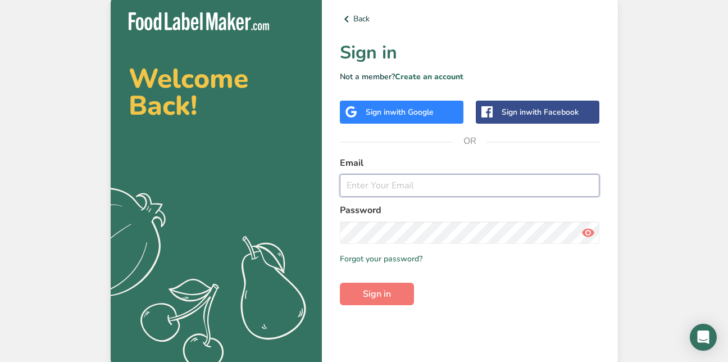
click at [359, 186] on input "email" at bounding box center [470, 185] width 260 height 22
type input "[EMAIL_ADDRESS][DOMAIN_NAME]"
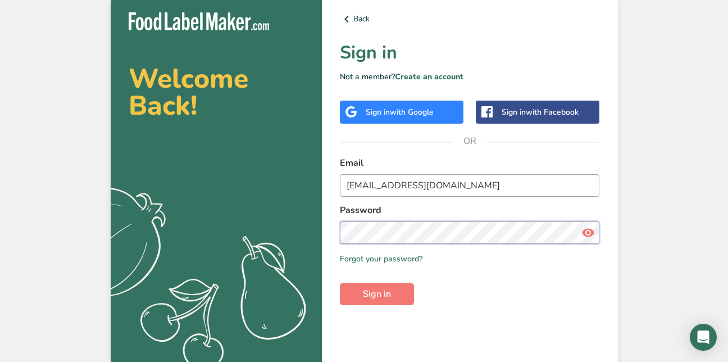
click at [340, 283] on button "Sign in" at bounding box center [377, 294] width 74 height 22
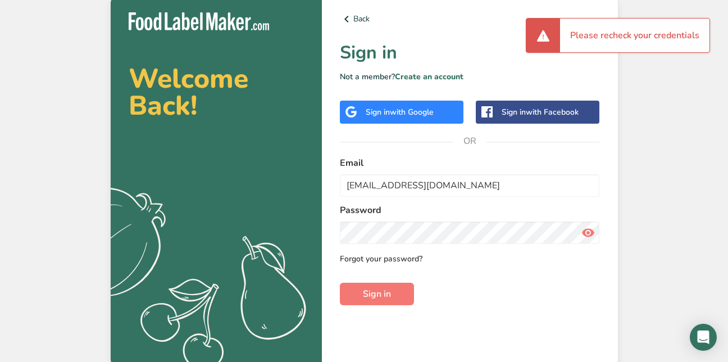
click at [385, 258] on link "Forgot your password?" at bounding box center [381, 259] width 83 height 12
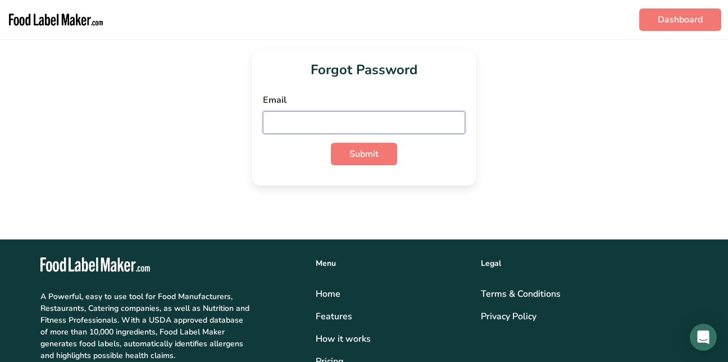
click at [274, 127] on input "email" at bounding box center [364, 122] width 202 height 22
type input "[EMAIL_ADDRESS][DOMAIN_NAME]"
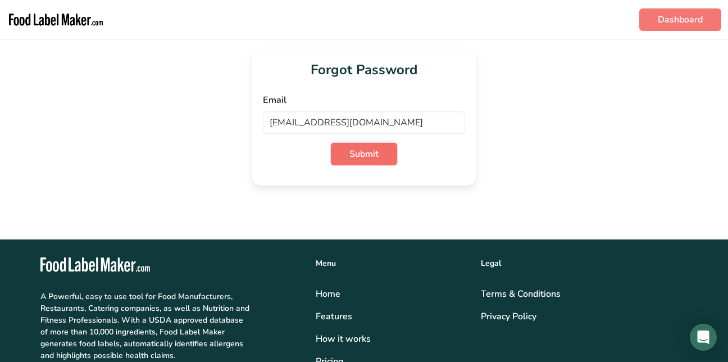
click at [359, 160] on span "Submit" at bounding box center [364, 153] width 29 height 13
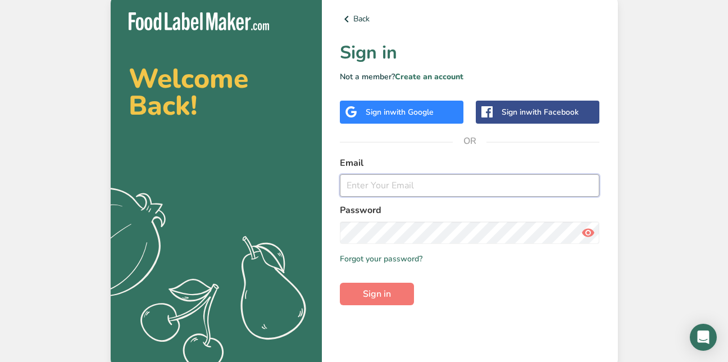
click at [364, 184] on input "email" at bounding box center [470, 185] width 260 height 22
type input "[EMAIL_ADDRESS][DOMAIN_NAME]"
click at [368, 297] on span "Sign in" at bounding box center [377, 293] width 28 height 13
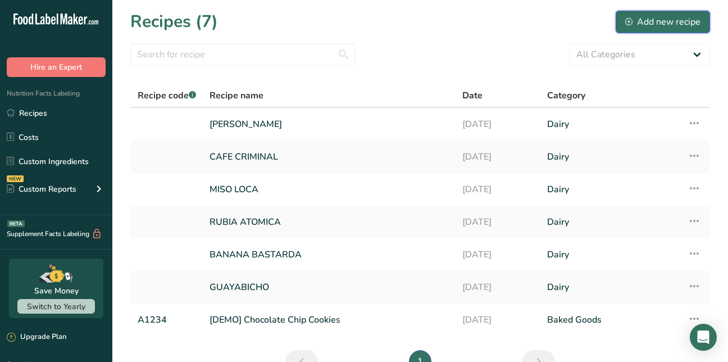
click at [664, 25] on div "Add new recipe" at bounding box center [663, 21] width 75 height 13
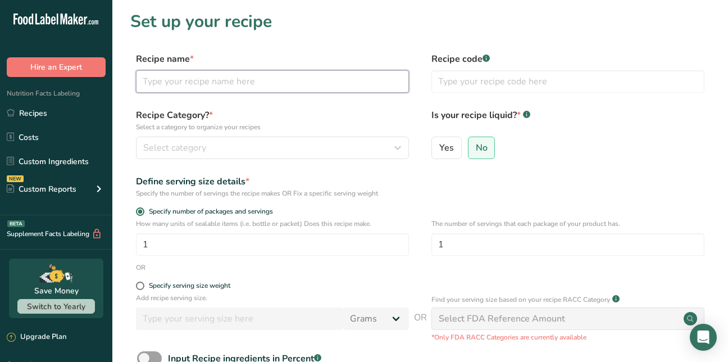
click at [184, 81] on input "text" at bounding box center [272, 81] width 273 height 22
type input "[PERSON_NAME]"
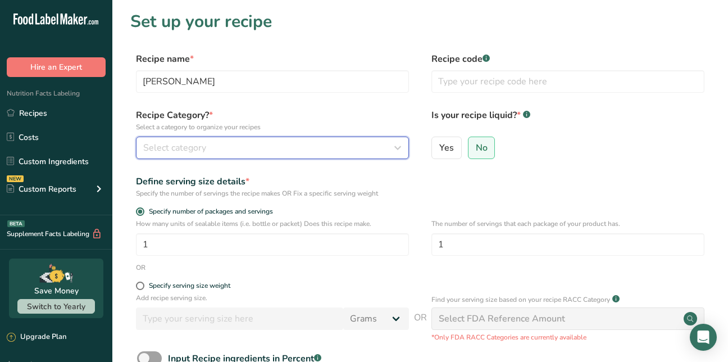
click at [399, 148] on icon "button" at bounding box center [397, 148] width 13 height 20
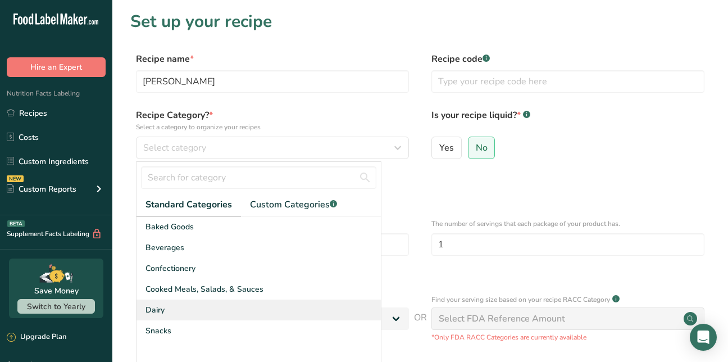
click at [153, 315] on span "Dairy" at bounding box center [155, 310] width 19 height 12
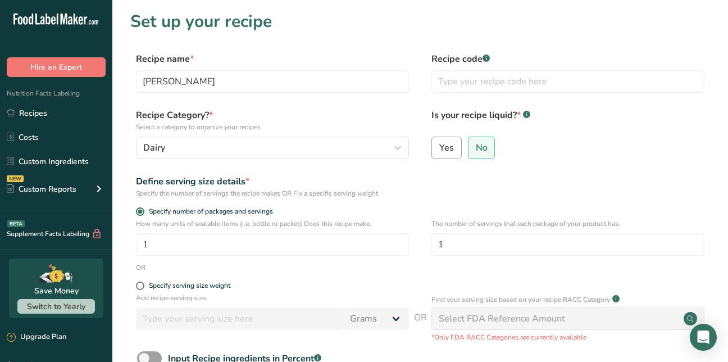
click at [453, 147] on span "Yes" at bounding box center [447, 147] width 15 height 11
click at [440, 147] on input "Yes" at bounding box center [435, 147] width 7 height 7
radio input "true"
select select "22"
radio input "false"
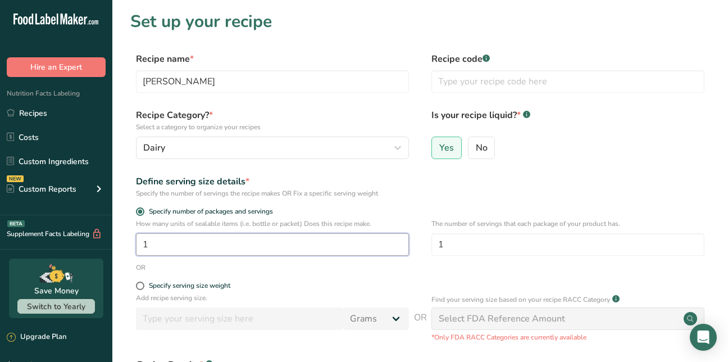
drag, startPoint x: 155, startPoint y: 243, endPoint x: 110, endPoint y: 253, distance: 46.5
click at [110, 253] on div ".a-20{fill:#fff;} Hire an Expert Nutrition Facts Labeling Recipes Costs Custom …" at bounding box center [364, 287] width 728 height 574
type input "2"
drag, startPoint x: 450, startPoint y: 244, endPoint x: 402, endPoint y: 243, distance: 47.8
click at [402, 243] on div "How many units of sealable items (i.e. bottle or packet) Does this recipe make.…" at bounding box center [420, 241] width 580 height 44
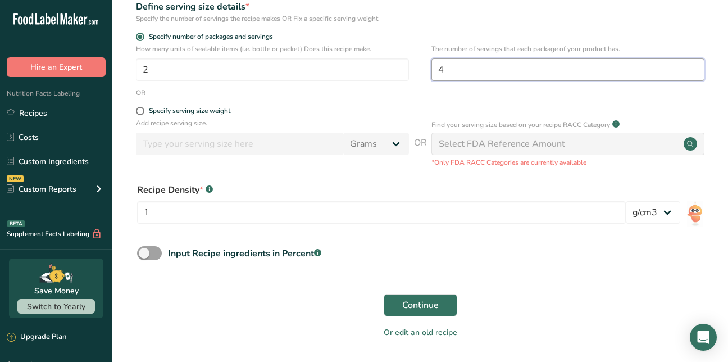
scroll to position [184, 0]
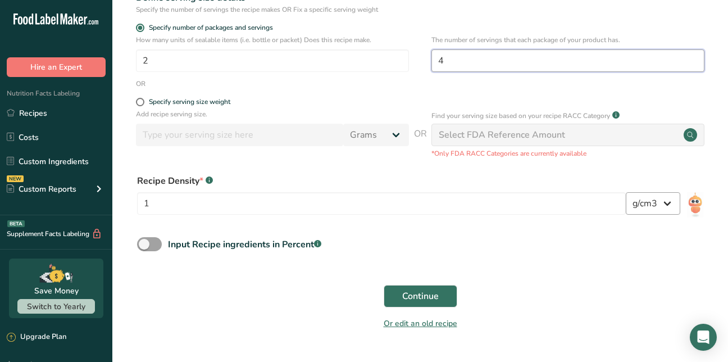
type input "4"
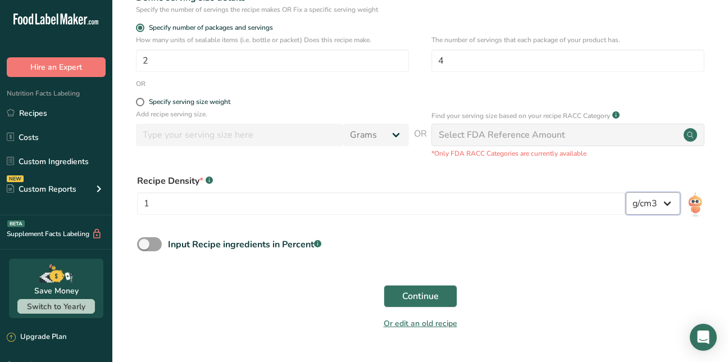
click at [660, 198] on select "lb/ft3 g/cm3" at bounding box center [653, 203] width 55 height 22
click at [626, 192] on select "lb/ft3 g/cm3" at bounding box center [653, 203] width 55 height 22
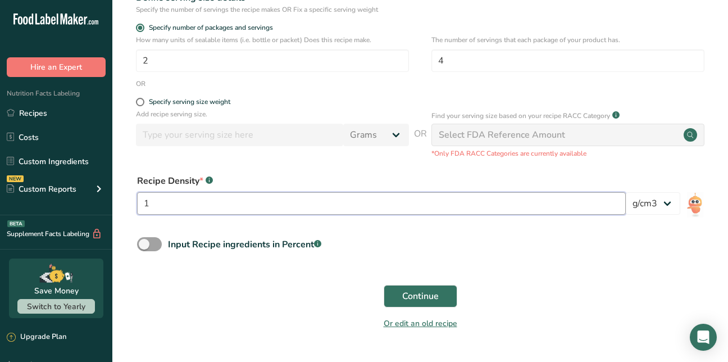
click at [158, 203] on input "1" at bounding box center [381, 203] width 489 height 22
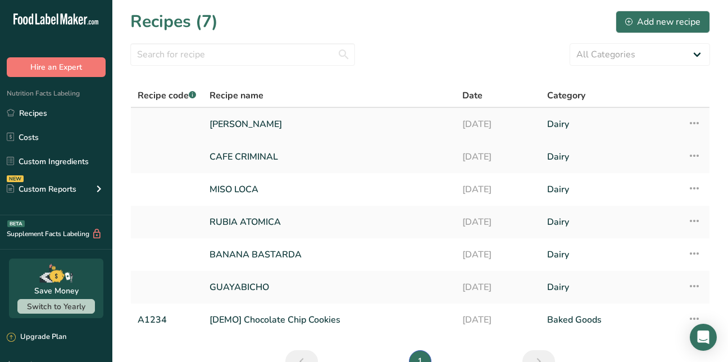
click at [242, 125] on link "[PERSON_NAME]" at bounding box center [329, 124] width 239 height 24
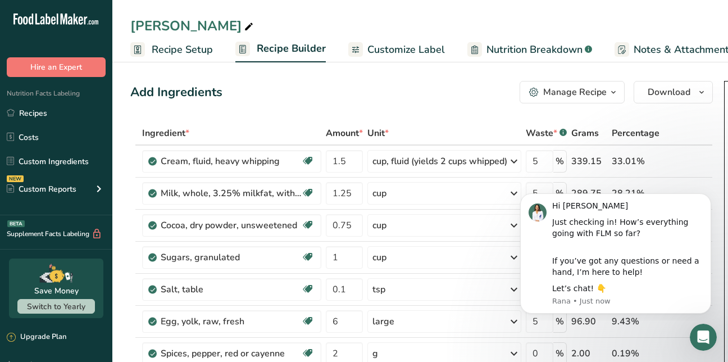
click at [176, 51] on span "Recipe Setup" at bounding box center [182, 49] width 61 height 15
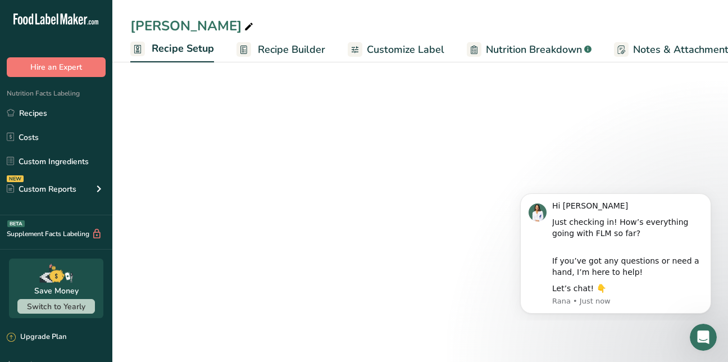
scroll to position [0, 4]
select select "22"
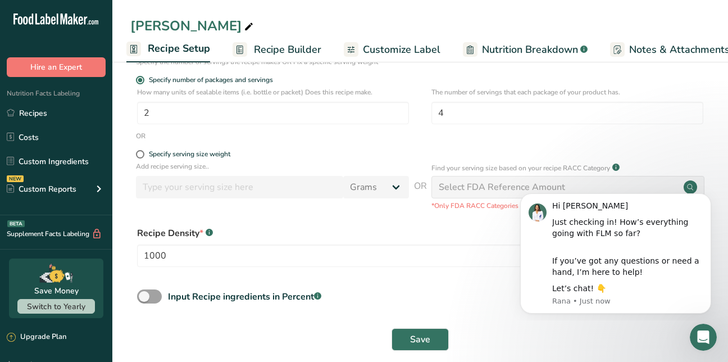
scroll to position [174, 0]
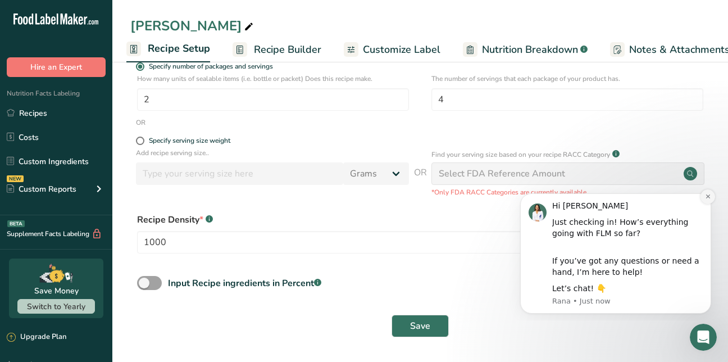
click at [708, 197] on icon "Dismiss notification" at bounding box center [708, 196] width 4 height 4
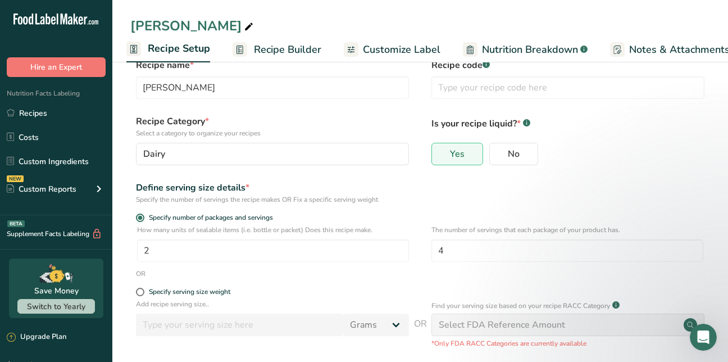
scroll to position [0, 0]
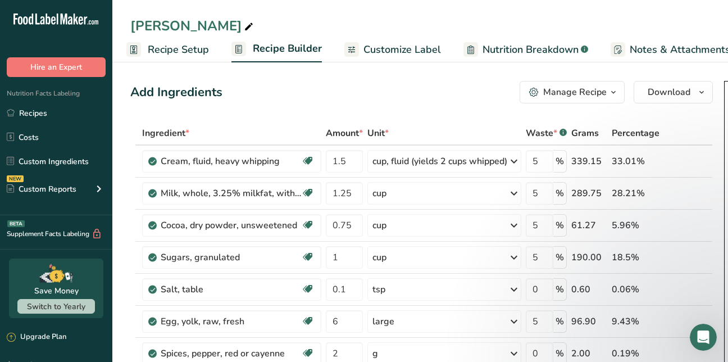
click at [176, 51] on span "Recipe Setup" at bounding box center [178, 49] width 61 height 15
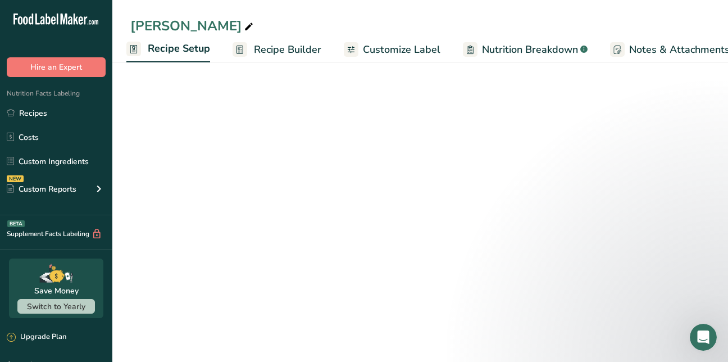
select select "22"
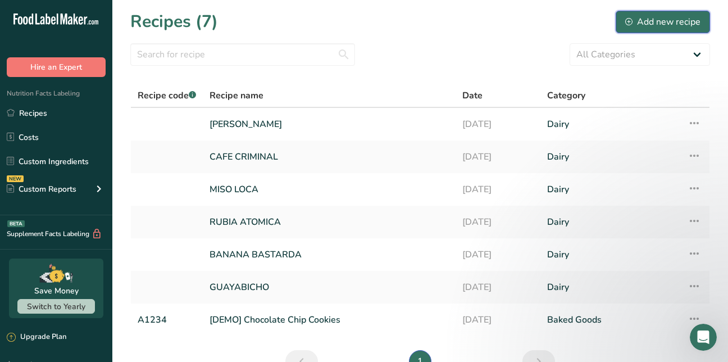
click at [673, 18] on div "Add new recipe" at bounding box center [663, 21] width 75 height 13
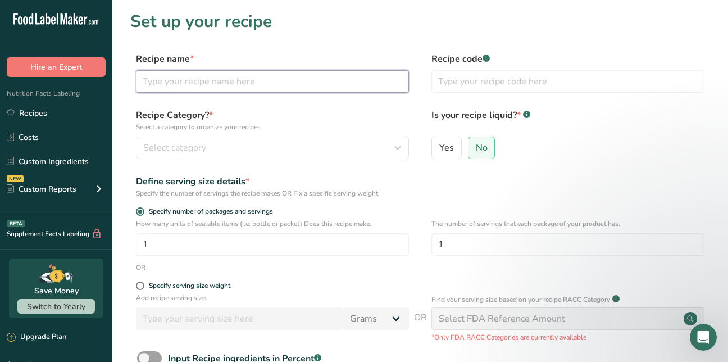
click at [205, 86] on input "text" at bounding box center [272, 81] width 273 height 22
type input "[PERSON_NAME]"
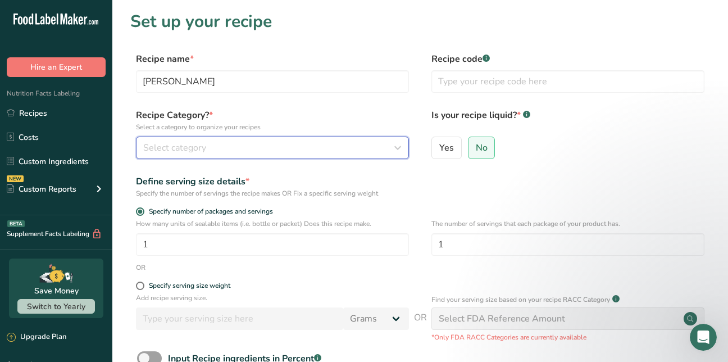
click at [164, 146] on span "Select category" at bounding box center [174, 147] width 63 height 13
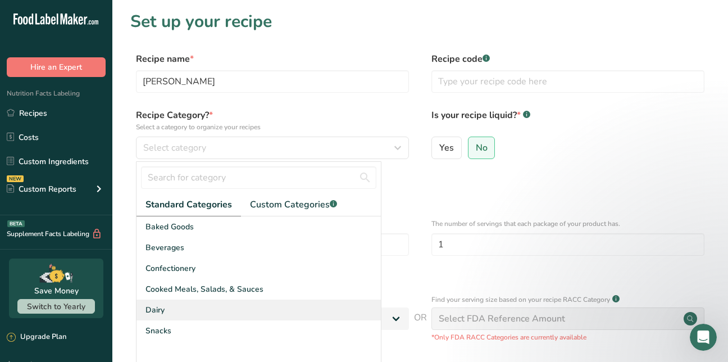
click at [158, 310] on span "Dairy" at bounding box center [155, 310] width 19 height 12
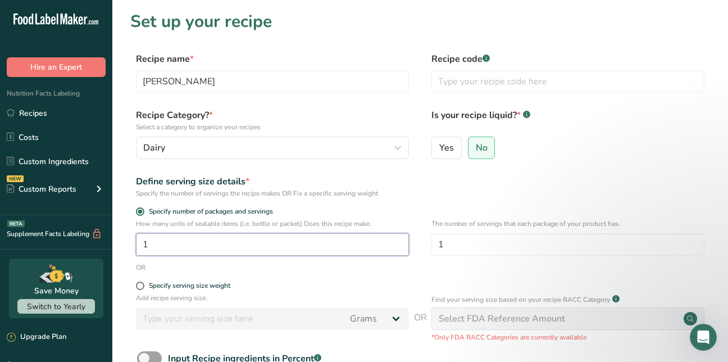
drag, startPoint x: 179, startPoint y: 246, endPoint x: 86, endPoint y: 259, distance: 93.6
click at [86, 259] on div ".a-20{fill:#fff;} Hire an Expert Nutrition Facts Labeling Recipes Costs Custom …" at bounding box center [364, 252] width 728 height 505
type input "2"
drag, startPoint x: 447, startPoint y: 248, endPoint x: 382, endPoint y: 252, distance: 64.8
click at [382, 252] on div "How many units of sealable items (i.e. bottle or packet) Does this recipe make.…" at bounding box center [420, 241] width 580 height 44
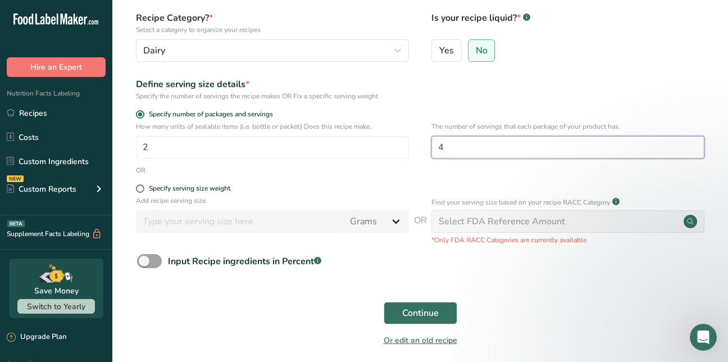
scroll to position [143, 0]
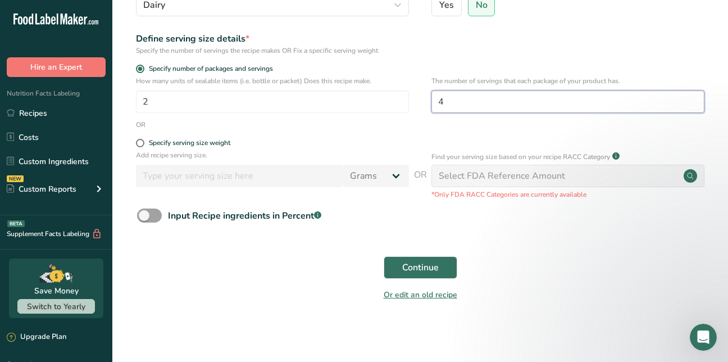
type input "4"
click at [142, 142] on span at bounding box center [140, 143] width 8 height 8
click at [142, 142] on input "Specify serving size weight" at bounding box center [139, 142] width 7 height 7
radio input "true"
radio input "false"
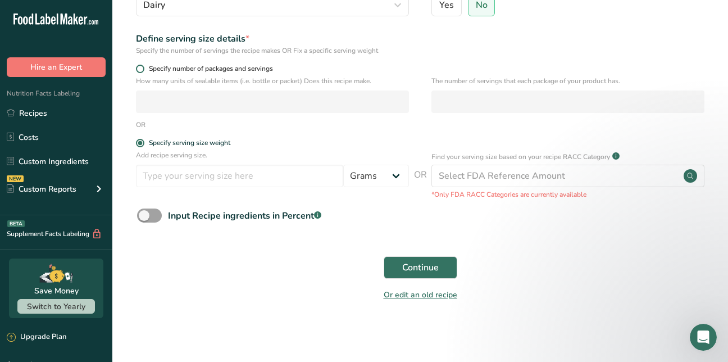
click at [141, 69] on span at bounding box center [140, 69] width 8 height 8
click at [141, 69] on input "Specify number of packages and servings" at bounding box center [139, 68] width 7 height 7
radio input "true"
radio input "false"
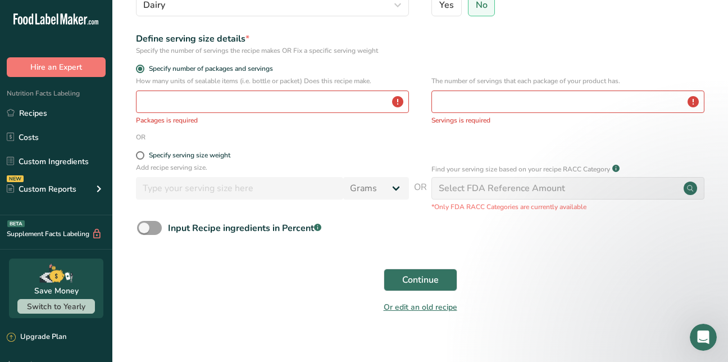
click at [206, 115] on div "How many units of sealable items (i.e. bottle or packet) Does this recipe make.…" at bounding box center [272, 100] width 273 height 49
click at [187, 106] on input "number" at bounding box center [272, 101] width 273 height 22
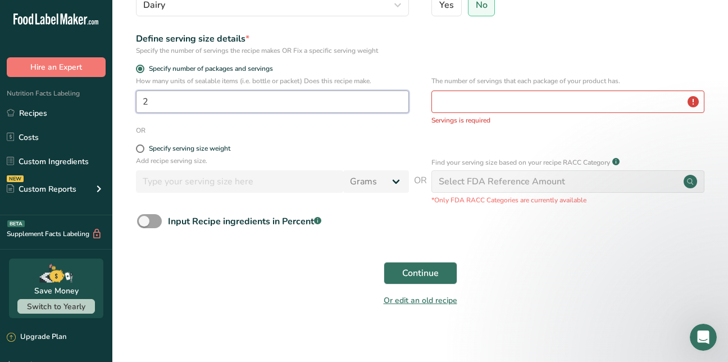
type input "2"
click at [500, 102] on input "number" at bounding box center [568, 101] width 273 height 22
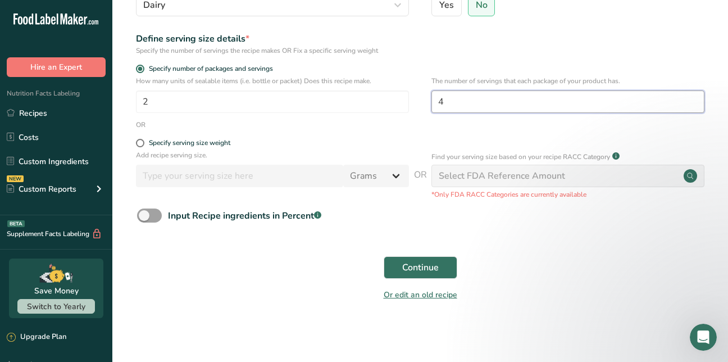
type input "4"
click at [141, 144] on span at bounding box center [140, 143] width 8 height 8
click at [141, 144] on input "Specify serving size weight" at bounding box center [139, 142] width 7 height 7
radio input "true"
radio input "false"
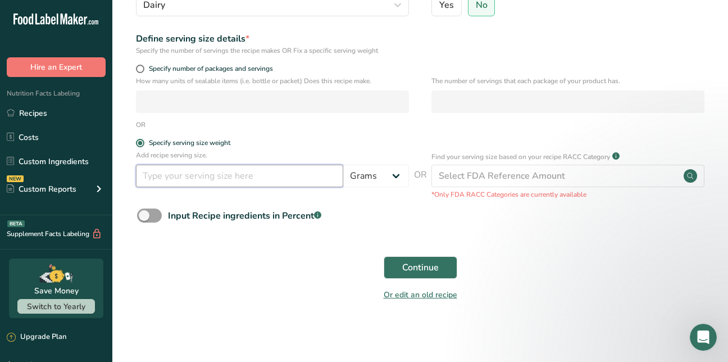
click at [300, 180] on input "number" at bounding box center [239, 176] width 207 height 22
type input "1000"
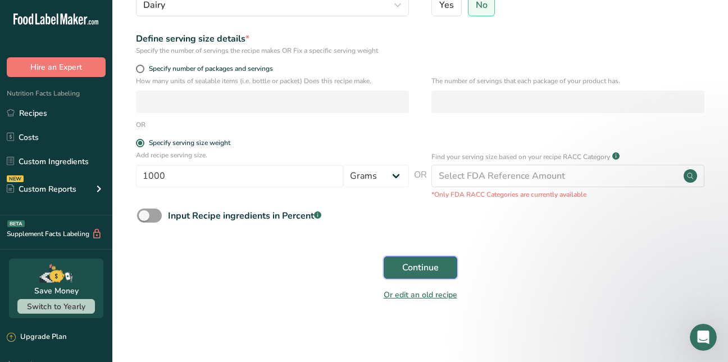
click at [409, 267] on span "Continue" at bounding box center [420, 267] width 37 height 13
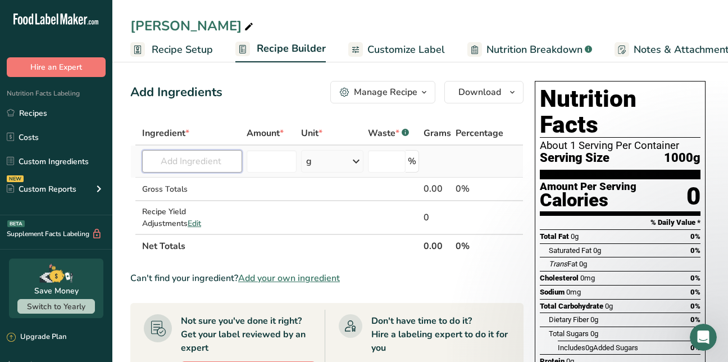
click at [171, 161] on input "text" at bounding box center [192, 161] width 100 height 22
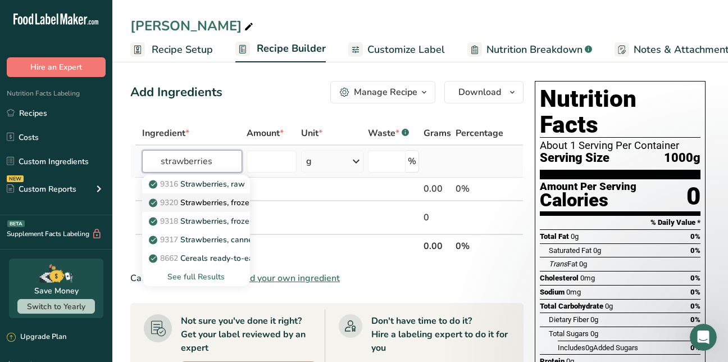
type input "strawberries"
click at [201, 199] on p "9320 Strawberries, frozen, sweetened, sliced" at bounding box center [237, 203] width 172 height 12
type input "Strawberries, frozen, sweetened, sliced"
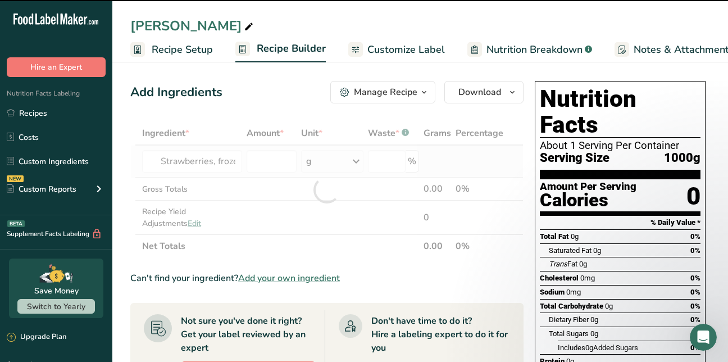
type input "0"
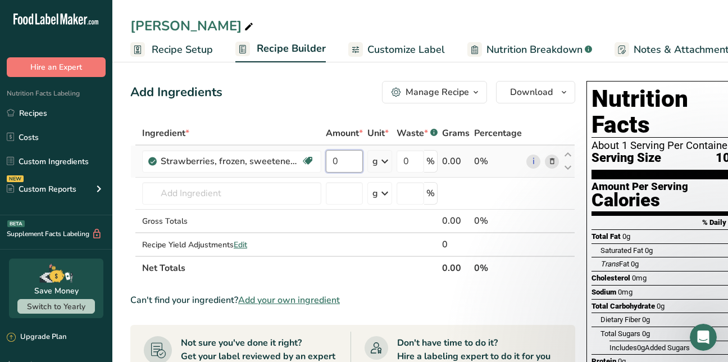
click at [341, 161] on input "0" at bounding box center [344, 161] width 37 height 22
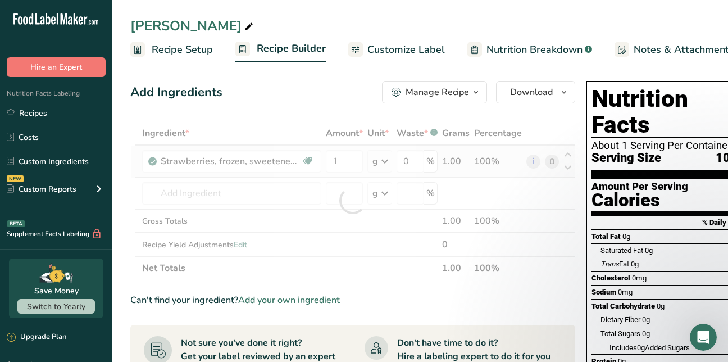
click at [384, 161] on div "Ingredient * Amount * Unit * Waste * .a-a{fill:#347362;}.b-a{fill:#fff;} Grams …" at bounding box center [352, 200] width 445 height 159
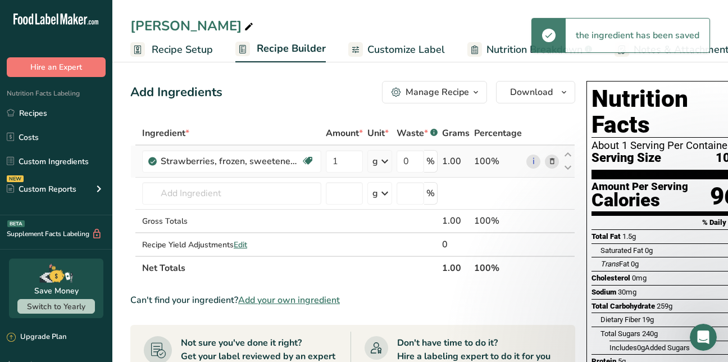
click at [387, 162] on icon at bounding box center [384, 161] width 13 height 20
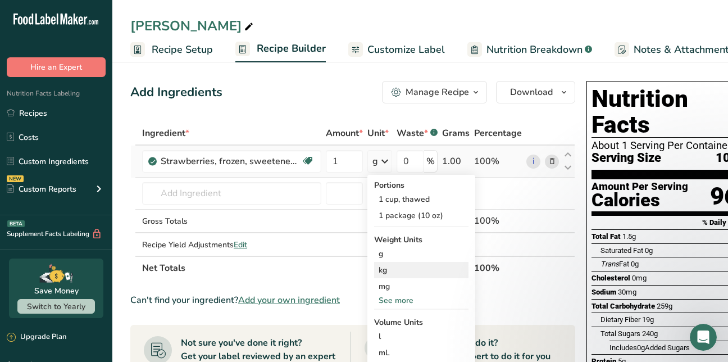
click at [384, 270] on div "kg" at bounding box center [421, 270] width 94 height 16
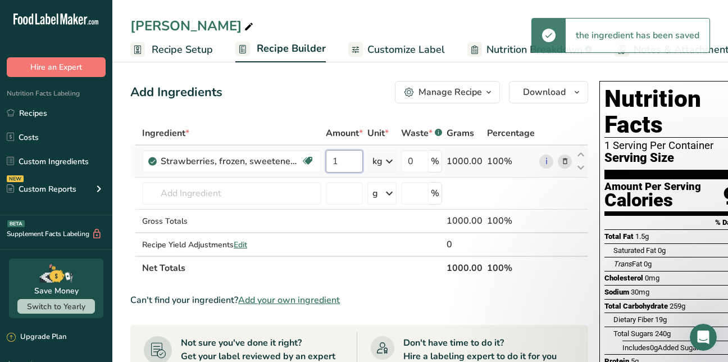
click at [346, 163] on input "1" at bounding box center [344, 161] width 37 height 22
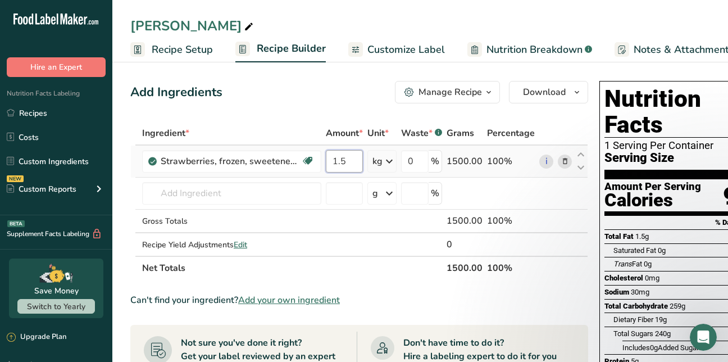
type input "1"
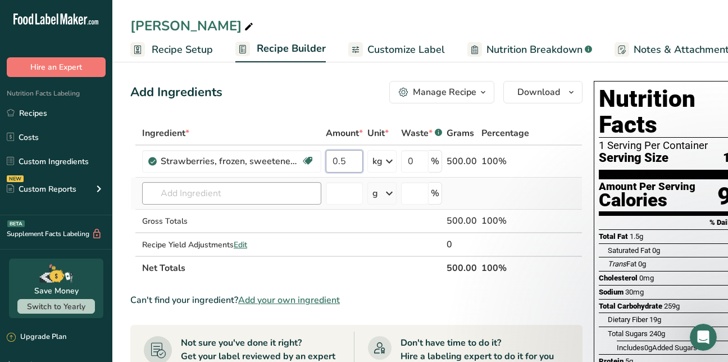
type input "0.5"
click at [220, 192] on div "Ingredient * Amount * Unit * Waste * .a-a{fill:#347362;}.b-a{fill:#fff;} Grams …" at bounding box center [356, 200] width 452 height 159
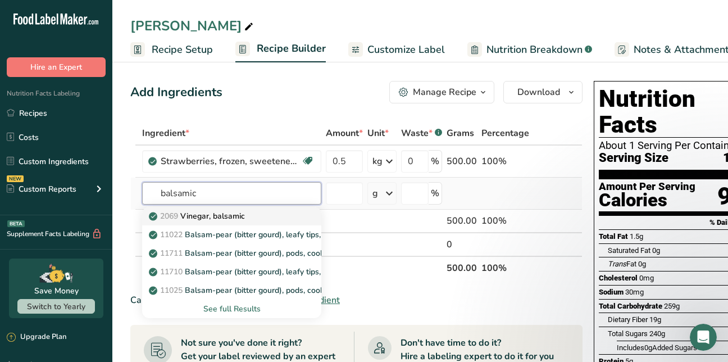
type input "balsamic"
click at [215, 217] on p "2069 Vinegar, balsamic" at bounding box center [198, 216] width 94 height 12
type input "Vinegar, balsamic"
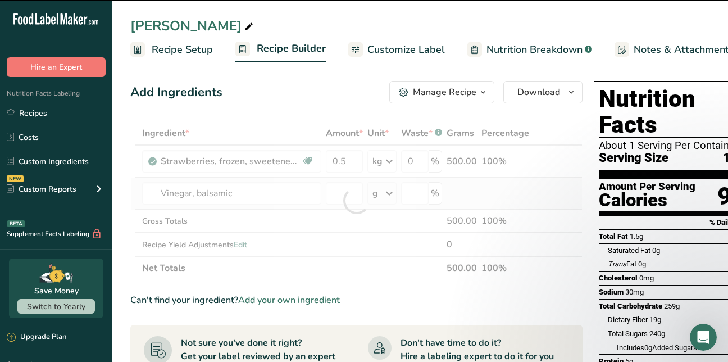
type input "0"
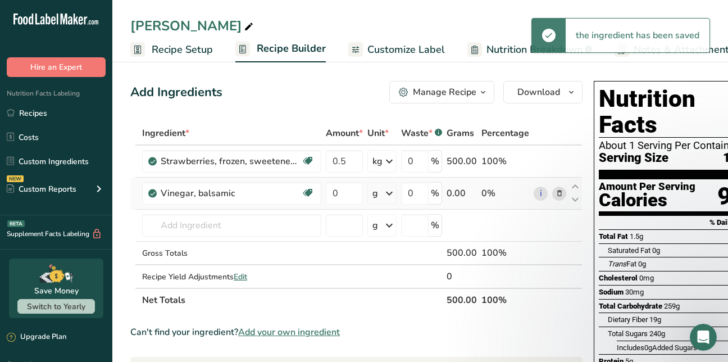
click at [390, 193] on icon at bounding box center [389, 193] width 13 height 20
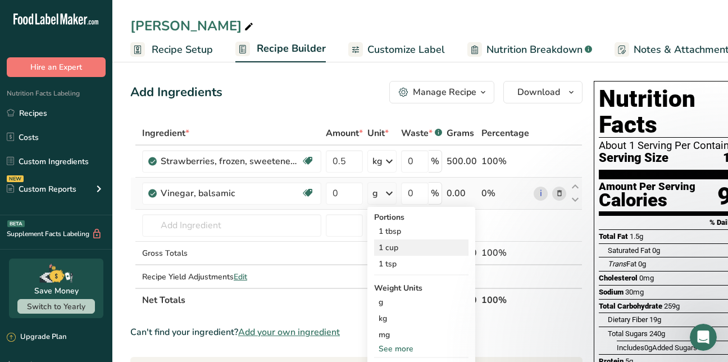
click at [388, 246] on div "1 cup" at bounding box center [421, 247] width 94 height 16
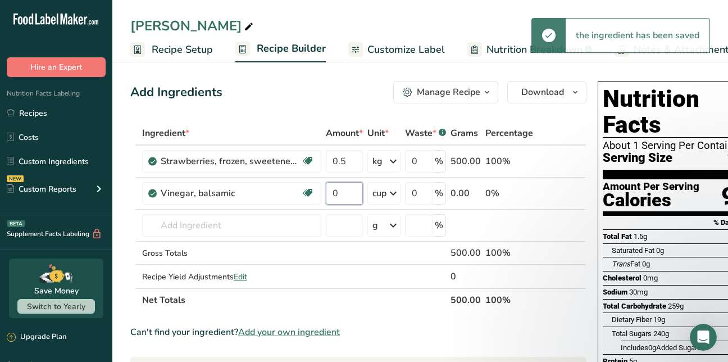
drag, startPoint x: 342, startPoint y: 196, endPoint x: 322, endPoint y: 189, distance: 20.6
click at [322, 189] on tr "Vinegar, balsamic Dairy free Gluten free Vegan Vegetarian Soy free 0 cup Portio…" at bounding box center [358, 194] width 455 height 32
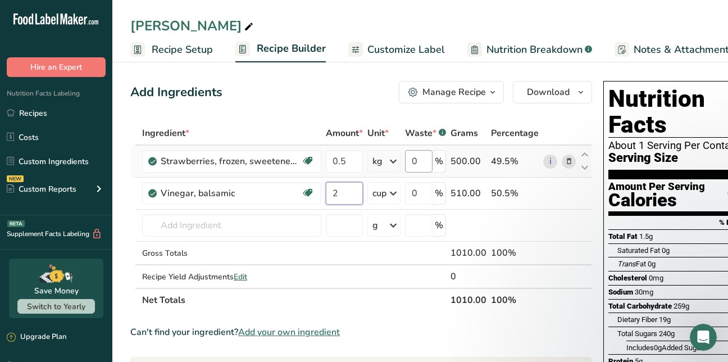
type input "2"
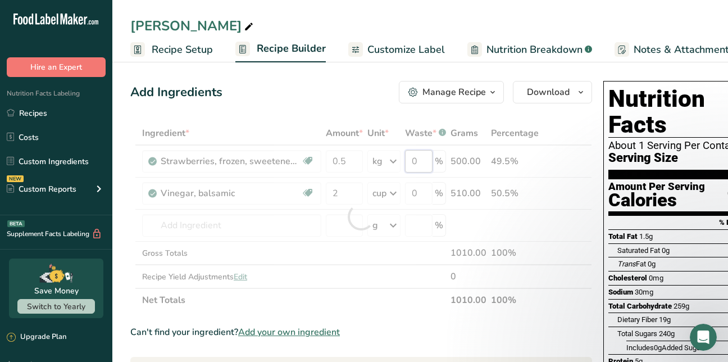
drag, startPoint x: 420, startPoint y: 161, endPoint x: 404, endPoint y: 160, distance: 16.3
click at [404, 160] on div "Ingredient * Amount * Unit * Waste * .a-a{fill:#347362;}.b-a{fill:#fff;} Grams …" at bounding box center [361, 216] width 462 height 191
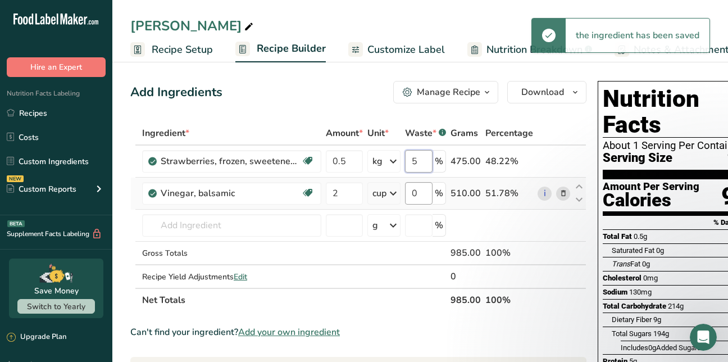
type input "5"
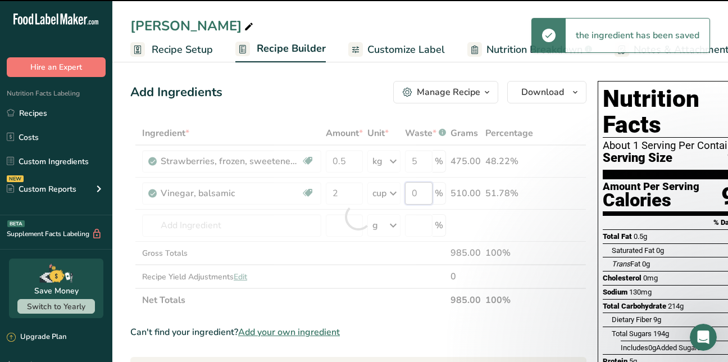
drag, startPoint x: 419, startPoint y: 193, endPoint x: 408, endPoint y: 192, distance: 10.7
click at [408, 192] on div "Ingredient * Amount * Unit * Waste * .a-a{fill:#347362;}.b-a{fill:#fff;} Grams …" at bounding box center [358, 216] width 456 height 191
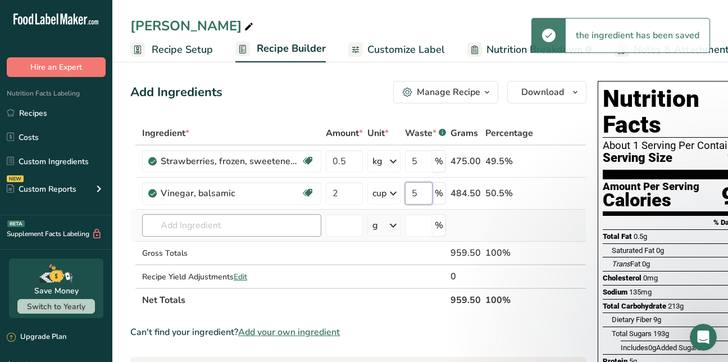
type input "5"
click at [201, 224] on div "Ingredient * Amount * Unit * Waste * .a-a{fill:#347362;}.b-a{fill:#fff;} Grams …" at bounding box center [358, 216] width 456 height 191
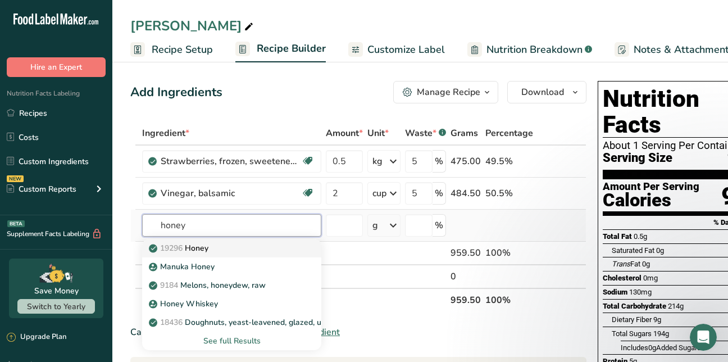
type input "honey"
click at [199, 248] on p "19296 Honey" at bounding box center [179, 248] width 57 height 12
type input "Honey"
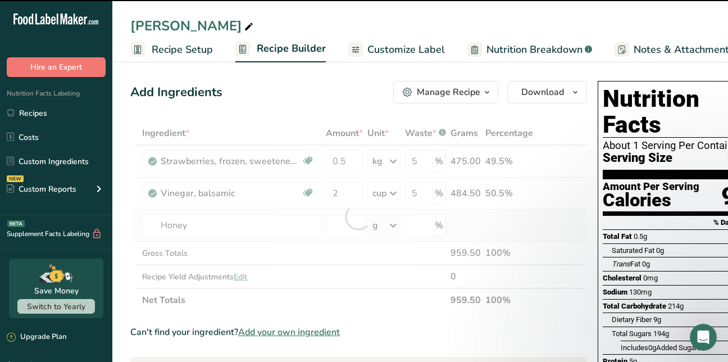
type input "0"
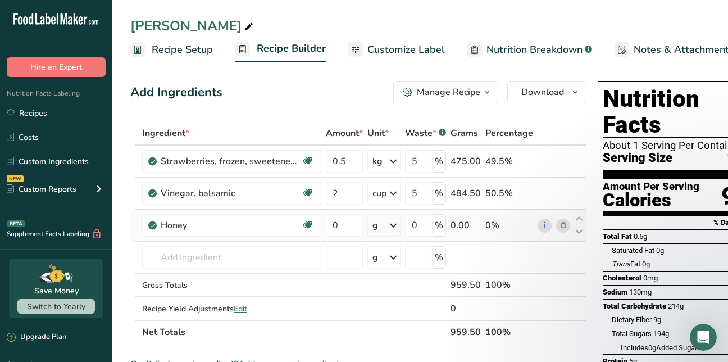
click at [398, 223] on icon at bounding box center [393, 225] width 13 height 20
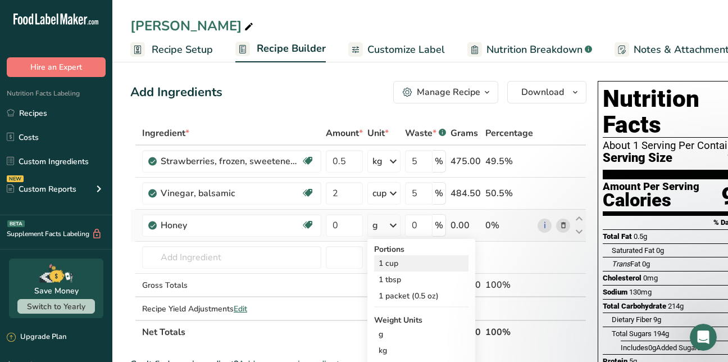
click at [395, 264] on div "1 cup" at bounding box center [421, 263] width 94 height 16
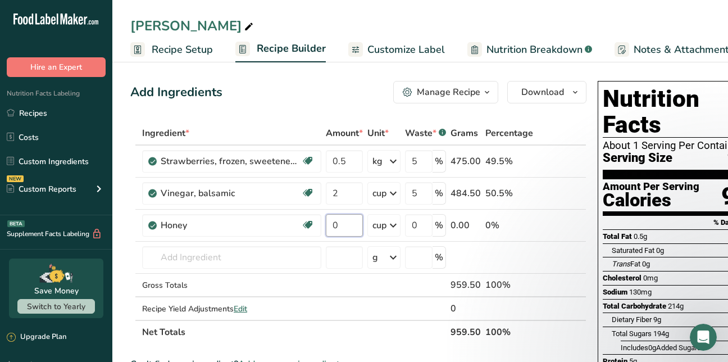
drag, startPoint x: 339, startPoint y: 226, endPoint x: 322, endPoint y: 221, distance: 18.7
click at [322, 221] on tr "Honey Source of Antioxidants Dairy free Gluten free Soy free 0 cup Portions 1 c…" at bounding box center [358, 226] width 455 height 32
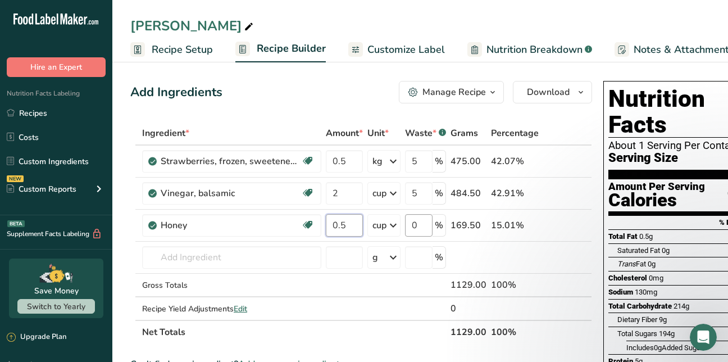
type input "0.5"
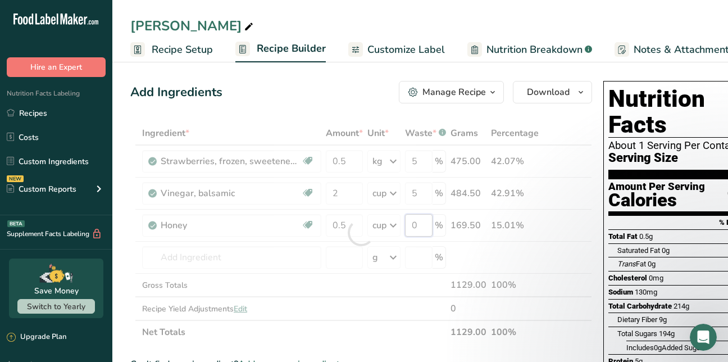
drag, startPoint x: 419, startPoint y: 225, endPoint x: 409, endPoint y: 225, distance: 10.1
click at [409, 225] on div "Ingredient * Amount * Unit * Waste * .a-a{fill:#347362;}.b-a{fill:#fff;} Grams …" at bounding box center [361, 232] width 462 height 223
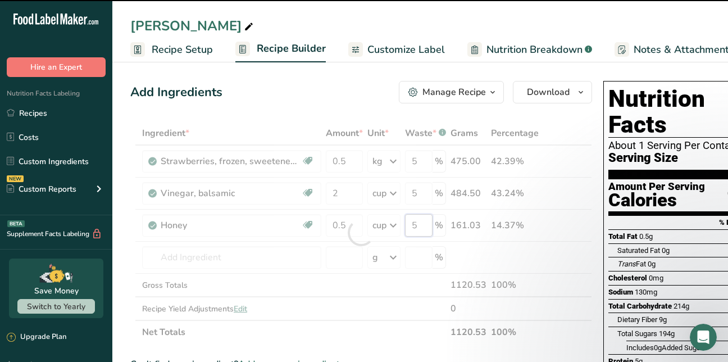
type input "0"
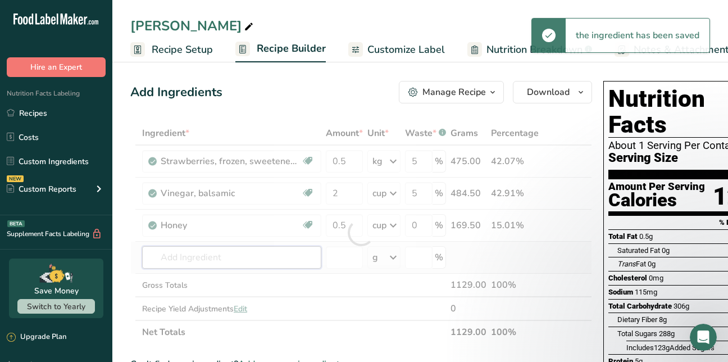
click at [175, 259] on div "Ingredient * Amount * Unit * Waste * .a-a{fill:#347362;}.b-a{fill:#fff;} Grams …" at bounding box center [361, 232] width 462 height 223
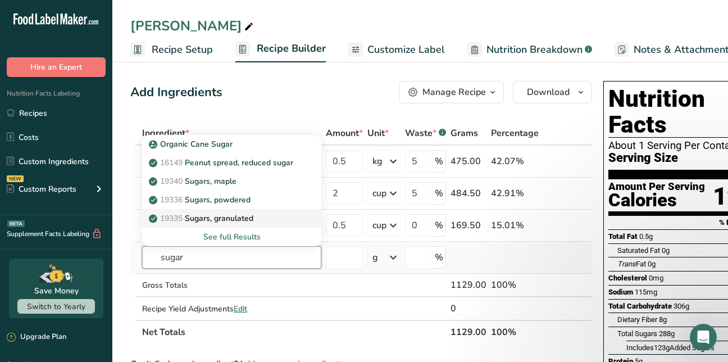
type input "sugar"
click at [193, 219] on p "19335 [GEOGRAPHIC_DATA], granulated" at bounding box center [202, 218] width 102 height 12
type input "Sugars, granulated"
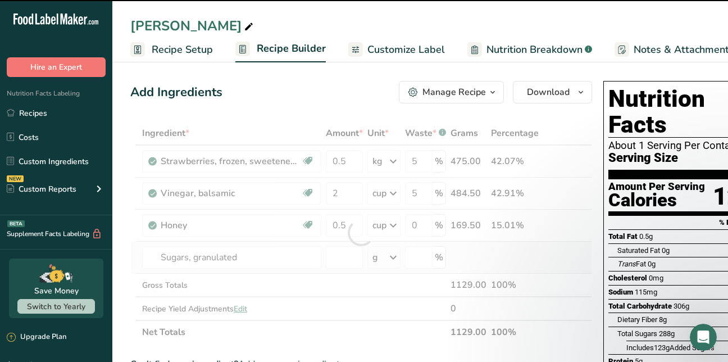
type input "0"
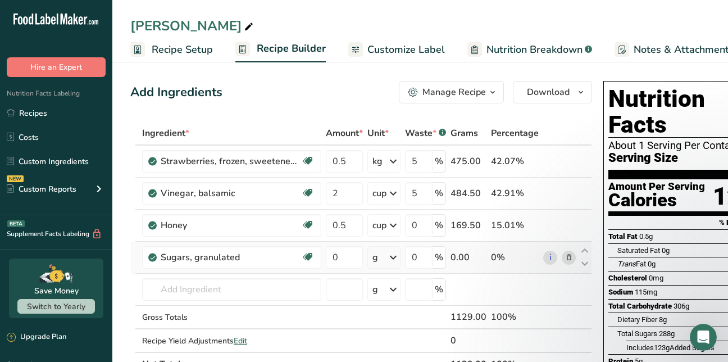
click at [392, 262] on icon at bounding box center [393, 257] width 13 height 20
click at [391, 327] on div "1 cup" at bounding box center [421, 328] width 94 height 16
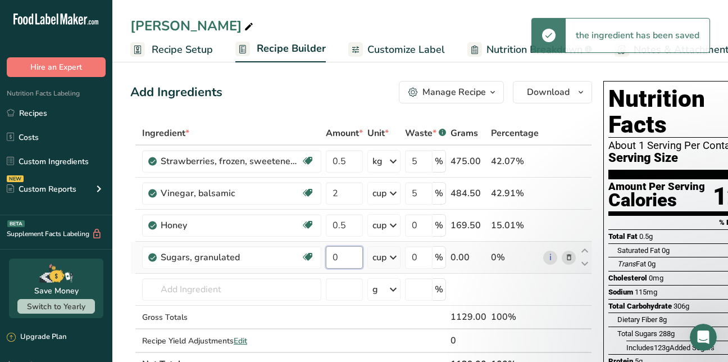
drag, startPoint x: 343, startPoint y: 259, endPoint x: 329, endPoint y: 256, distance: 14.3
click at [329, 256] on input "0" at bounding box center [344, 257] width 37 height 22
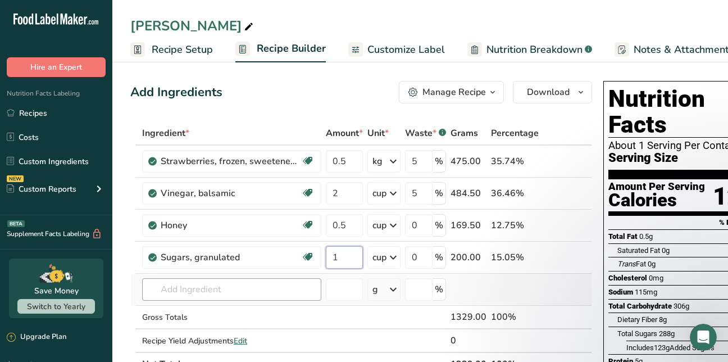
type input "1"
click at [173, 292] on div "Ingredient * Amount * Unit * Waste * .a-a{fill:#347362;}.b-a{fill:#fff;} Grams …" at bounding box center [361, 248] width 462 height 255
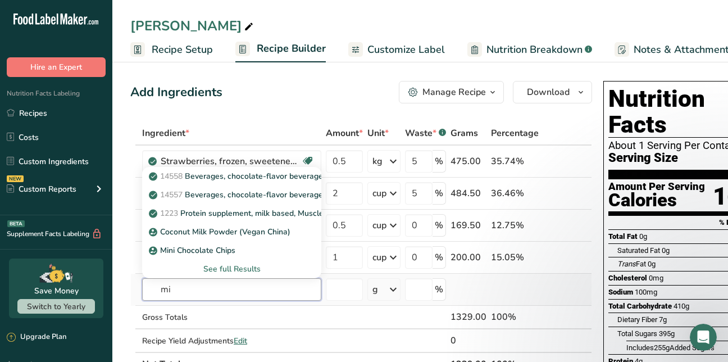
type input "m"
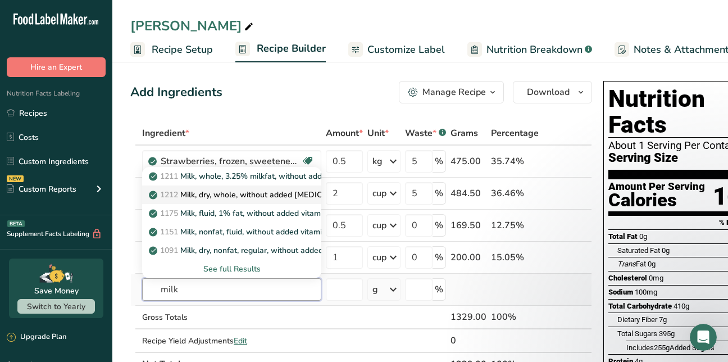
type input "milk"
click at [256, 194] on p "1212 Milk, dry, whole, without added [MEDICAL_DATA]" at bounding box center [255, 195] width 209 height 12
type input "Milk, dry, whole, without added [MEDICAL_DATA]"
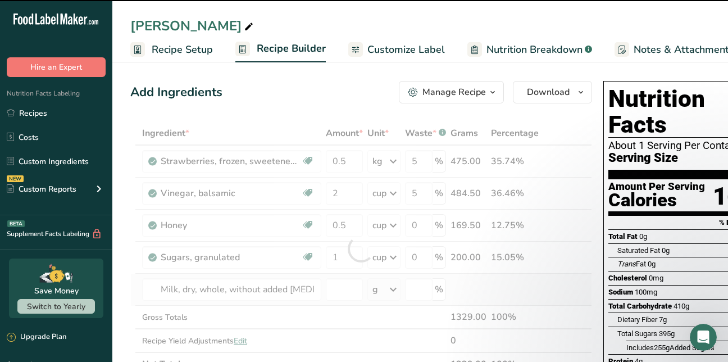
type input "0"
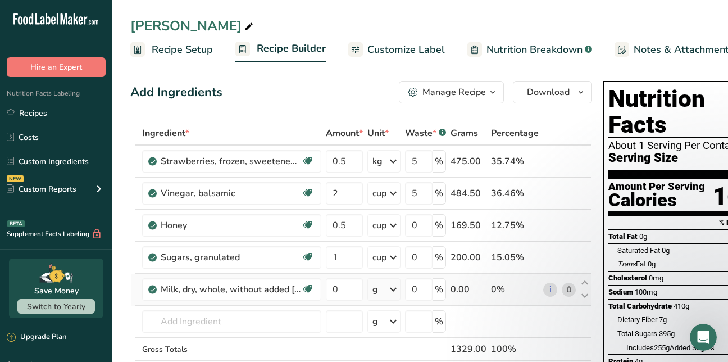
click at [395, 289] on icon at bounding box center [393, 289] width 13 height 20
click at [390, 329] on div "1 cup" at bounding box center [421, 327] width 94 height 16
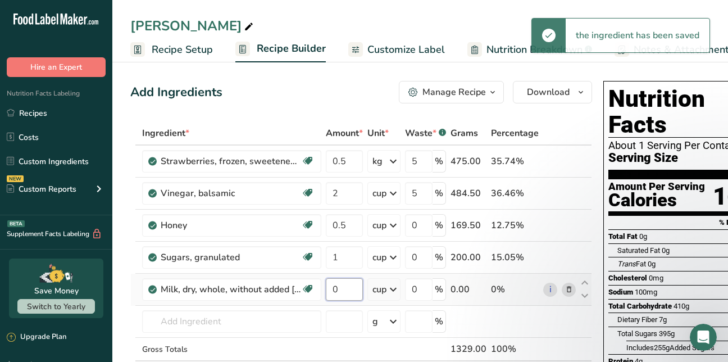
drag, startPoint x: 338, startPoint y: 289, endPoint x: 327, endPoint y: 289, distance: 11.8
click at [327, 289] on input "0" at bounding box center [344, 289] width 37 height 22
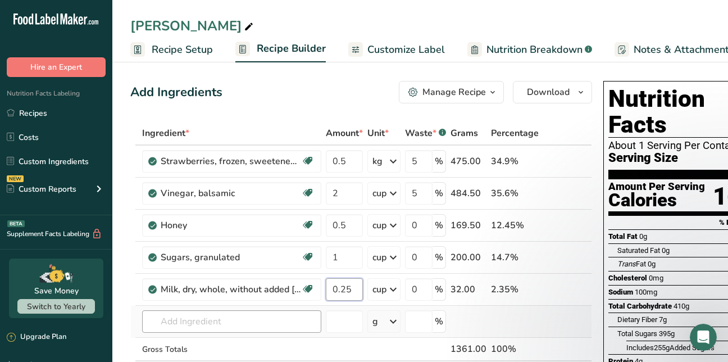
type input "0.25"
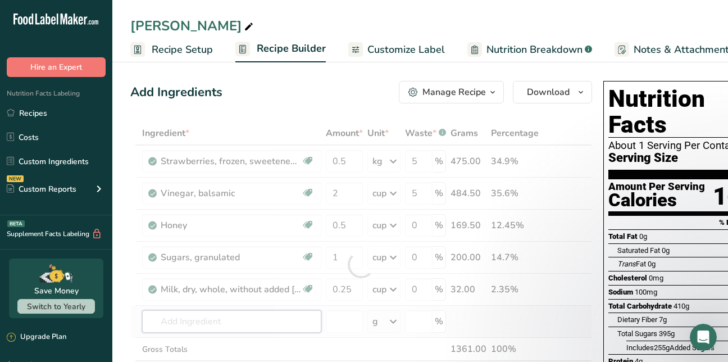
click at [202, 321] on div "Ingredient * Amount * Unit * Waste * .a-a{fill:#347362;}.b-a{fill:#fff;} Grams …" at bounding box center [361, 264] width 462 height 287
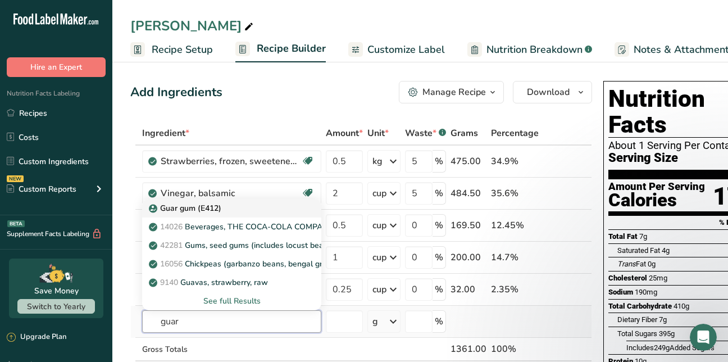
type input "guar"
click at [182, 208] on p "Guar gum (E412)" at bounding box center [186, 208] width 70 height 12
type input "Guar gum (E412)"
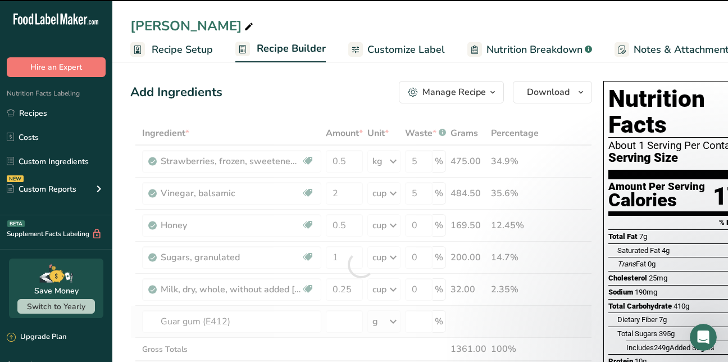
type input "0"
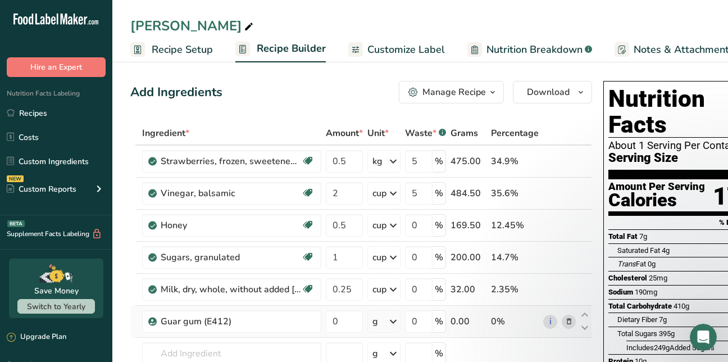
click at [393, 319] on icon at bounding box center [393, 321] width 13 height 20
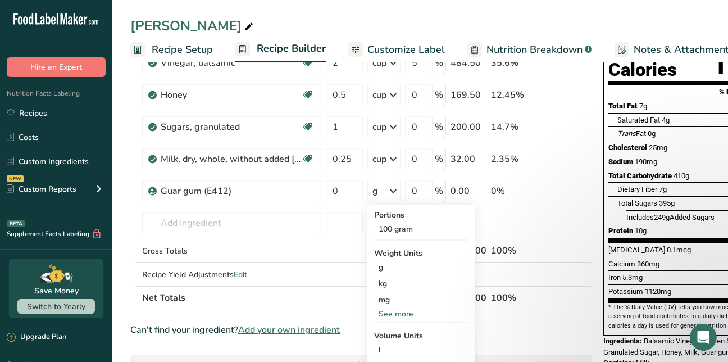
scroll to position [184, 0]
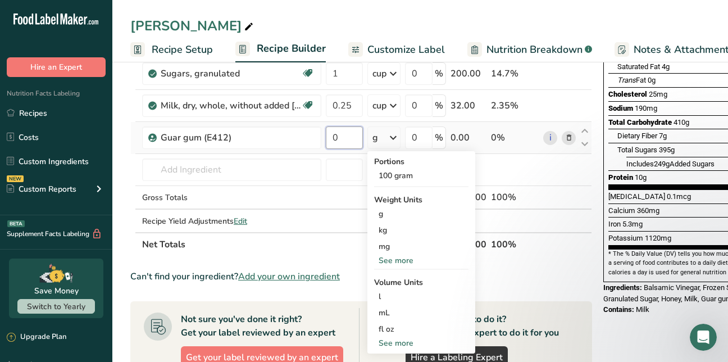
drag, startPoint x: 341, startPoint y: 137, endPoint x: 327, endPoint y: 138, distance: 14.1
click at [327, 138] on input "0" at bounding box center [344, 137] width 37 height 22
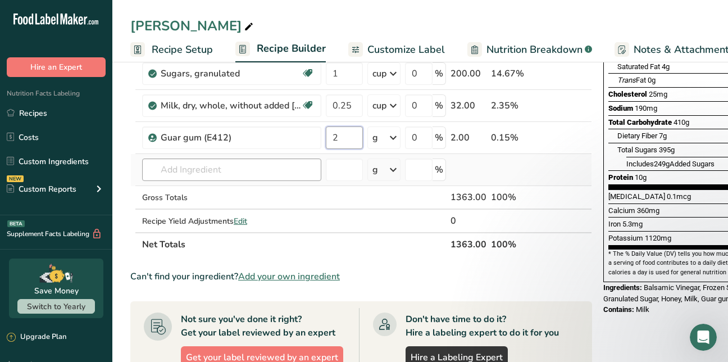
type input "2"
click at [191, 171] on div "Ingredient * Amount * Unit * Waste * .a-a{fill:#347362;}.b-a{fill:#fff;} Grams …" at bounding box center [361, 97] width 462 height 319
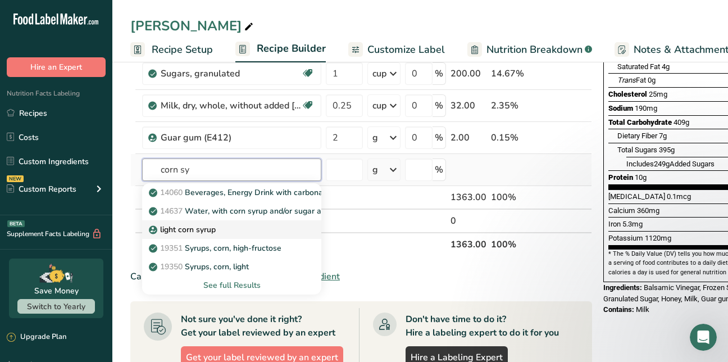
type input "corn sy"
click at [188, 230] on p "light corn syrup" at bounding box center [183, 230] width 65 height 12
type input "light corn syrup"
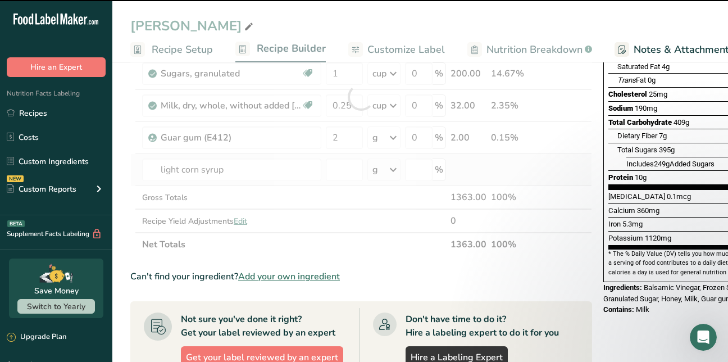
type input "0"
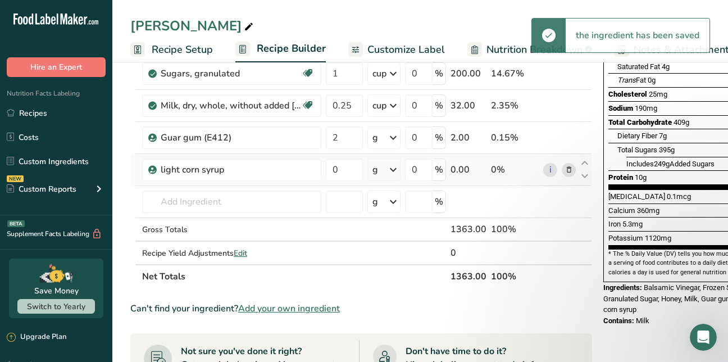
click at [390, 168] on icon at bounding box center [393, 170] width 13 height 20
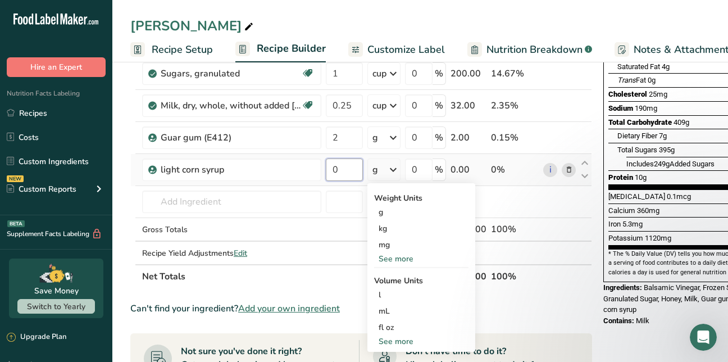
click at [349, 170] on input "0" at bounding box center [344, 170] width 37 height 22
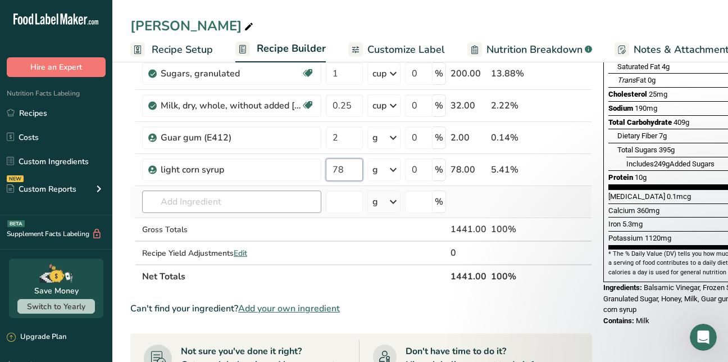
type input "78"
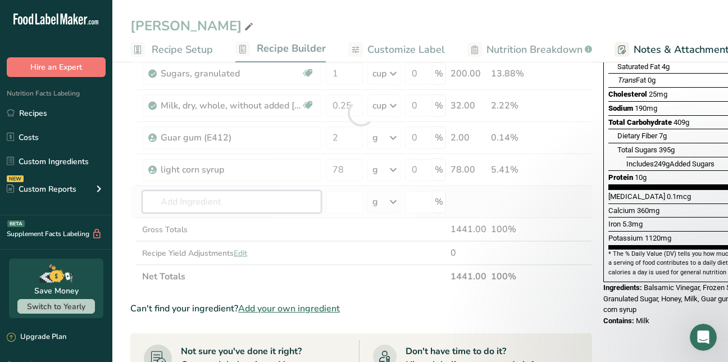
click at [193, 202] on div "Ingredient * Amount * Unit * Waste * .a-a{fill:#347362;}.b-a{fill:#fff;} Grams …" at bounding box center [361, 113] width 462 height 351
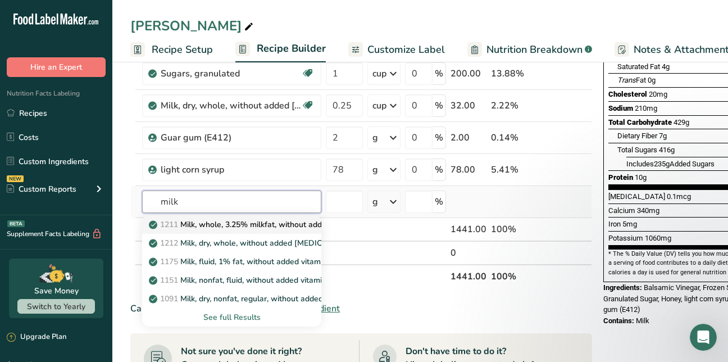
type input "milk"
click at [198, 226] on p "1211 Milk, whole, 3.25% milkfat, without added vitamin A and [MEDICAL_DATA]" at bounding box center [301, 225] width 300 height 12
type input "Milk, whole, 3.25% milkfat, without added vitamin A and [MEDICAL_DATA]"
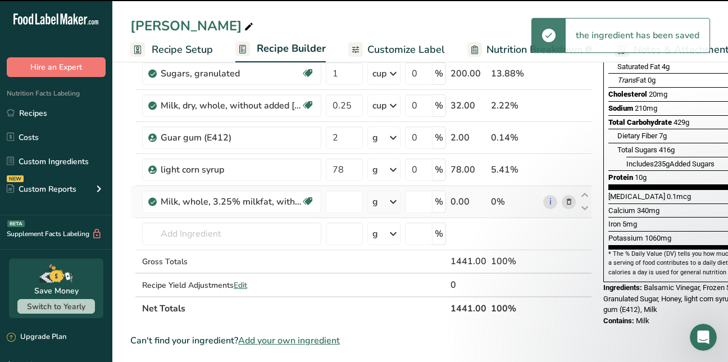
type input "0"
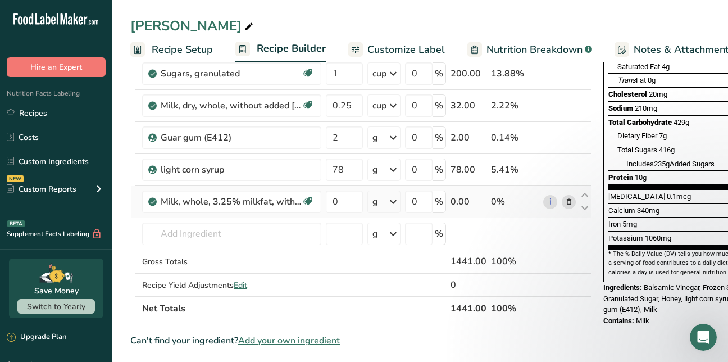
click at [393, 203] on icon at bounding box center [393, 202] width 13 height 20
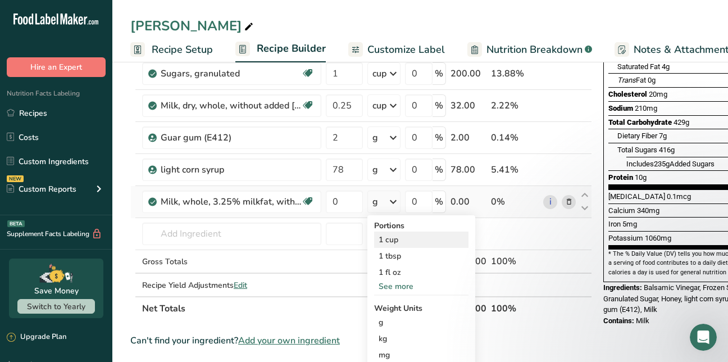
click at [385, 238] on div "1 cup" at bounding box center [421, 240] width 94 height 16
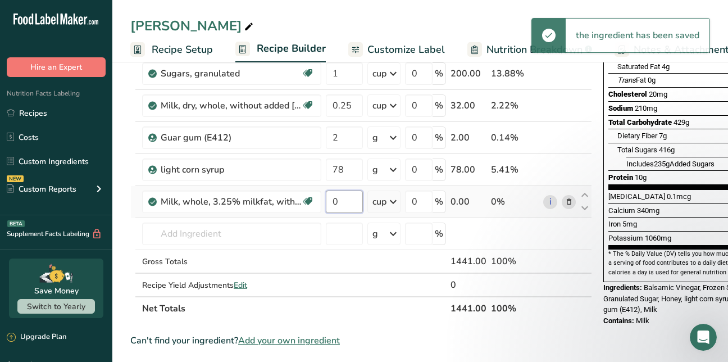
click at [343, 204] on input "0" at bounding box center [344, 202] width 37 height 22
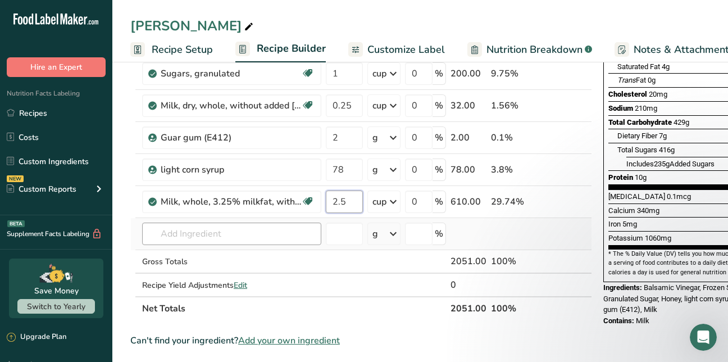
type input "2.5"
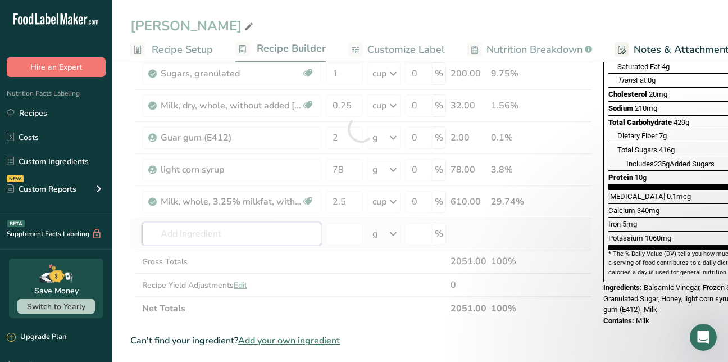
click at [223, 233] on div "Ingredient * Amount * Unit * Waste * .a-a{fill:#347362;}.b-a{fill:#fff;} Grams …" at bounding box center [361, 129] width 462 height 383
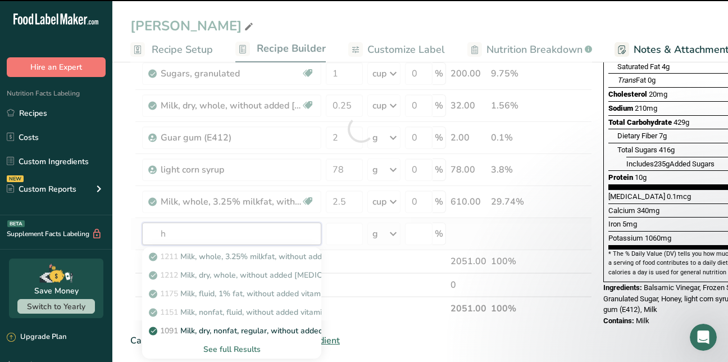
type input "he"
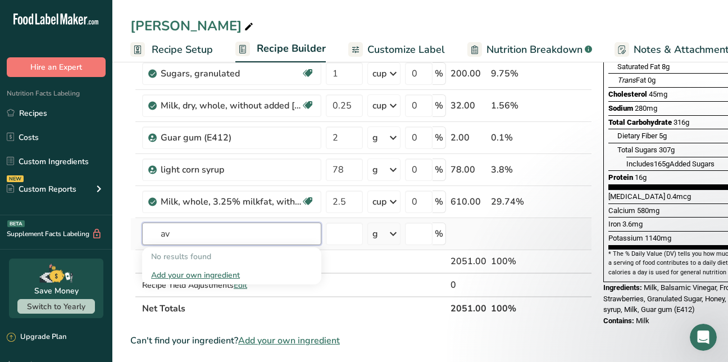
type input "a"
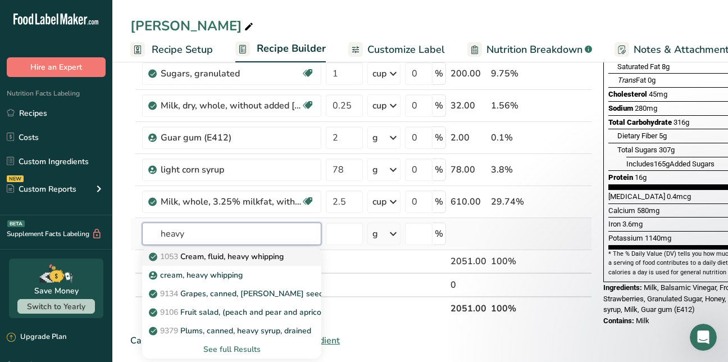
type input "heavy"
click at [226, 255] on p "1053 Cream, fluid, heavy whipping" at bounding box center [217, 257] width 133 height 12
type input "Cream, fluid, heavy whipping"
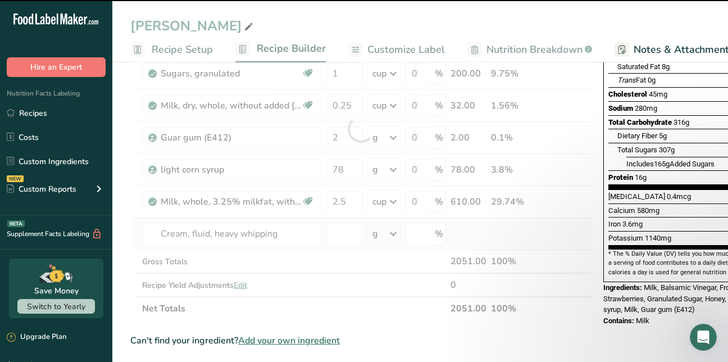
type input "0"
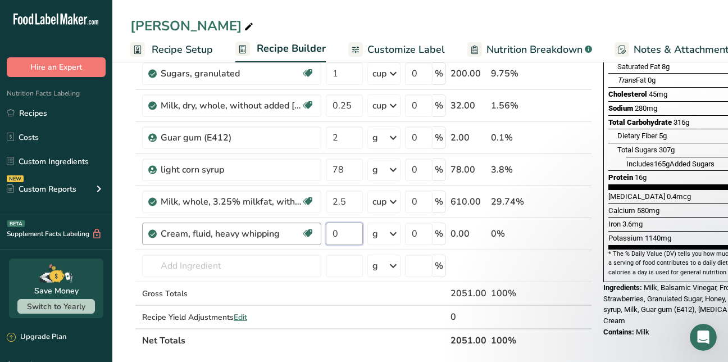
drag, startPoint x: 348, startPoint y: 231, endPoint x: 300, endPoint y: 238, distance: 48.8
click at [300, 238] on tr "Cream, fluid, heavy [MEDICAL_DATA] Gluten free Vegetarian Soy free 0 g Portions…" at bounding box center [361, 234] width 461 height 32
drag, startPoint x: 350, startPoint y: 233, endPoint x: 292, endPoint y: 230, distance: 58.6
click at [292, 230] on tr "Cream, fluid, heavy [MEDICAL_DATA] Gluten free Vegetarian Soy free 2.5 g Portio…" at bounding box center [361, 234] width 461 height 32
type input "1.3"
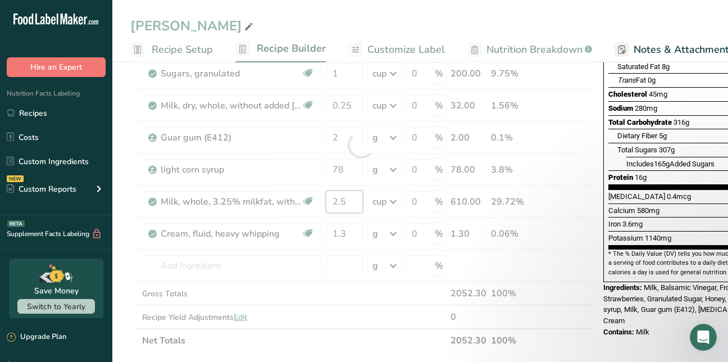
drag, startPoint x: 350, startPoint y: 200, endPoint x: 315, endPoint y: 198, distance: 34.4
click at [315, 198] on div "Ingredient * Amount * Unit * Waste * .a-a{fill:#347362;}.b-a{fill:#fff;} Grams …" at bounding box center [361, 145] width 462 height 415
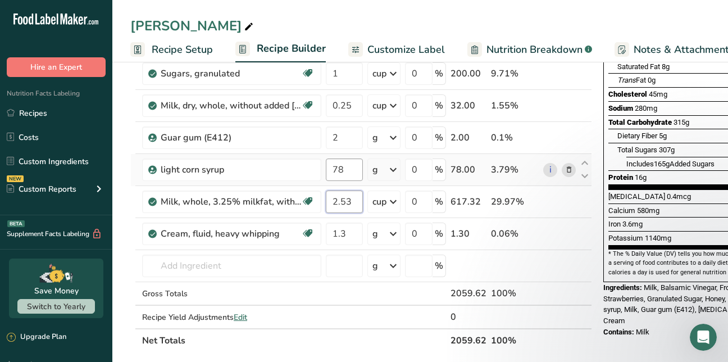
type input "2.53"
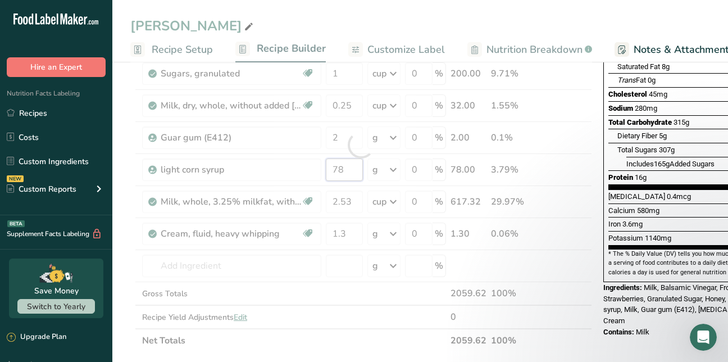
drag, startPoint x: 345, startPoint y: 170, endPoint x: 323, endPoint y: 168, distance: 22.5
click at [323, 168] on div "Ingredient * Amount * Unit * Waste * .a-a{fill:#347362;}.b-a{fill:#fff;} Grams …" at bounding box center [361, 145] width 462 height 415
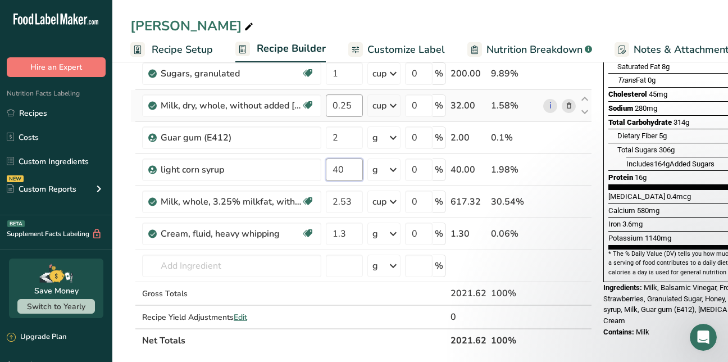
type input "40"
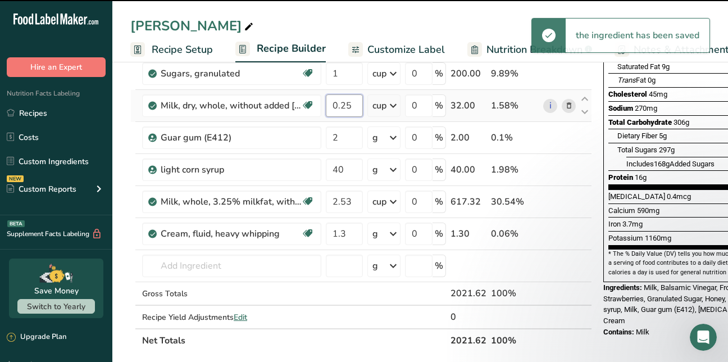
drag, startPoint x: 351, startPoint y: 105, endPoint x: 340, endPoint y: 107, distance: 10.9
click at [340, 107] on input "0.25" at bounding box center [344, 105] width 37 height 22
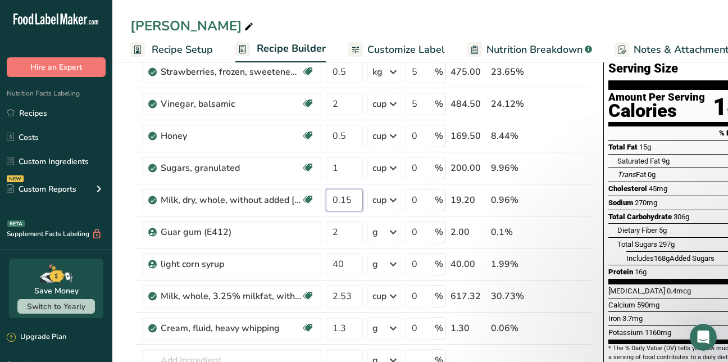
scroll to position [61, 0]
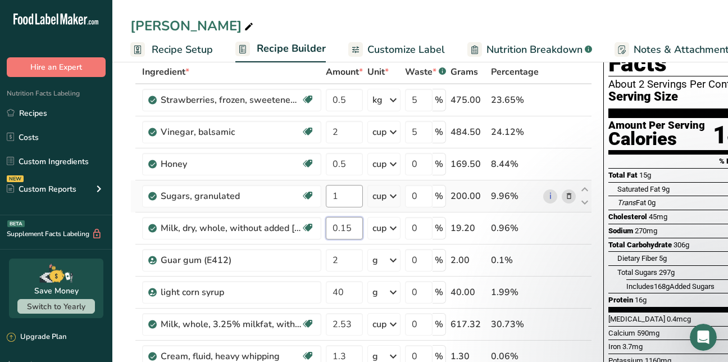
type input "0.15"
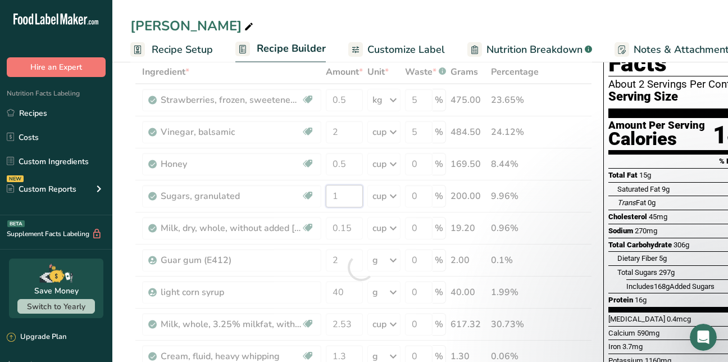
drag, startPoint x: 345, startPoint y: 197, endPoint x: 279, endPoint y: 183, distance: 67.2
click at [279, 183] on div "Ingredient * Amount * Unit * Waste * .a-a{fill:#347362;}.b-a{fill:#fff;} Grams …" at bounding box center [361, 267] width 462 height 415
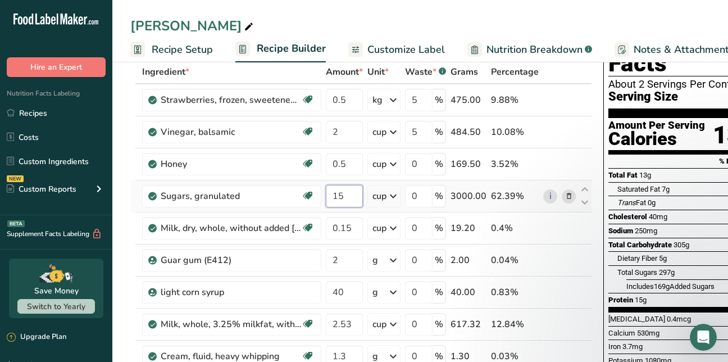
type input "1"
type input "0.5"
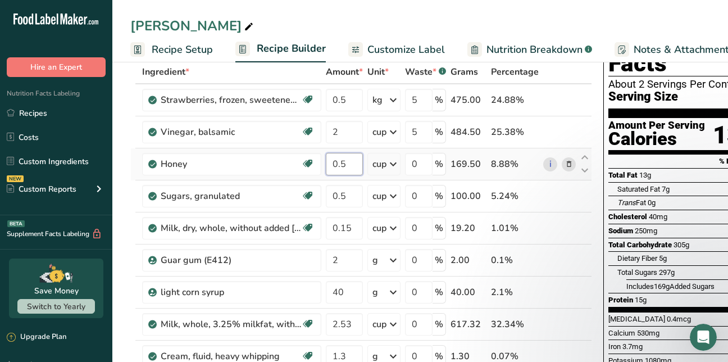
click at [347, 165] on div "Ingredient * Amount * Unit * Waste * .a-a{fill:#347362;}.b-a{fill:#fff;} Grams …" at bounding box center [361, 267] width 462 height 415
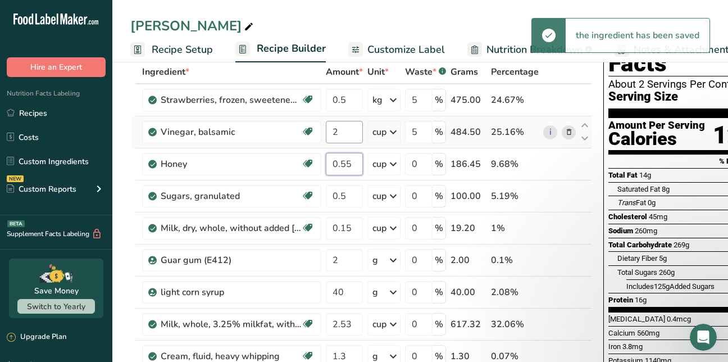
type input "0.55"
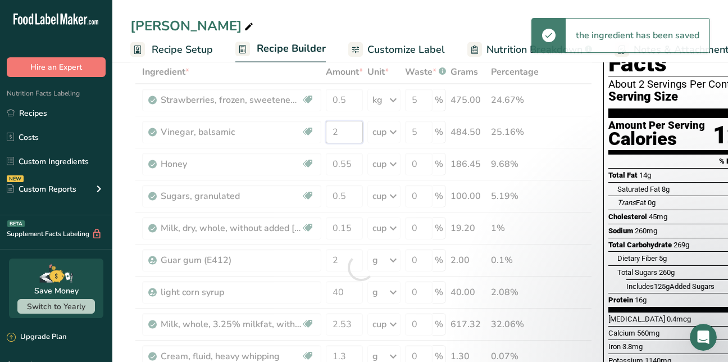
drag, startPoint x: 341, startPoint y: 132, endPoint x: 332, endPoint y: 132, distance: 8.4
click at [332, 132] on div "Ingredient * Amount * Unit * Waste * .a-a{fill:#347362;}.b-a{fill:#fff;} Grams …" at bounding box center [361, 267] width 462 height 415
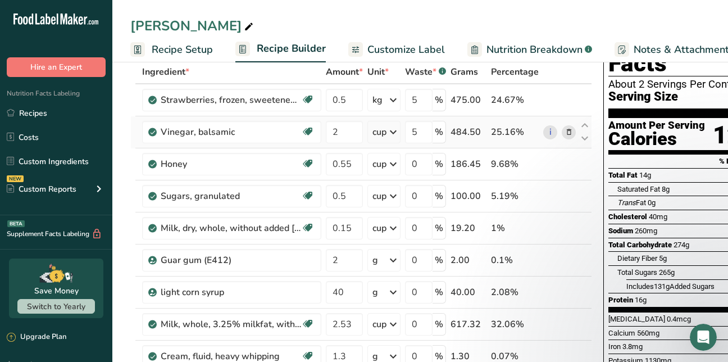
click at [396, 130] on div "Ingredient * Amount * Unit * Waste * .a-a{fill:#347362;}.b-a{fill:#fff;} Grams …" at bounding box center [361, 267] width 462 height 415
click at [396, 130] on icon at bounding box center [393, 132] width 13 height 20
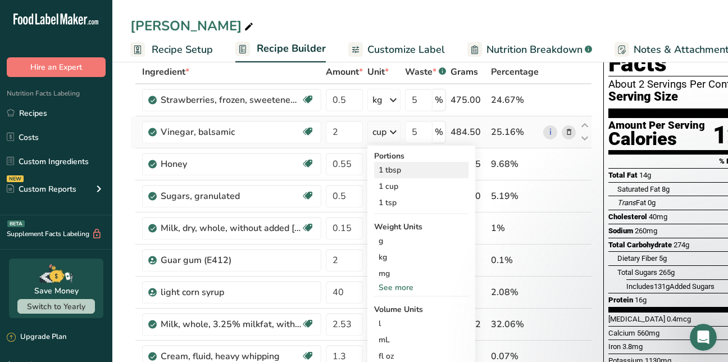
click at [389, 170] on div "1 tbsp" at bounding box center [421, 170] width 94 height 16
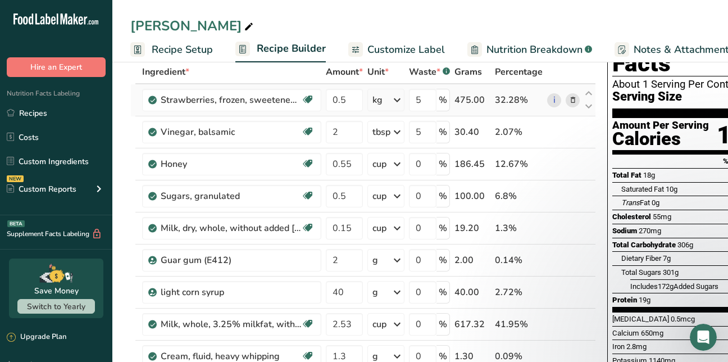
click at [397, 97] on icon at bounding box center [397, 100] width 13 height 20
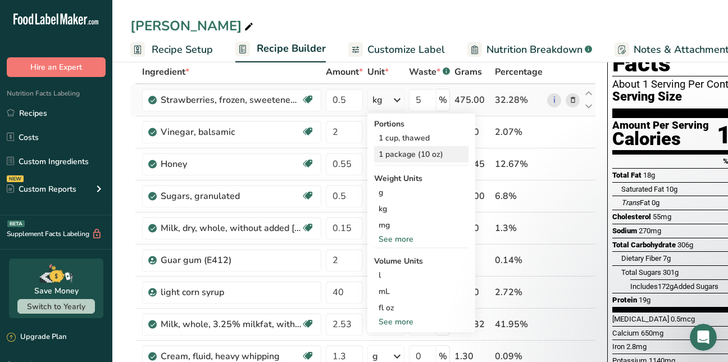
click at [393, 155] on div "1 package (10 oz)" at bounding box center [421, 154] width 94 height 16
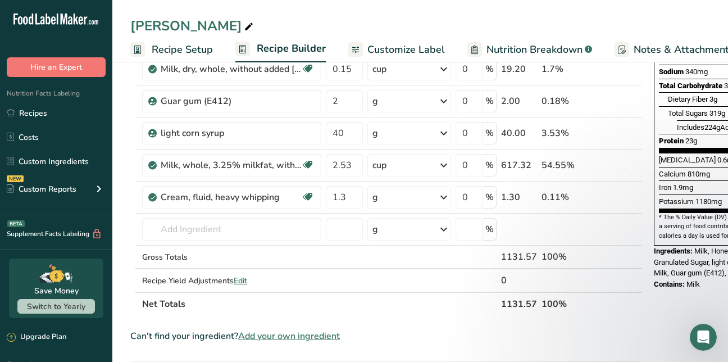
scroll to position [227, 0]
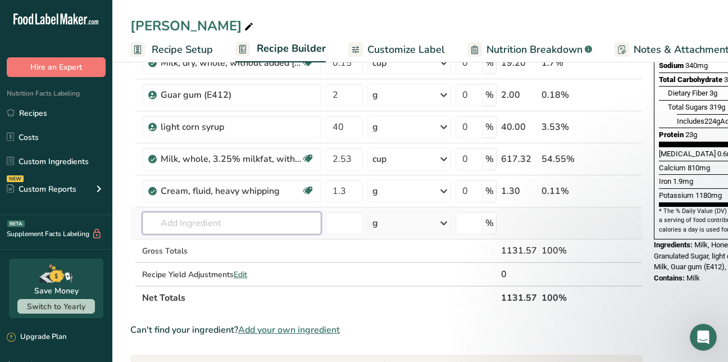
click at [239, 224] on input "text" at bounding box center [231, 223] width 179 height 22
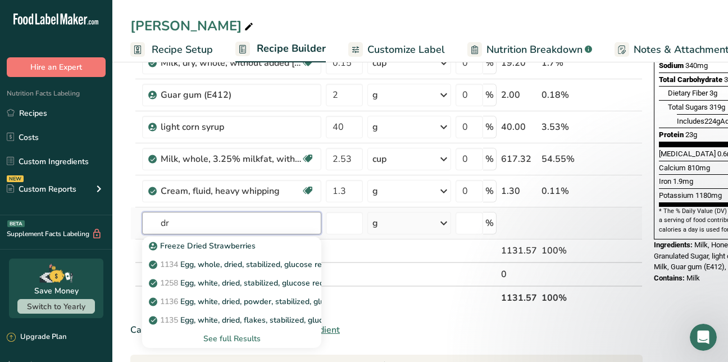
type input "d"
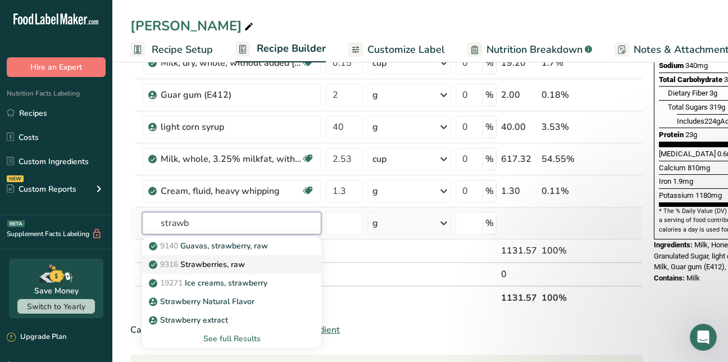
type input "strawb"
click at [212, 264] on p "9316 Strawberries, raw" at bounding box center [198, 265] width 94 height 12
type input "Strawberries, raw"
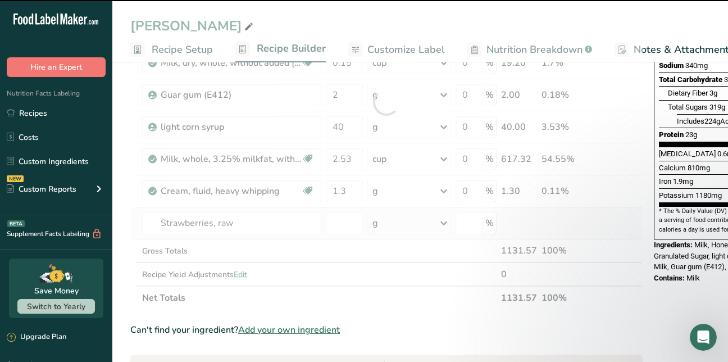
type input "0"
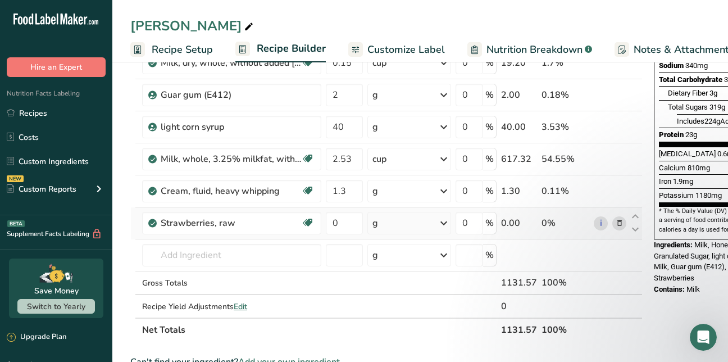
click at [442, 220] on icon at bounding box center [443, 223] width 13 height 20
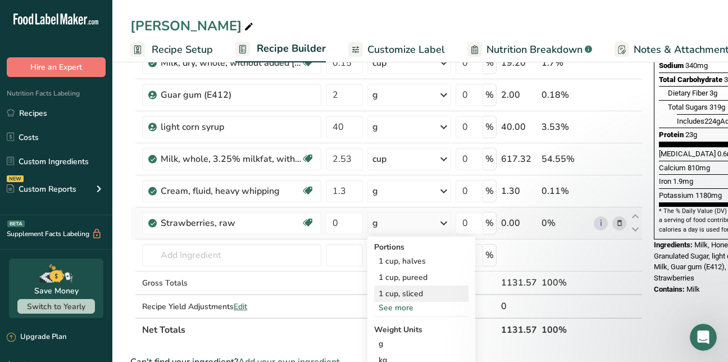
click at [407, 289] on div "1 cup, sliced" at bounding box center [421, 294] width 94 height 16
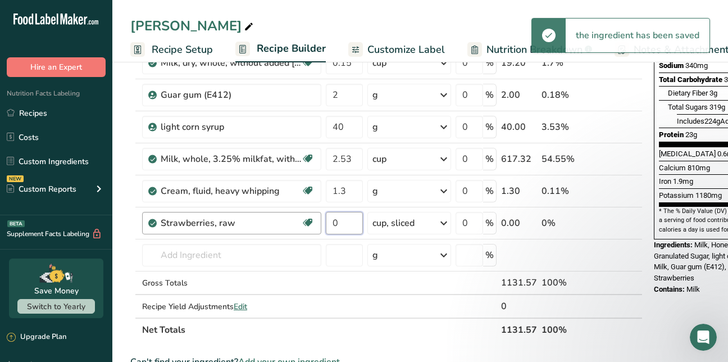
drag, startPoint x: 342, startPoint y: 225, endPoint x: 313, endPoint y: 218, distance: 30.1
click at [313, 218] on tr "Strawberries, raw Source of Antioxidants Dairy free Gluten free Vegan Vegetaria…" at bounding box center [386, 223] width 511 height 32
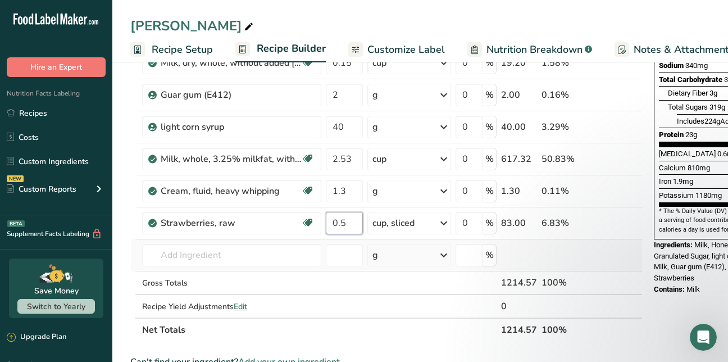
type input "0.5"
click at [545, 268] on div "Ingredient * Amount * Unit * Waste * .a-a{fill:#347362;}.b-a{fill:#fff;} Grams …" at bounding box center [386, 118] width 513 height 447
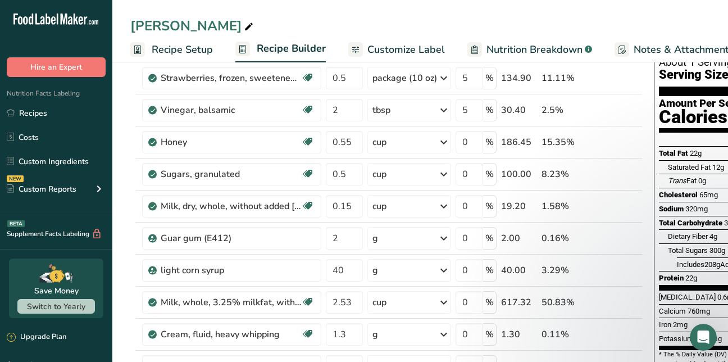
scroll to position [80, 0]
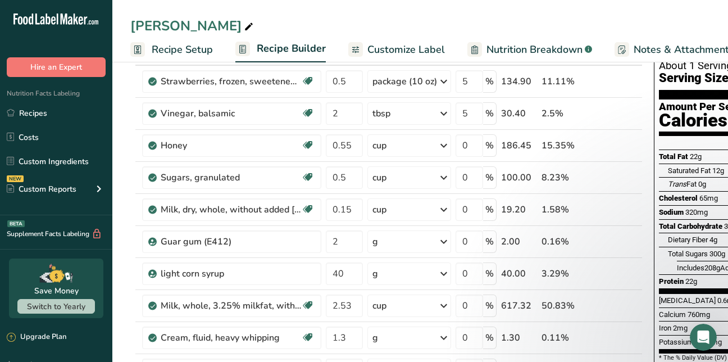
click at [591, 20] on div "[PERSON_NAME]" at bounding box center [420, 26] width 616 height 20
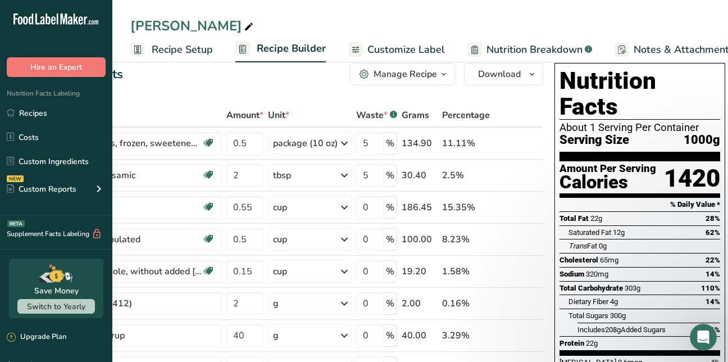
scroll to position [0, 0]
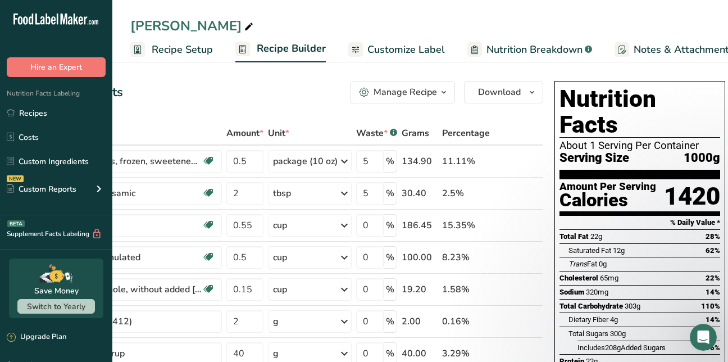
click at [192, 50] on span "Recipe Setup" at bounding box center [182, 49] width 61 height 15
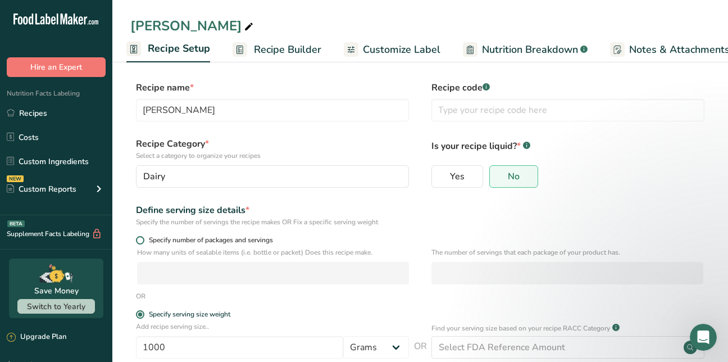
click at [139, 242] on span at bounding box center [140, 240] width 8 height 8
click at [139, 242] on input "Specify number of packages and servings" at bounding box center [139, 240] width 7 height 7
radio input "true"
radio input "false"
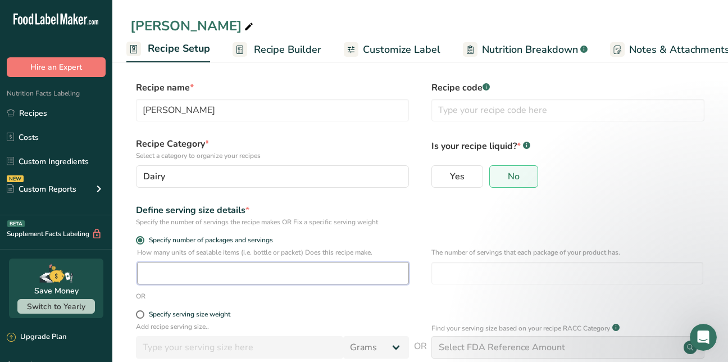
click at [153, 278] on input "number" at bounding box center [273, 273] width 272 height 22
type input "2"
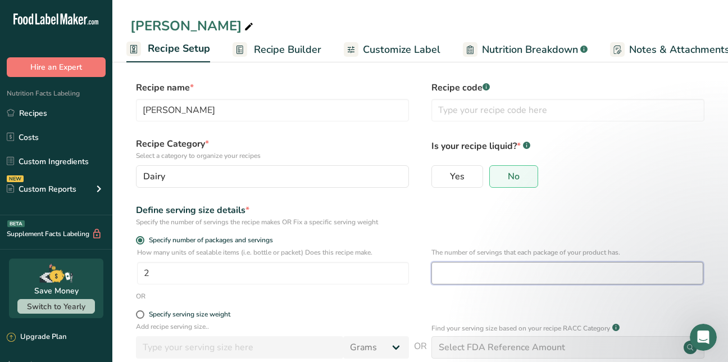
click at [448, 273] on input "number" at bounding box center [568, 273] width 272 height 22
type input "4"
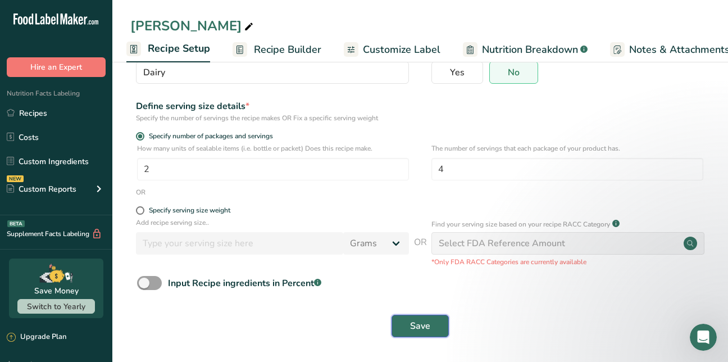
click at [418, 325] on span "Save" at bounding box center [420, 325] width 20 height 13
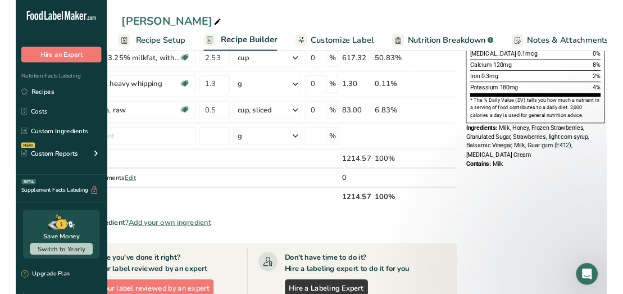
scroll to position [319, 0]
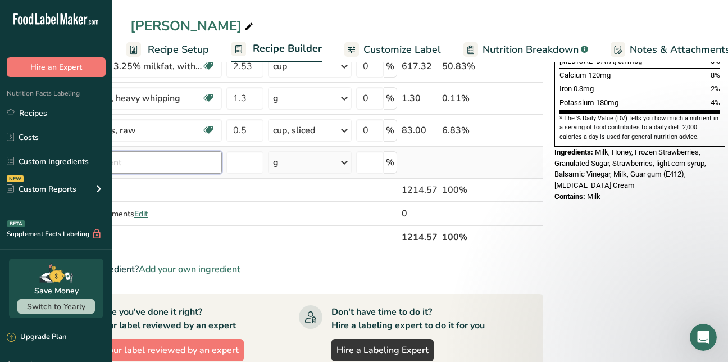
click at [200, 166] on input "text" at bounding box center [132, 162] width 179 height 22
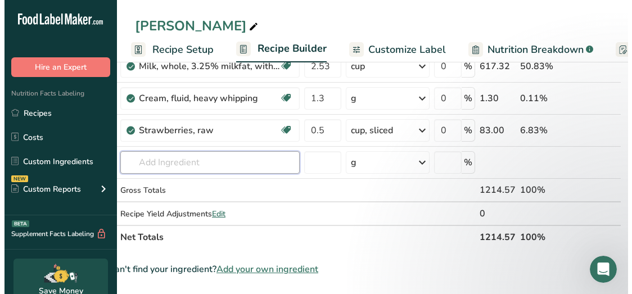
scroll to position [0, 25]
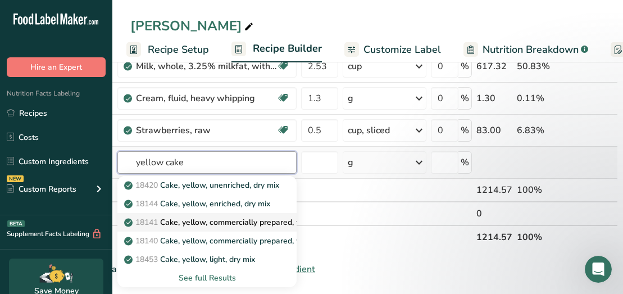
type input "yellow cake"
click at [209, 218] on p "18141 Cake, yellow, commercially prepared, with vanilla frosting" at bounding box center [246, 222] width 241 height 12
type input "Cake, yellow, commercially prepared, with vanilla frosting"
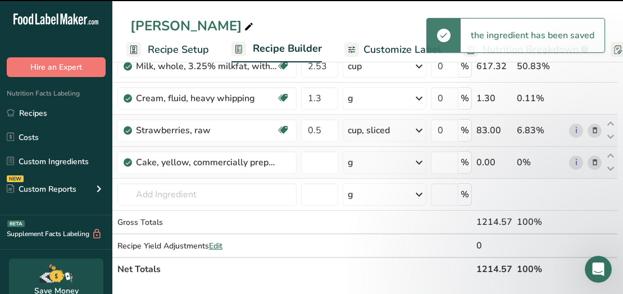
type input "0"
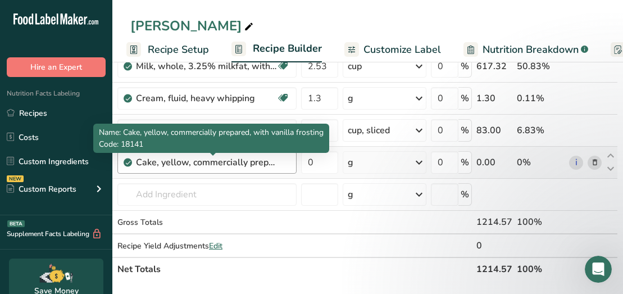
click at [243, 162] on div "Cake, yellow, commercially prepared, with vanilla frosting" at bounding box center [206, 162] width 141 height 13
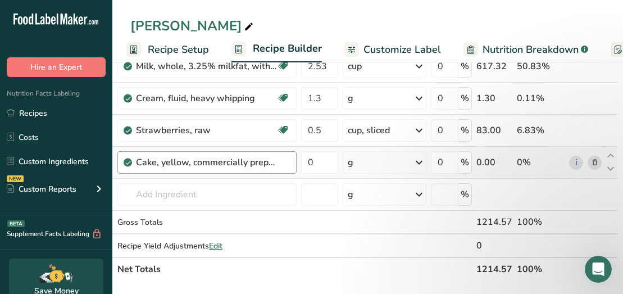
drag, startPoint x: 274, startPoint y: 165, endPoint x: 203, endPoint y: 169, distance: 71.5
click at [203, 169] on div "Cake, yellow, commercially prepared, with vanilla frosting" at bounding box center [206, 162] width 141 height 13
drag, startPoint x: 203, startPoint y: 169, endPoint x: 347, endPoint y: 171, distance: 143.9
click at [347, 171] on tr "Cake, yellow, commercially prepared, with vanilla frosting 0 g Portions 1 servi…" at bounding box center [361, 163] width 511 height 32
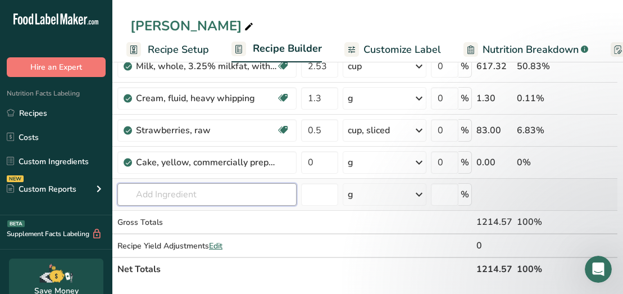
drag, startPoint x: 347, startPoint y: 171, endPoint x: 284, endPoint y: 187, distance: 64.8
click at [284, 187] on input "text" at bounding box center [206, 194] width 179 height 22
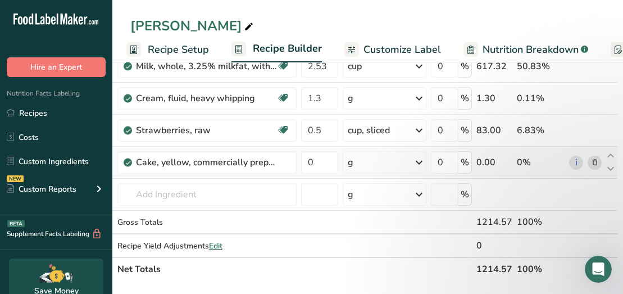
click at [593, 163] on icon at bounding box center [595, 163] width 8 height 12
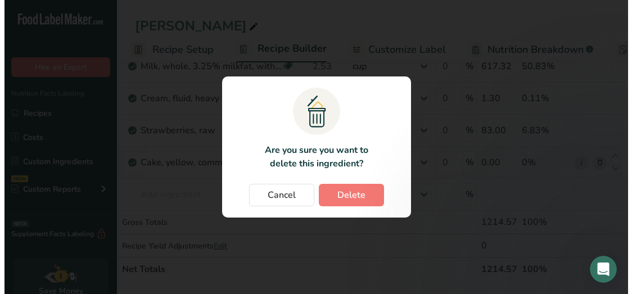
scroll to position [0, 16]
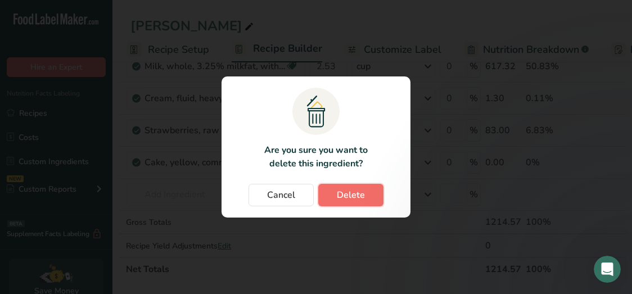
click at [352, 189] on span "Delete" at bounding box center [351, 194] width 28 height 13
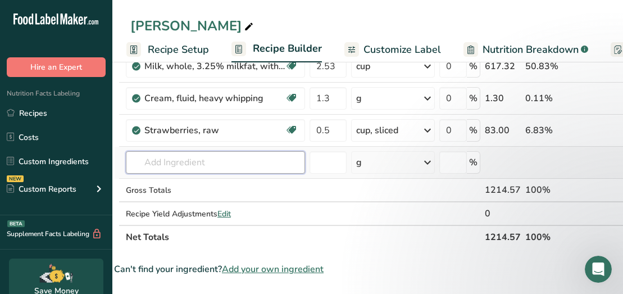
click at [151, 161] on input "text" at bounding box center [215, 162] width 179 height 22
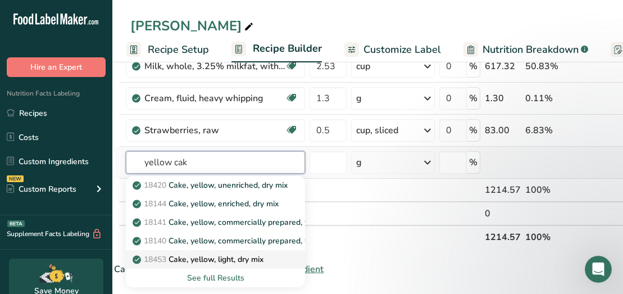
drag, startPoint x: 187, startPoint y: 160, endPoint x: 119, endPoint y: 164, distance: 68.1
click at [119, 164] on tr "yellow cak 18420 Cake, yellow, unenriched, dry mix 18144 Cake, yellow, enriched…" at bounding box center [370, 163] width 511 height 32
type input "cake y"
click at [219, 278] on div "See full Results" at bounding box center [215, 278] width 161 height 12
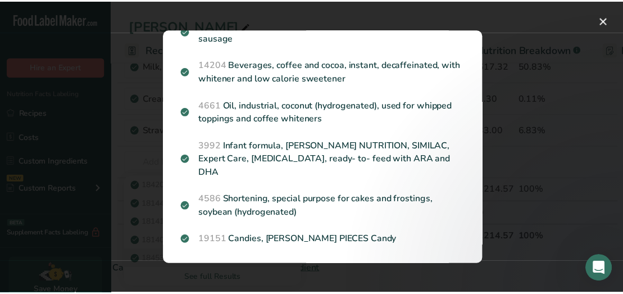
scroll to position [376, 0]
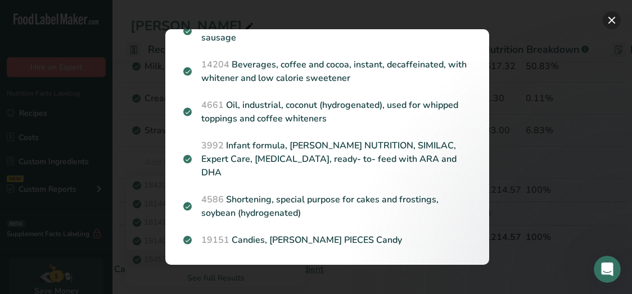
click at [613, 20] on button "Search results modal" at bounding box center [612, 20] width 18 height 18
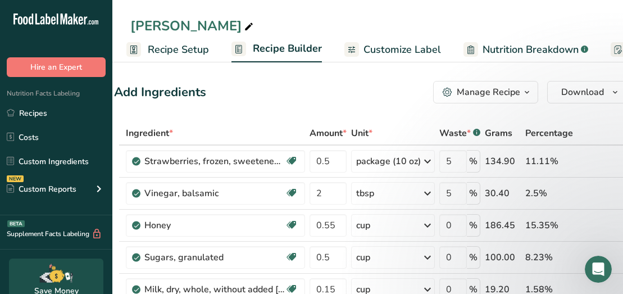
scroll to position [0, 0]
click at [390, 52] on span "Customize Label" at bounding box center [403, 49] width 78 height 15
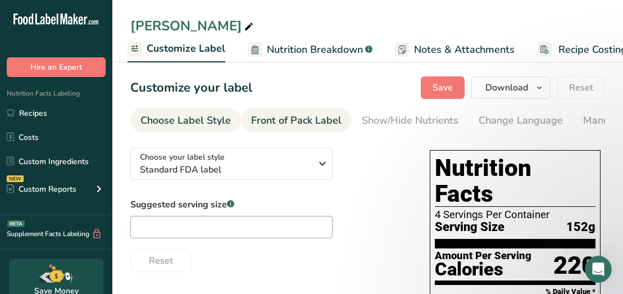
click at [280, 123] on div "Front of Pack Label" at bounding box center [296, 120] width 90 height 15
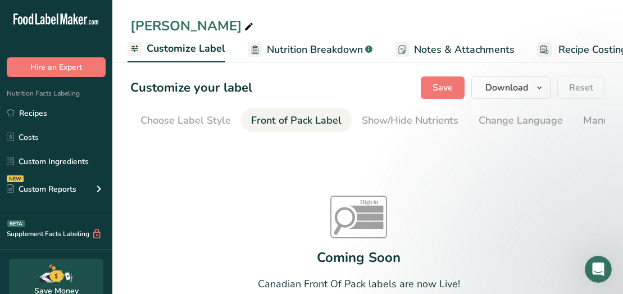
scroll to position [0, 109]
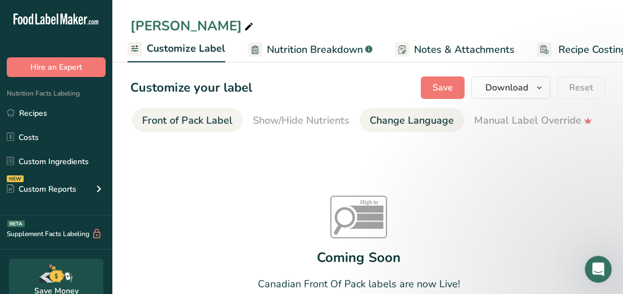
click at [389, 130] on link "Change Language" at bounding box center [412, 120] width 84 height 25
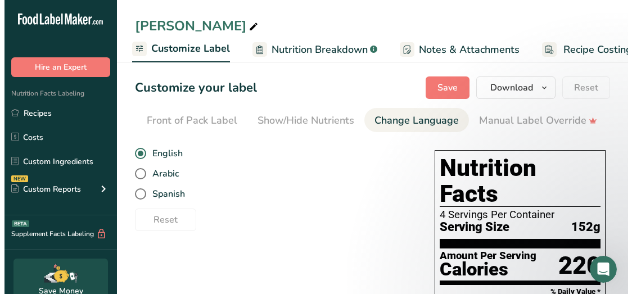
scroll to position [0, 335]
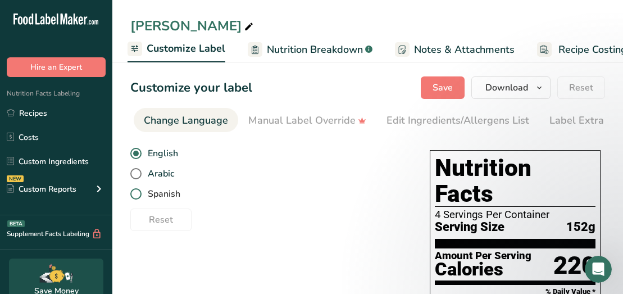
click at [136, 197] on span at bounding box center [135, 193] width 11 height 11
click at [136, 197] on input "Spanish" at bounding box center [133, 194] width 7 height 7
radio input "true"
radio input "false"
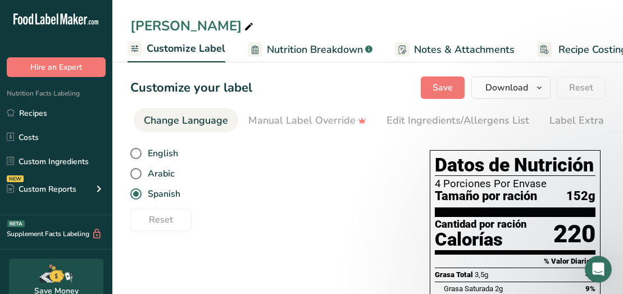
click at [447, 51] on span "Notes & Attachments" at bounding box center [464, 49] width 101 height 15
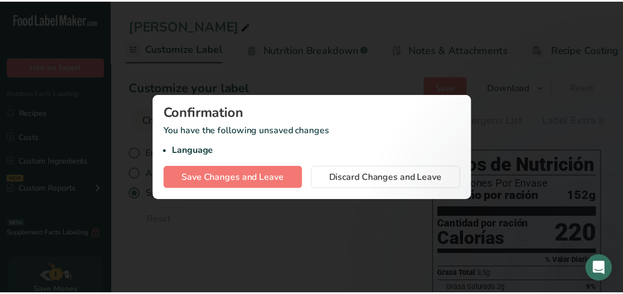
scroll to position [0, 233]
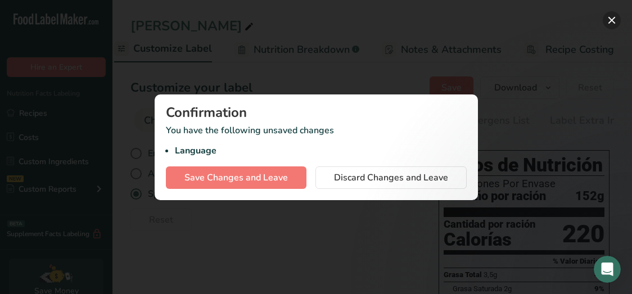
click at [609, 19] on button "button" at bounding box center [612, 20] width 18 height 18
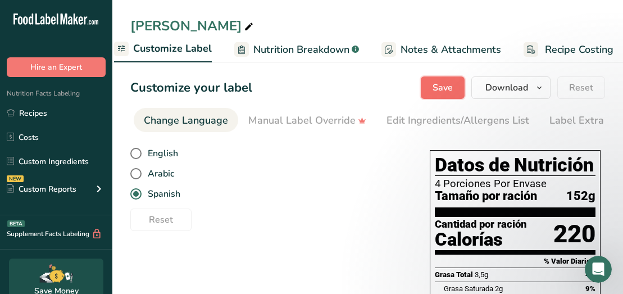
click at [449, 81] on span "Save" at bounding box center [443, 87] width 20 height 13
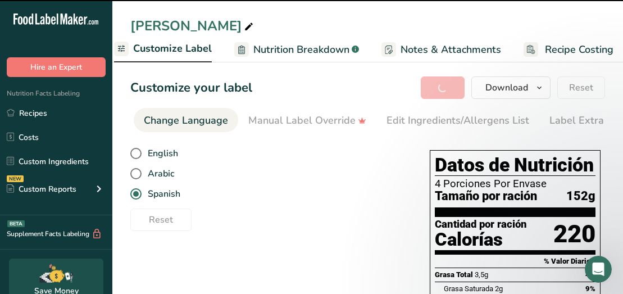
click at [157, 53] on span "Customize Label" at bounding box center [172, 48] width 79 height 15
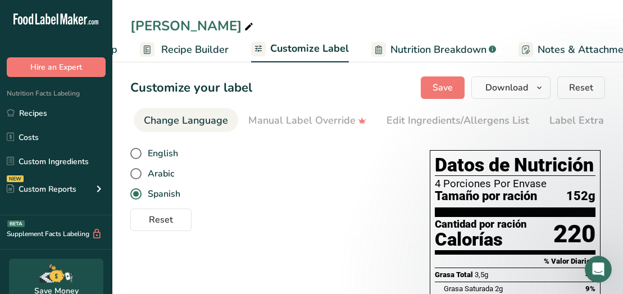
scroll to position [0, 0]
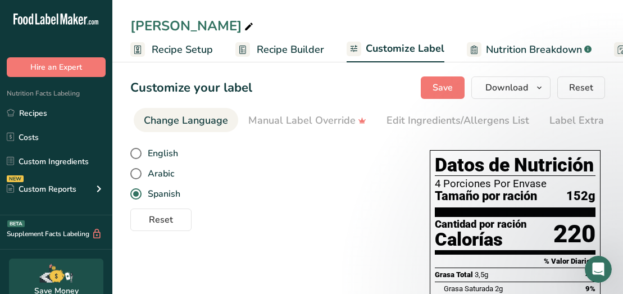
click at [261, 53] on span "Recipe Builder" at bounding box center [290, 49] width 67 height 15
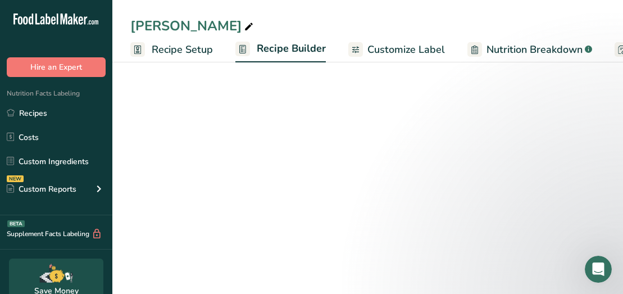
scroll to position [0, 108]
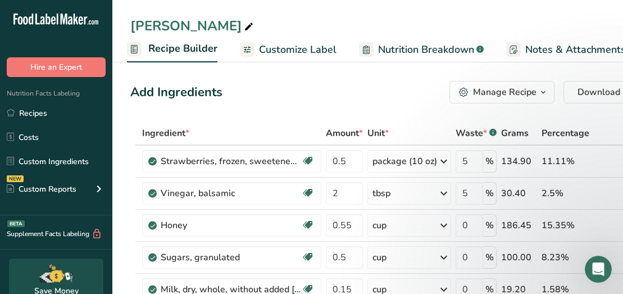
click at [172, 52] on span "Recipe Builder" at bounding box center [182, 48] width 69 height 15
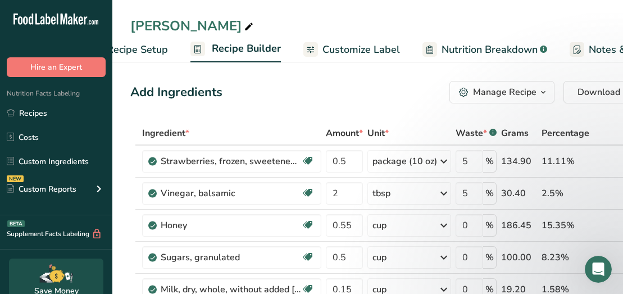
scroll to position [0, 0]
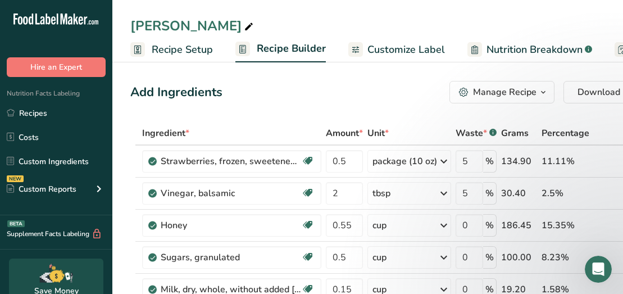
click at [167, 52] on span "Recipe Setup" at bounding box center [182, 49] width 61 height 15
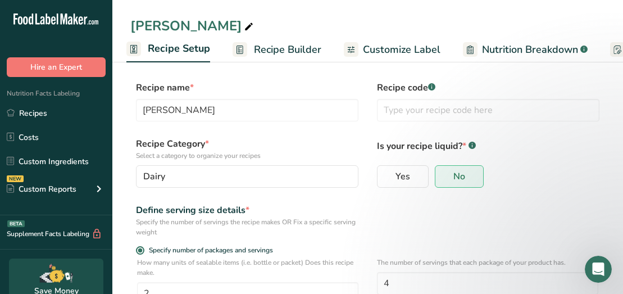
click at [283, 49] on span "Recipe Builder" at bounding box center [287, 49] width 67 height 15
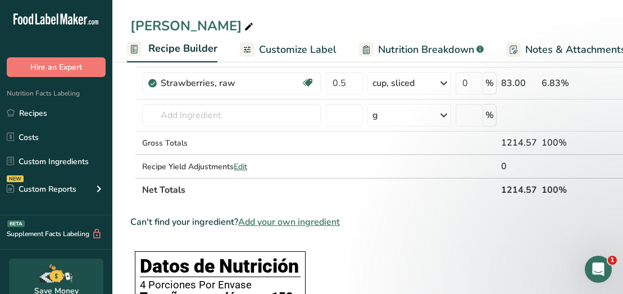
scroll to position [361, 0]
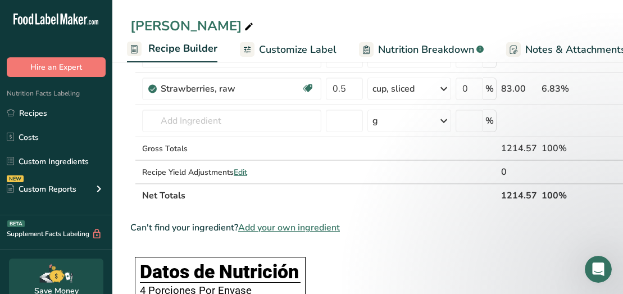
click at [298, 51] on span "Customize Label" at bounding box center [298, 49] width 78 height 15
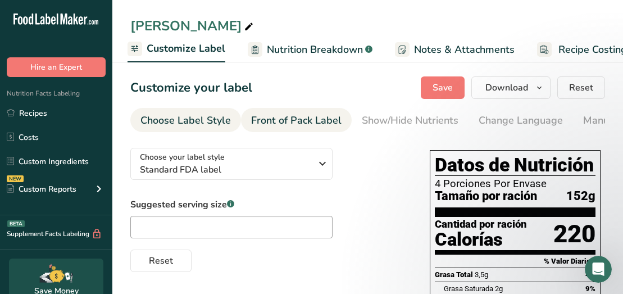
click at [284, 119] on div "Front of Pack Label" at bounding box center [296, 120] width 90 height 15
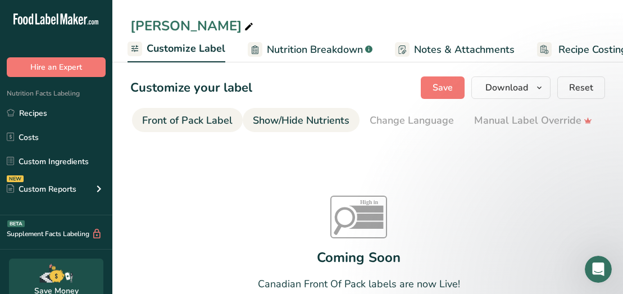
click at [330, 126] on div "Show/Hide Nutrients" at bounding box center [301, 120] width 97 height 15
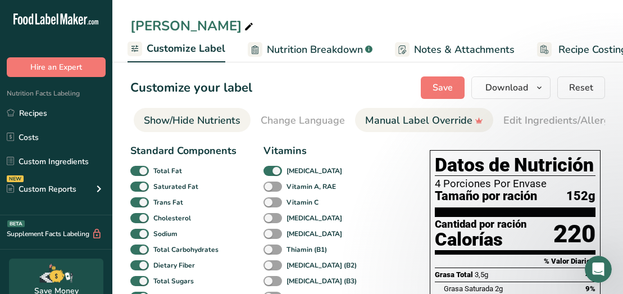
click at [429, 120] on div "Manual Label Override" at bounding box center [424, 120] width 118 height 15
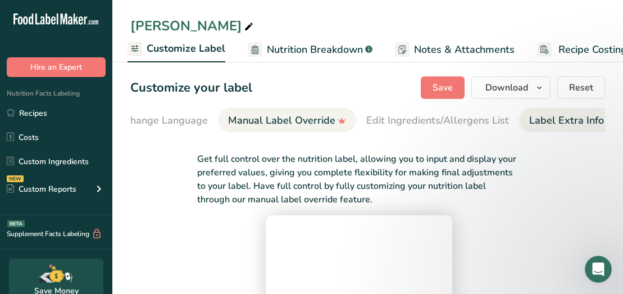
click at [546, 120] on div "Label Extra Info" at bounding box center [566, 120] width 75 height 15
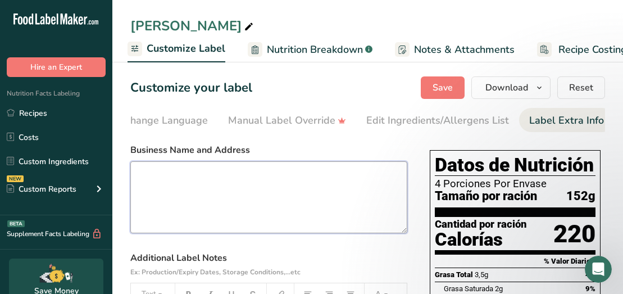
click at [144, 175] on textarea at bounding box center [268, 197] width 277 height 72
type textarea "FRESA FIASCO"
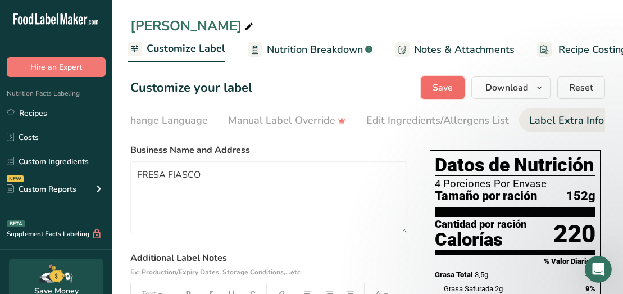
click at [442, 90] on span "Save" at bounding box center [443, 87] width 20 height 13
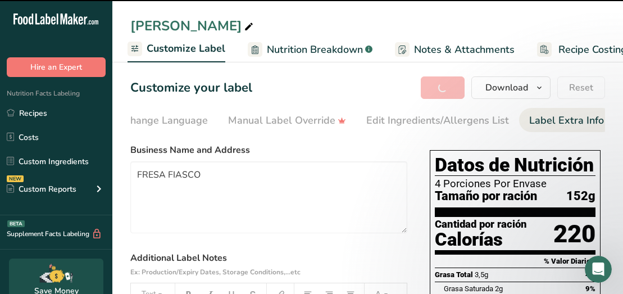
click at [288, 50] on span "Nutrition Breakdown" at bounding box center [315, 49] width 96 height 15
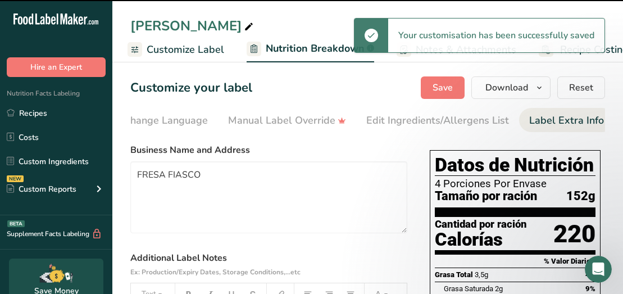
scroll to position [0, 242]
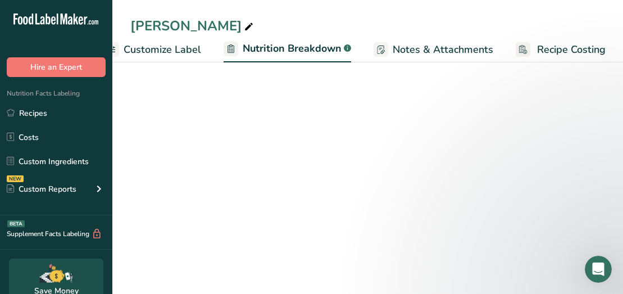
select select "Calories"
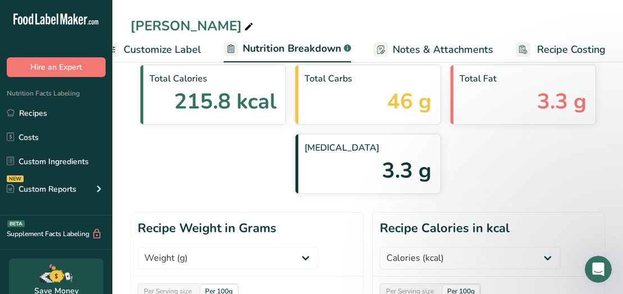
scroll to position [0, 0]
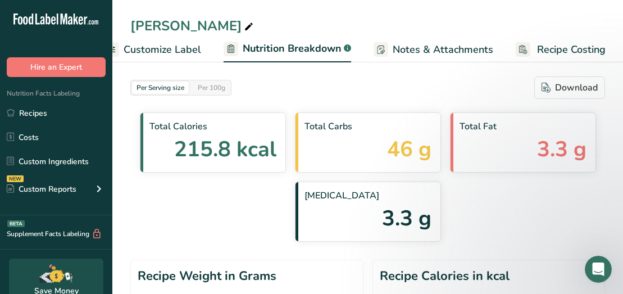
click at [444, 53] on span "Notes & Attachments" at bounding box center [443, 49] width 101 height 15
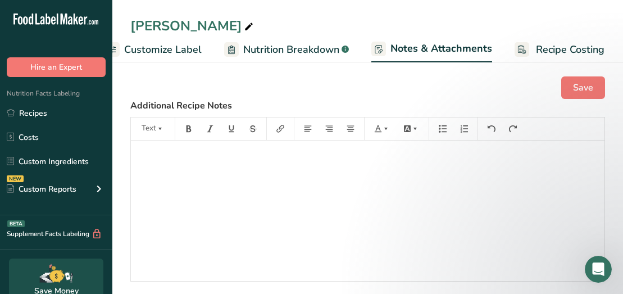
click at [167, 49] on span "Customize Label" at bounding box center [163, 49] width 78 height 15
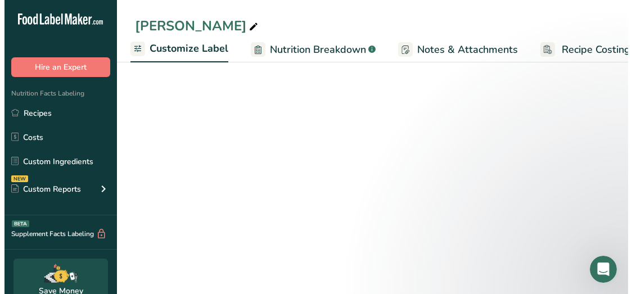
scroll to position [0, 219]
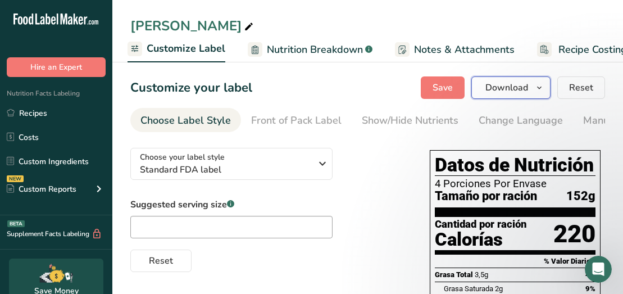
click at [519, 88] on span "Download" at bounding box center [507, 87] width 43 height 13
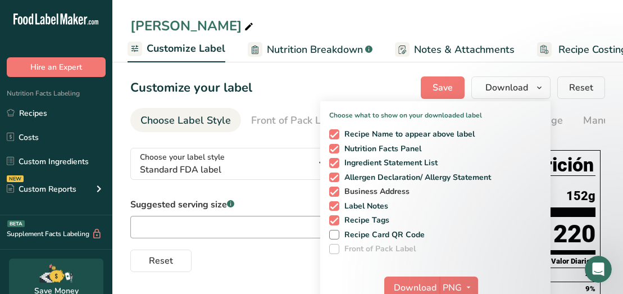
click at [335, 192] on span at bounding box center [334, 192] width 10 height 10
click at [335, 192] on input "Business Address" at bounding box center [332, 191] width 7 height 7
checkbox input "false"
click at [416, 287] on span "Download" at bounding box center [415, 287] width 43 height 13
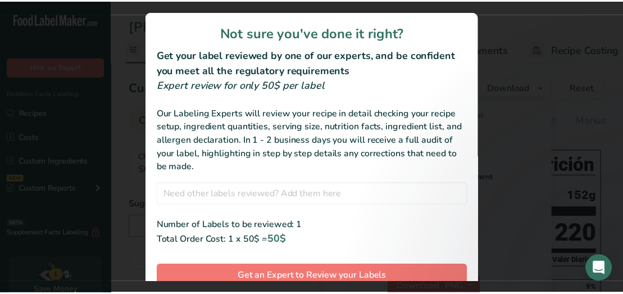
scroll to position [65, 0]
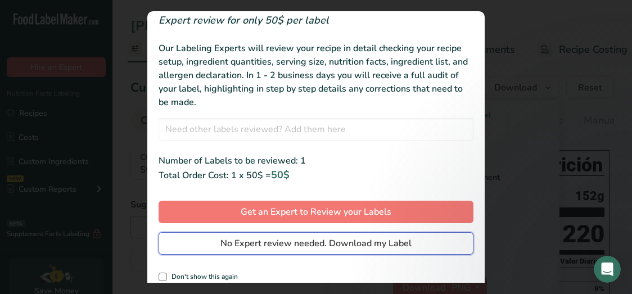
click at [340, 247] on span "No Expert review needed. Download my Label" at bounding box center [315, 243] width 191 height 13
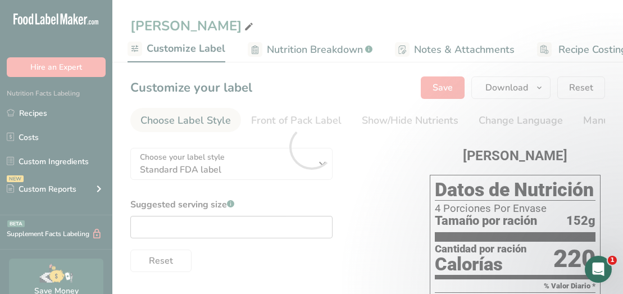
scroll to position [0, 0]
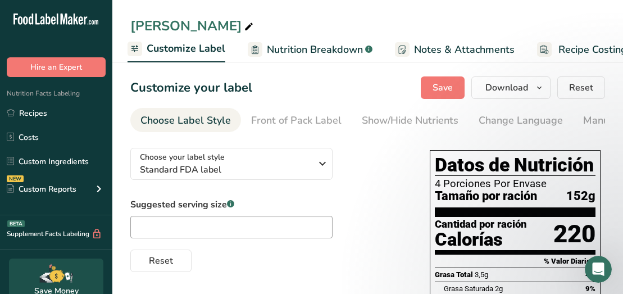
click at [179, 50] on span "Customize Label" at bounding box center [186, 48] width 79 height 15
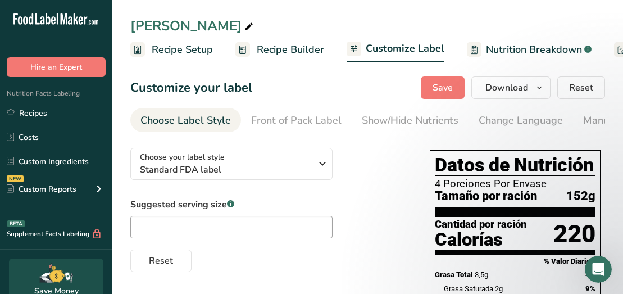
click at [183, 51] on span "Recipe Setup" at bounding box center [182, 49] width 61 height 15
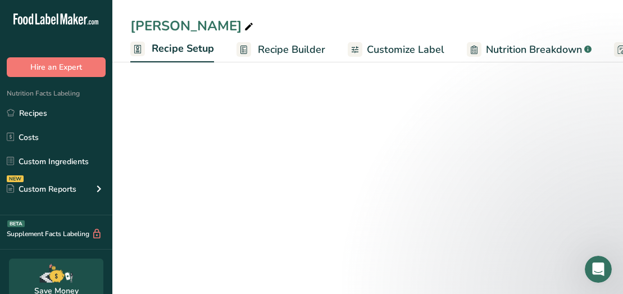
scroll to position [0, 4]
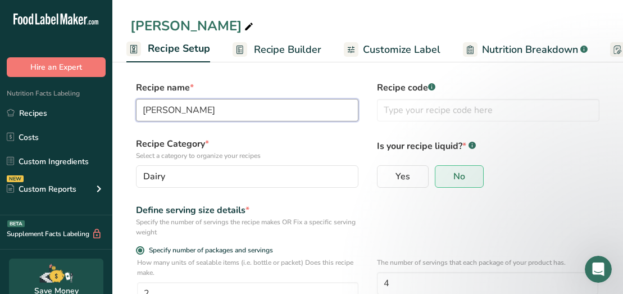
drag, startPoint x: 201, startPoint y: 111, endPoint x: 97, endPoint y: 100, distance: 104.5
click at [97, 100] on div ".a-20{fill:#fff;} Hire an Expert Nutrition Facts Labeling Recipes Costs Custom …" at bounding box center [311, 243] width 623 height 486
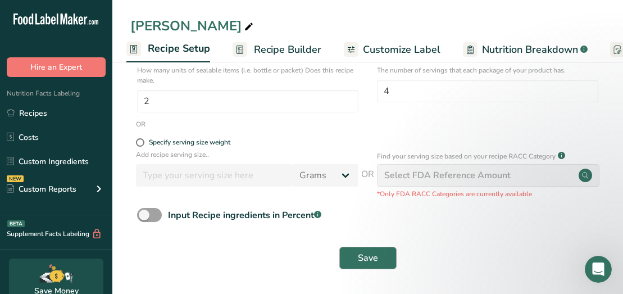
type input "FRESA FIASCO"
click at [371, 259] on span "Save" at bounding box center [368, 257] width 20 height 13
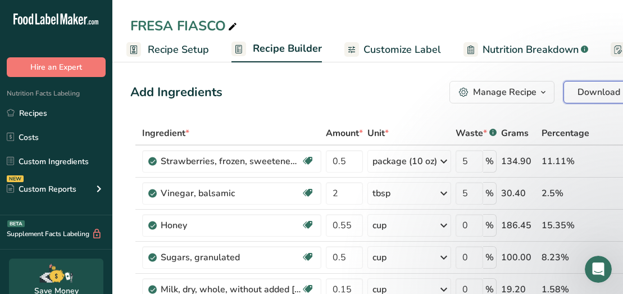
click at [602, 93] on span "Download" at bounding box center [599, 91] width 43 height 13
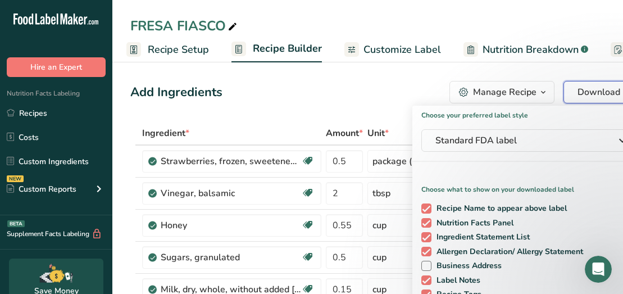
scroll to position [257, 0]
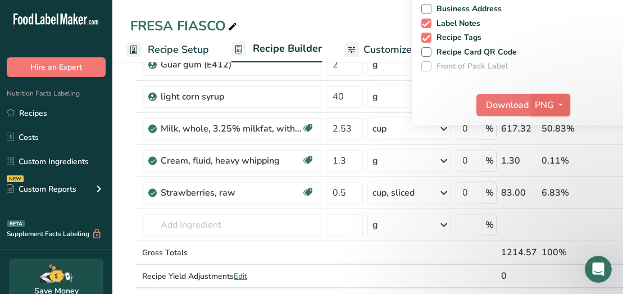
click at [547, 107] on span "PNG" at bounding box center [544, 104] width 19 height 13
click at [550, 127] on link "PNG" at bounding box center [553, 128] width 36 height 19
click at [506, 106] on span "Download" at bounding box center [507, 104] width 43 height 13
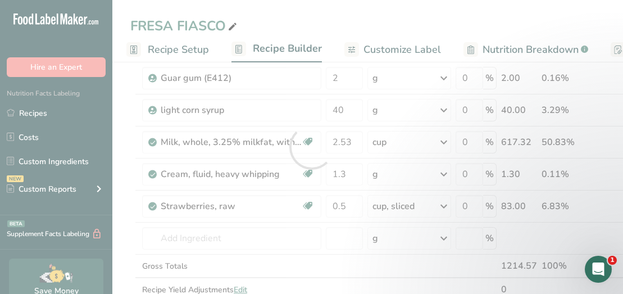
scroll to position [0, 0]
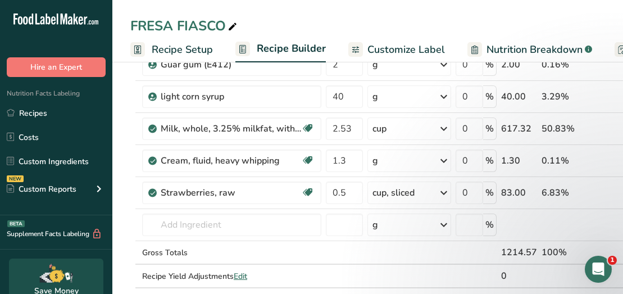
scroll to position [0, 4]
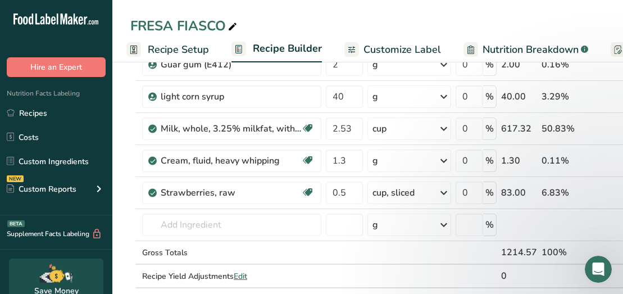
click at [171, 48] on span "Recipe Setup" at bounding box center [178, 49] width 61 height 15
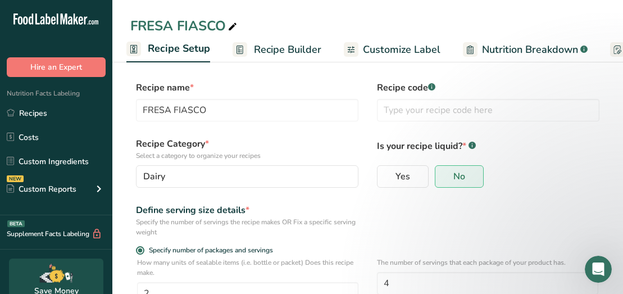
click at [160, 51] on span "Recipe Setup" at bounding box center [179, 48] width 62 height 15
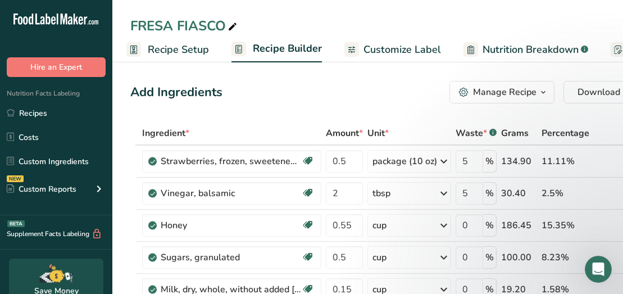
scroll to position [257, 0]
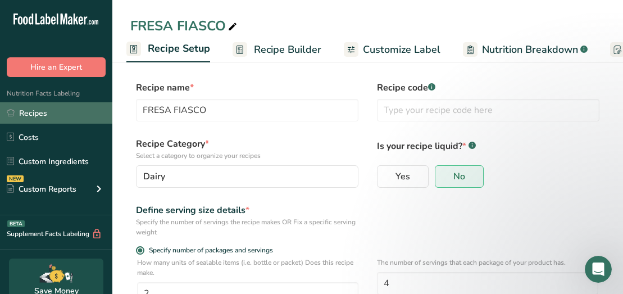
click at [27, 117] on link "Recipes" at bounding box center [56, 112] width 112 height 21
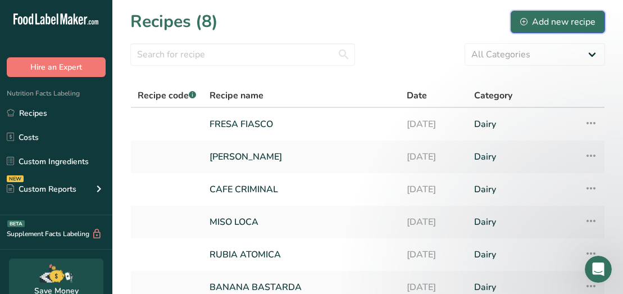
click at [563, 18] on div "Add new recipe" at bounding box center [557, 21] width 75 height 13
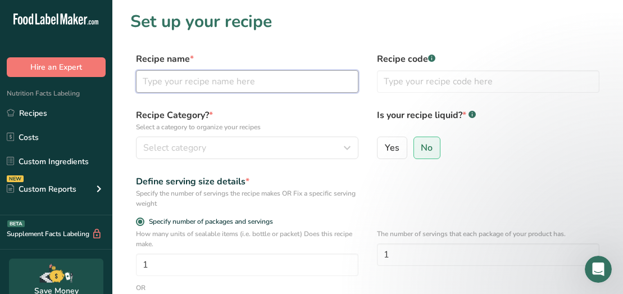
click at [159, 84] on input "text" at bounding box center [247, 81] width 223 height 22
type input "MENTE MENTAL"
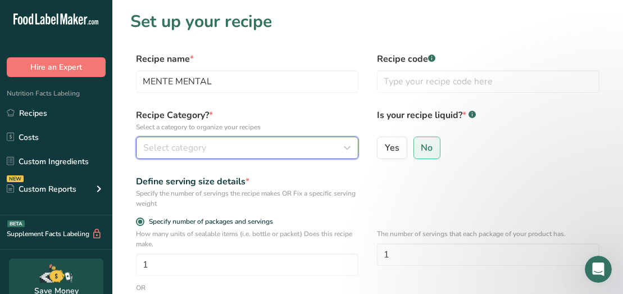
click at [346, 147] on icon "button" at bounding box center [347, 148] width 13 height 20
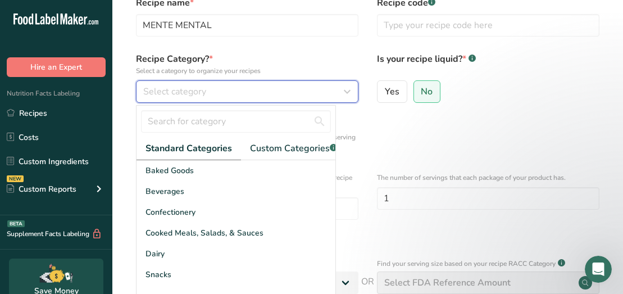
scroll to position [73, 0]
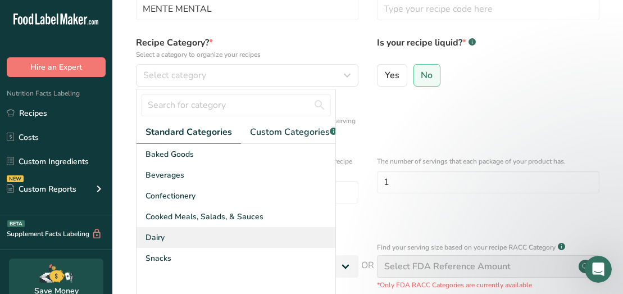
click at [197, 248] on div "Dairy" at bounding box center [236, 237] width 199 height 21
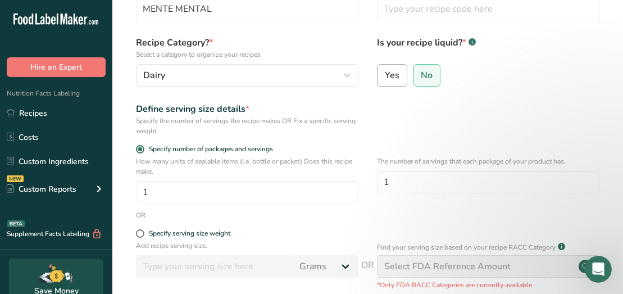
click at [390, 76] on span "Yes" at bounding box center [392, 75] width 15 height 11
click at [385, 76] on input "Yes" at bounding box center [381, 74] width 7 height 7
radio input "true"
radio input "false"
select select "22"
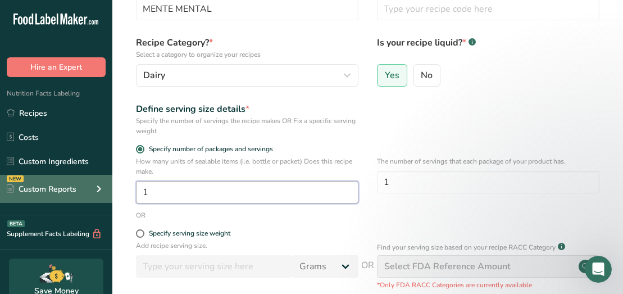
drag, startPoint x: 160, startPoint y: 191, endPoint x: 104, endPoint y: 196, distance: 55.8
click at [104, 196] on div ".a-20{fill:#fff;} Hire an Expert Nutrition Facts Labeling Recipes Costs Custom …" at bounding box center [311, 224] width 623 height 595
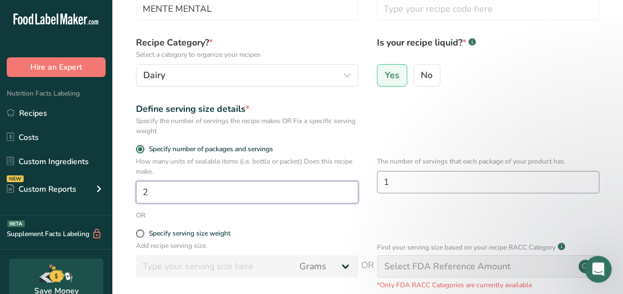
type input "2"
drag, startPoint x: 399, startPoint y: 186, endPoint x: 324, endPoint y: 186, distance: 74.8
click at [324, 186] on div "How many units of sealable items (i.e. bottle or packet) Does this recipe make.…" at bounding box center [367, 183] width 475 height 54
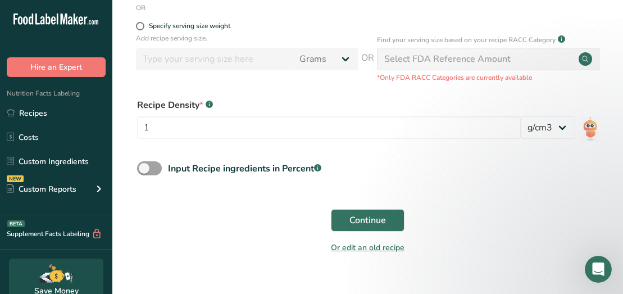
scroll to position [286, 0]
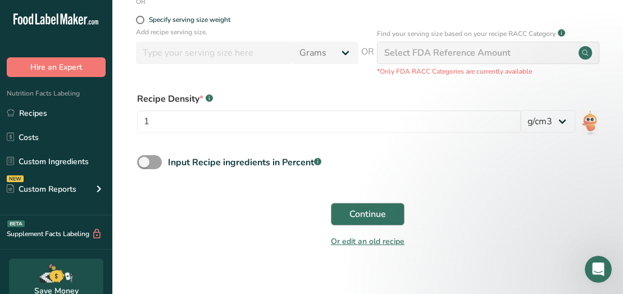
type input "4"
click at [377, 214] on span "Continue" at bounding box center [368, 213] width 37 height 13
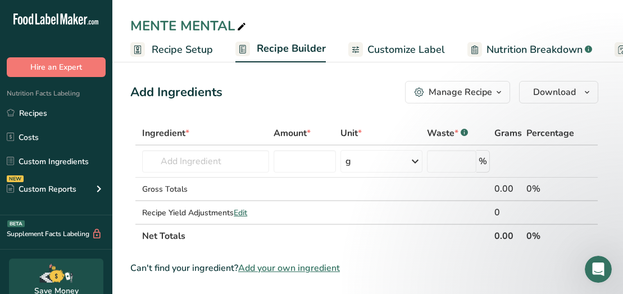
click at [176, 55] on span "Recipe Setup" at bounding box center [182, 49] width 61 height 15
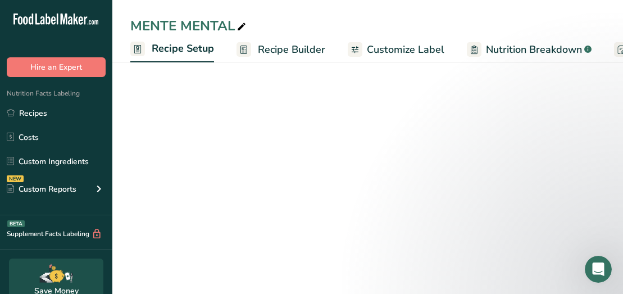
scroll to position [0, 4]
select select "22"
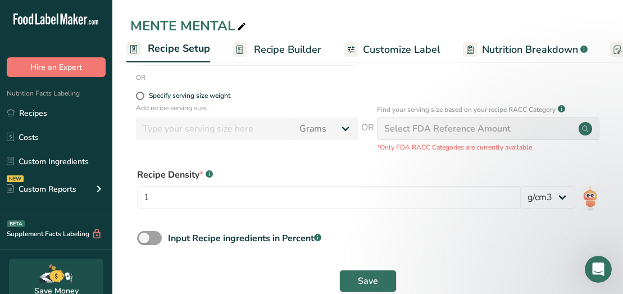
scroll to position [262, 0]
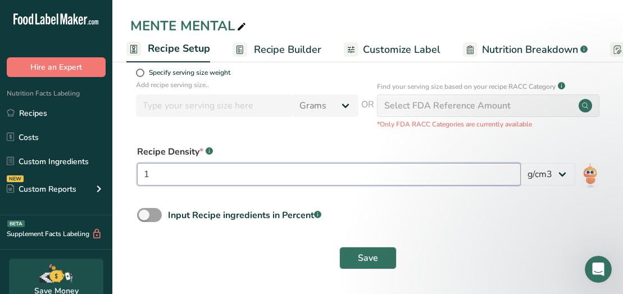
click at [208, 170] on input "1" at bounding box center [329, 174] width 384 height 22
type input "1000"
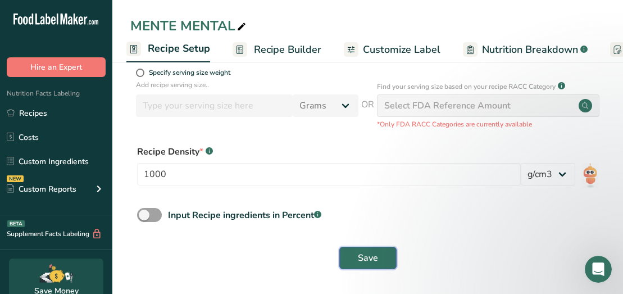
click at [368, 255] on span "Save" at bounding box center [368, 257] width 20 height 13
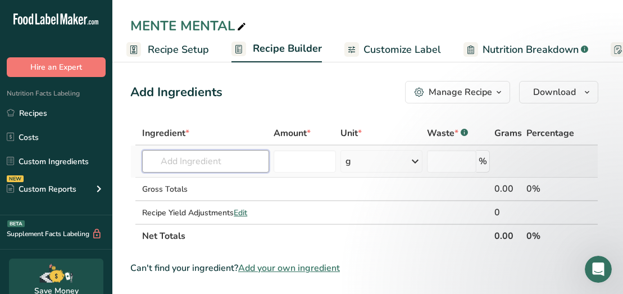
click at [166, 162] on input "text" at bounding box center [205, 161] width 127 height 22
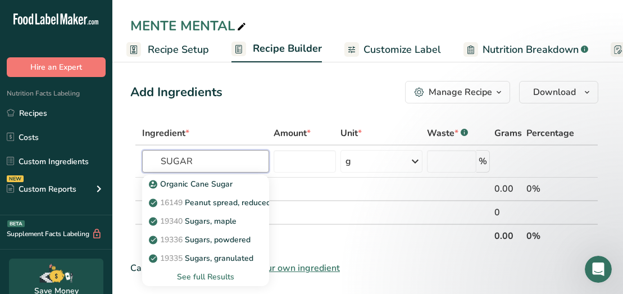
drag, startPoint x: 198, startPoint y: 160, endPoint x: 116, endPoint y: 161, distance: 82.1
type input "sugar"
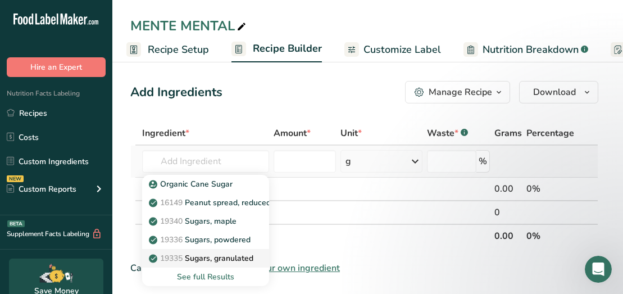
click at [188, 257] on p "19335 [GEOGRAPHIC_DATA], granulated" at bounding box center [202, 258] width 102 height 12
type input "Sugars, granulated"
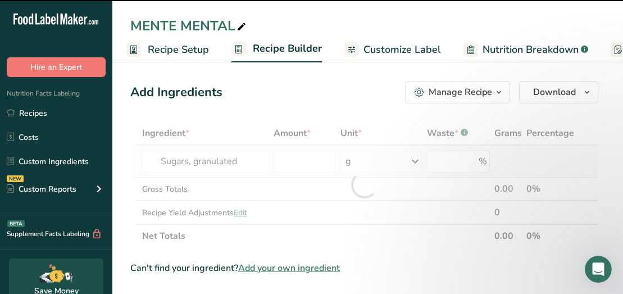
type input "0"
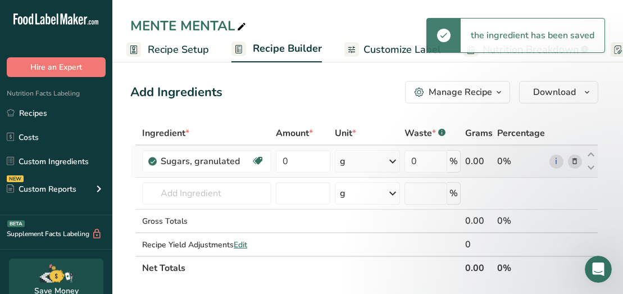
click at [373, 160] on div "g" at bounding box center [367, 161] width 65 height 22
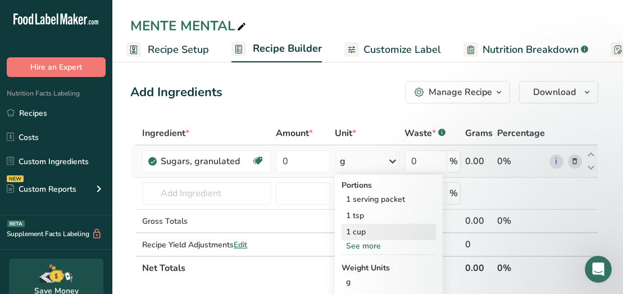
click at [359, 230] on div "1 cup" at bounding box center [389, 232] width 94 height 16
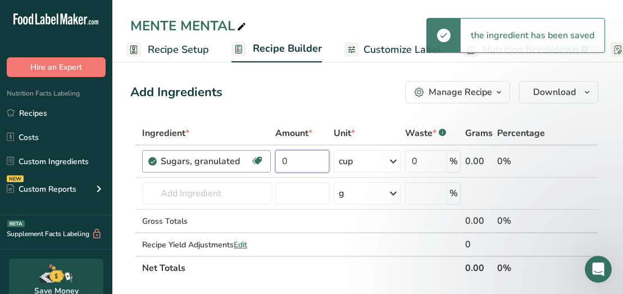
drag, startPoint x: 306, startPoint y: 165, endPoint x: 230, endPoint y: 156, distance: 76.4
click at [230, 156] on tr "Sugars, granulated Dairy free Gluten free Vegan Vegetarian Soy free 0 cup Porti…" at bounding box center [364, 162] width 467 height 32
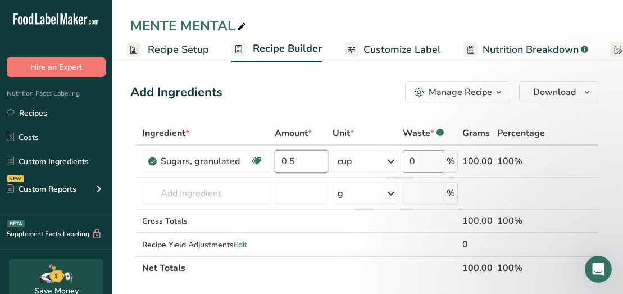
type input "0.5"
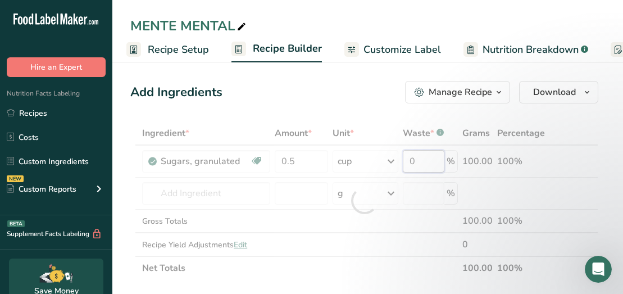
drag, startPoint x: 423, startPoint y: 157, endPoint x: 405, endPoint y: 159, distance: 17.6
click at [405, 159] on div "Ingredient * Amount * Unit * Waste * .a-a{fill:#347362;}.b-a{fill:#fff;} Grams …" at bounding box center [364, 200] width 468 height 159
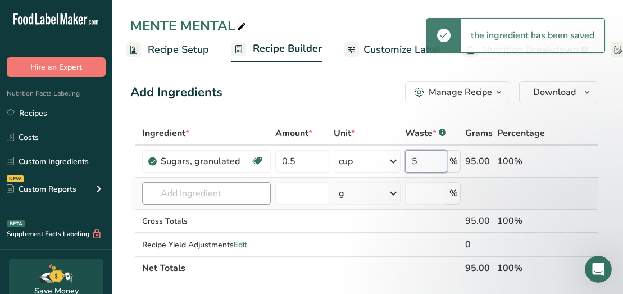
type input "5"
click at [183, 193] on div "Ingredient * Amount * Unit * Waste * .a-a{fill:#347362;}.b-a{fill:#fff;} Grams …" at bounding box center [364, 200] width 468 height 159
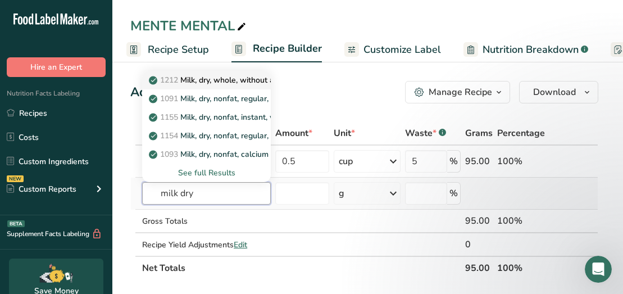
type input "milk dry"
click at [210, 77] on p "1212 Milk, dry, whole, without added [MEDICAL_DATA]" at bounding box center [255, 80] width 209 height 12
type input "Milk, dry, whole, without added [MEDICAL_DATA]"
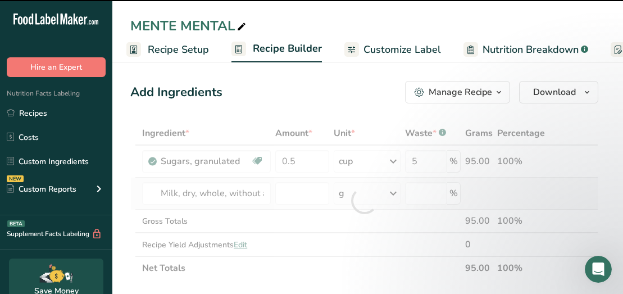
type input "0"
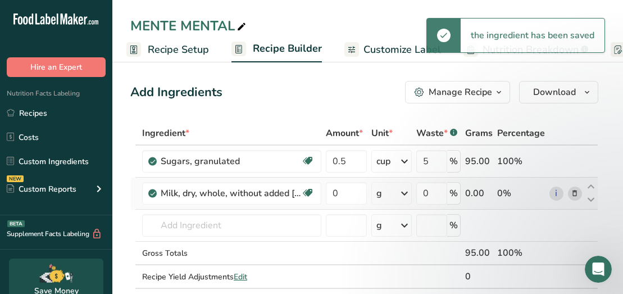
click at [390, 200] on div "g" at bounding box center [392, 193] width 40 height 22
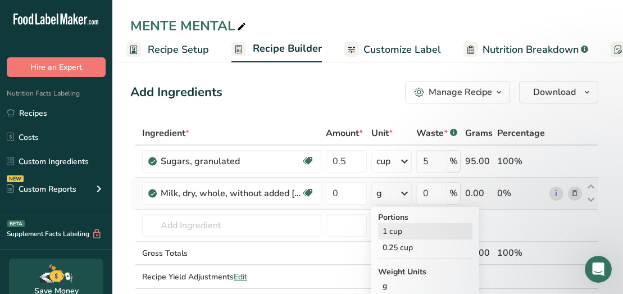
drag, startPoint x: 390, startPoint y: 200, endPoint x: 393, endPoint y: 232, distance: 31.7
click at [393, 205] on div "g Portions 1 cup 0.25 cup Weight Units g kg mg See more Volume Units l Volume u…" at bounding box center [392, 193] width 40 height 22
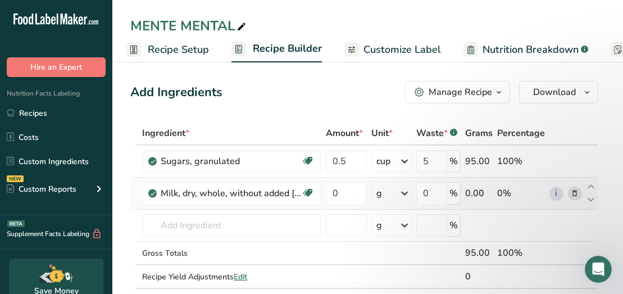
drag, startPoint x: 393, startPoint y: 232, endPoint x: 386, endPoint y: 194, distance: 37.8
click at [386, 194] on div "g" at bounding box center [392, 193] width 40 height 22
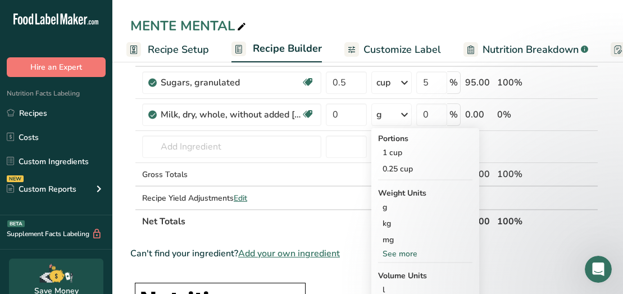
scroll to position [74, 0]
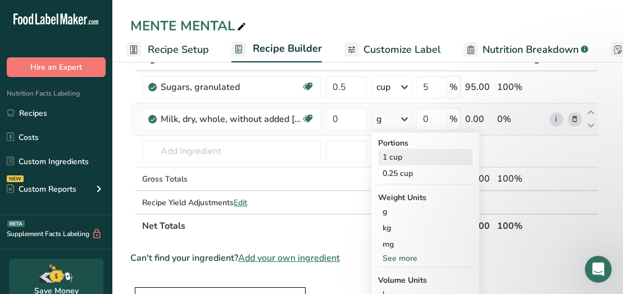
click at [407, 153] on div "1 cup" at bounding box center [425, 157] width 94 height 16
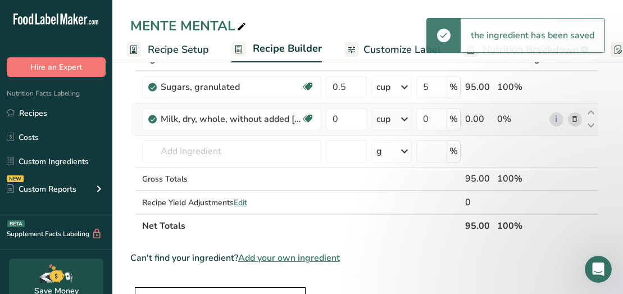
click at [381, 117] on div "cup" at bounding box center [384, 118] width 14 height 13
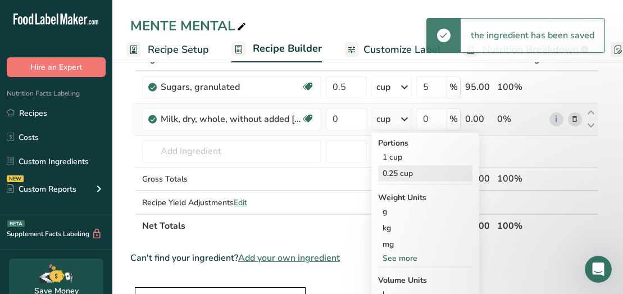
click at [393, 171] on div "0.25 cup" at bounding box center [425, 173] width 94 height 16
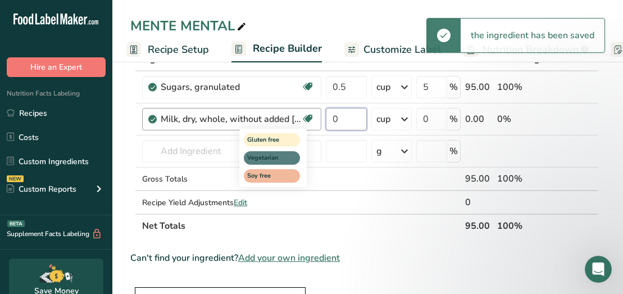
drag, startPoint x: 341, startPoint y: 124, endPoint x: 311, endPoint y: 114, distance: 31.8
click at [311, 114] on tr "Milk, dry, whole, without added vitamin D Gluten free Vegetarian Soy free 0 cup…" at bounding box center [364, 119] width 467 height 32
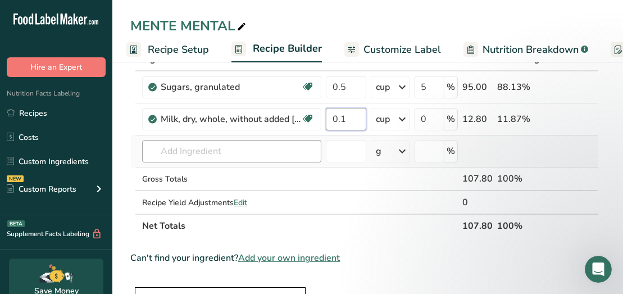
type input "0.1"
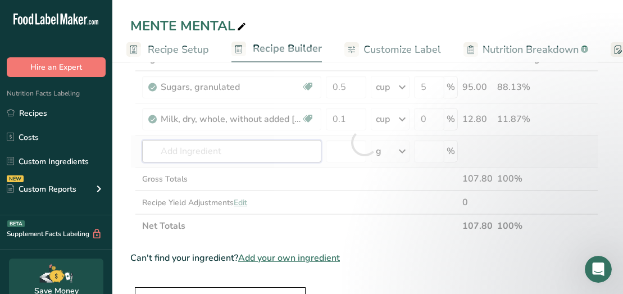
click at [190, 155] on div "Ingredient * Amount * Unit * Waste * .a-a{fill:#347362;}.b-a{fill:#fff;} Grams …" at bounding box center [364, 142] width 468 height 191
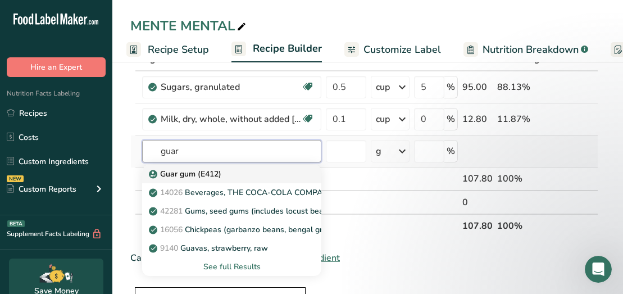
type input "guar"
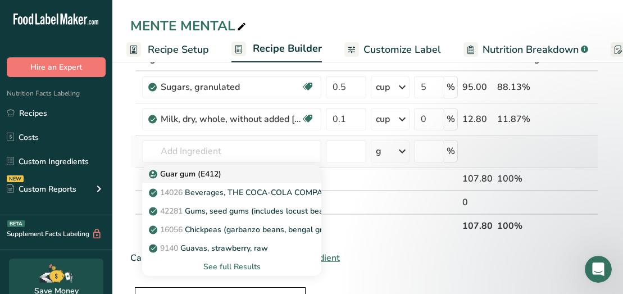
click at [184, 174] on p "Guar gum (E412)" at bounding box center [186, 174] width 70 height 12
type input "Guar gum (E412)"
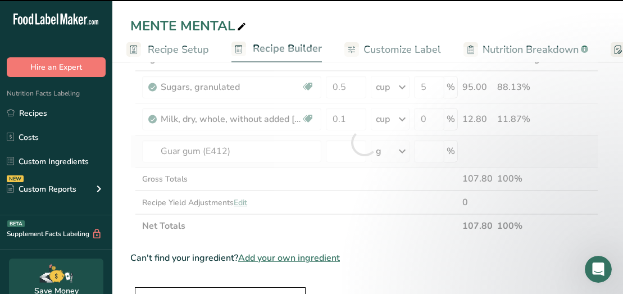
type input "0"
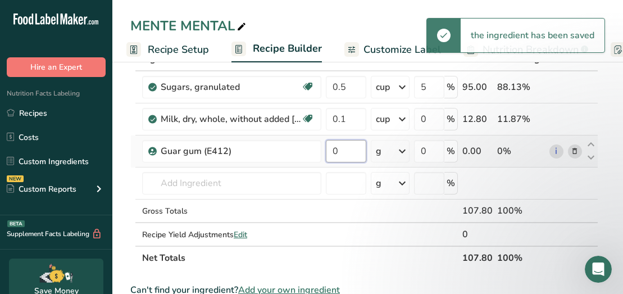
drag, startPoint x: 342, startPoint y: 148, endPoint x: 324, endPoint y: 150, distance: 18.1
click at [324, 150] on td "0" at bounding box center [346, 151] width 44 height 32
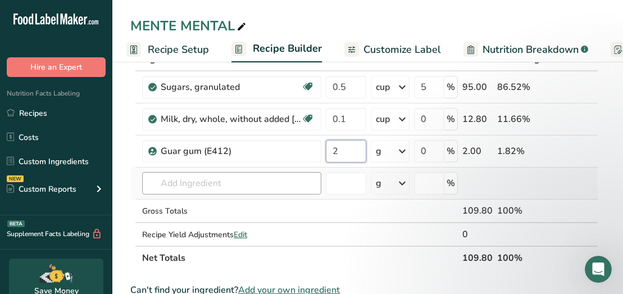
type input "2"
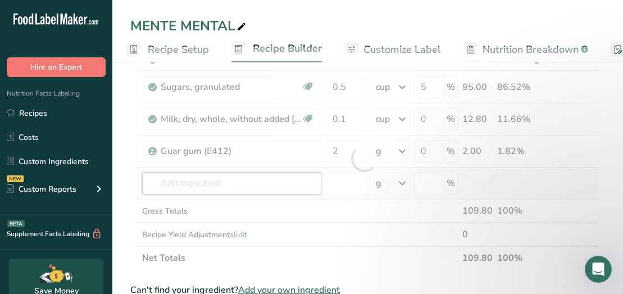
click at [224, 176] on div "Ingredient * Amount * Unit * Waste * .a-a{fill:#347362;}.b-a{fill:#fff;} Grams …" at bounding box center [364, 158] width 468 height 223
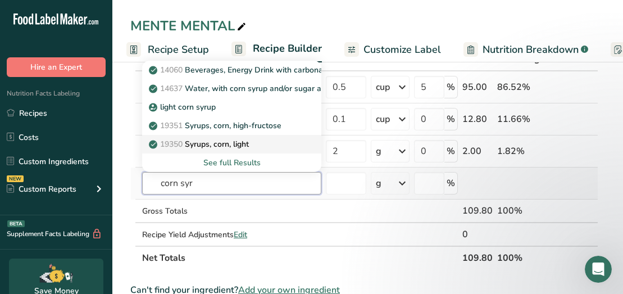
type input "corn syr"
click at [234, 144] on p "19350 Syrups, corn, light" at bounding box center [200, 144] width 98 height 12
type input "Syrups, corn, light"
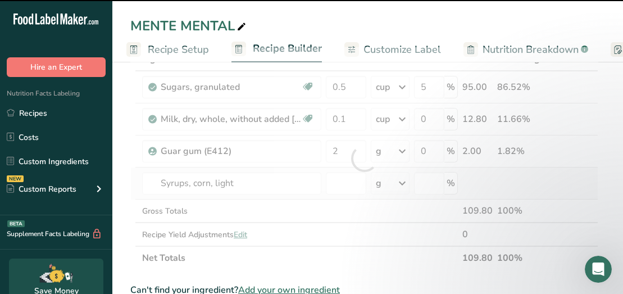
type input "0"
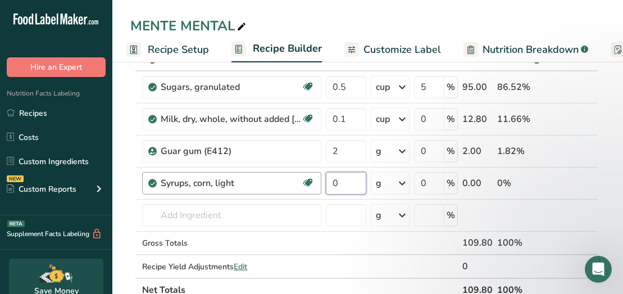
drag, startPoint x: 350, startPoint y: 183, endPoint x: 272, endPoint y: 183, distance: 78.1
click at [272, 183] on tr "Syrups, corn, light Dairy free Gluten free Vegan Vegetarian Soy free 0 g Portio…" at bounding box center [364, 183] width 467 height 32
type input "40"
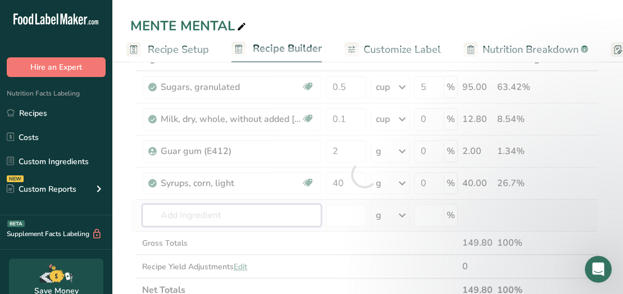
click at [193, 212] on div "Ingredient * Amount * Unit * Waste * .a-a{fill:#347362;}.b-a{fill:#fff;} Grams …" at bounding box center [364, 174] width 468 height 255
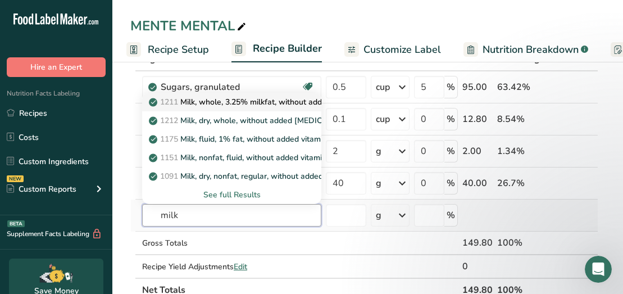
type input "milk"
click at [205, 105] on p "1211 Milk, whole, 3.25% milkfat, without added vitamin A and [MEDICAL_DATA]" at bounding box center [301, 102] width 300 height 12
type input "Milk, whole, 3.25% milkfat, without added vitamin A and [MEDICAL_DATA]"
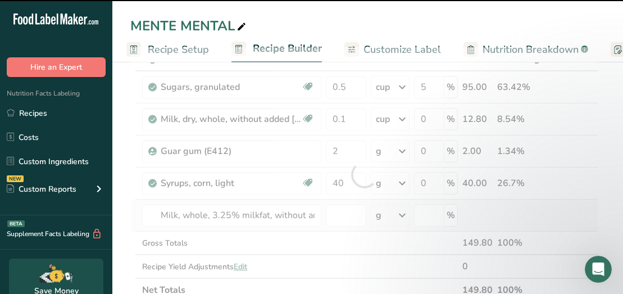
type input "0"
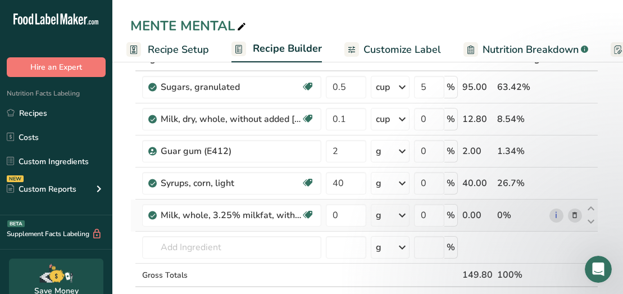
click at [401, 218] on icon at bounding box center [402, 215] width 13 height 20
click at [391, 255] on div "1 cup" at bounding box center [425, 253] width 94 height 16
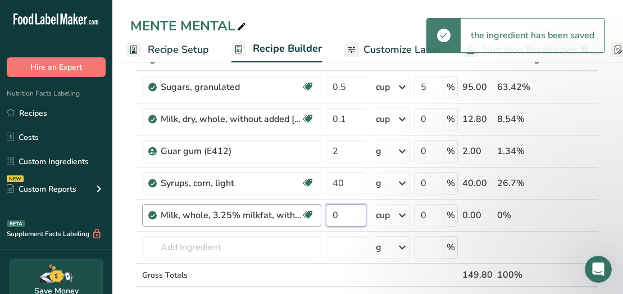
drag, startPoint x: 338, startPoint y: 213, endPoint x: 321, endPoint y: 214, distance: 17.4
click at [321, 214] on tr "Milk, whole, 3.25% milkfat, without added vitamin A and vitamin D Gluten free V…" at bounding box center [364, 216] width 467 height 32
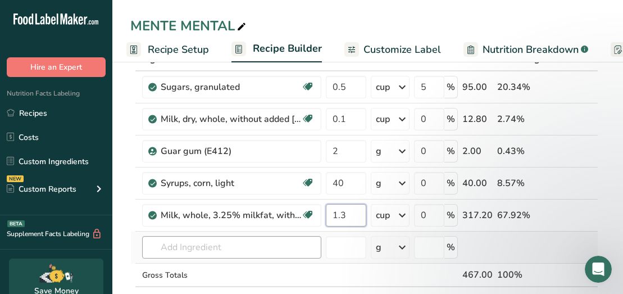
type input "1.3"
click at [216, 249] on div "Ingredient * Amount * Unit * Waste * .a-a{fill:#347362;}.b-a{fill:#fff;} Grams …" at bounding box center [364, 190] width 468 height 287
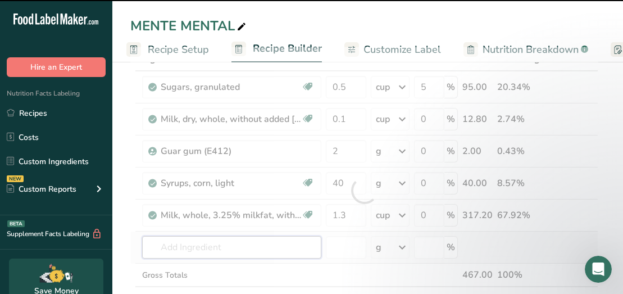
type input "h"
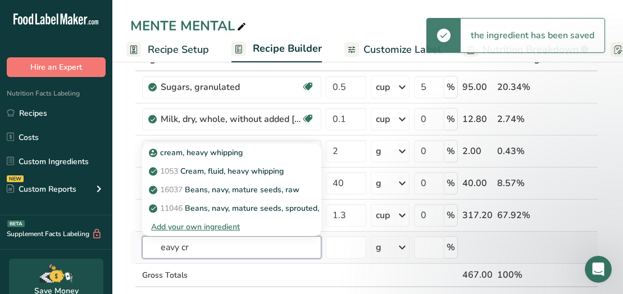
drag, startPoint x: 216, startPoint y: 249, endPoint x: 133, endPoint y: 247, distance: 83.8
click at [133, 247] on tr "eavy cr cream, heavy whipping 1053 Cream, fluid, heavy whipping 16037 Beans, na…" at bounding box center [364, 248] width 467 height 32
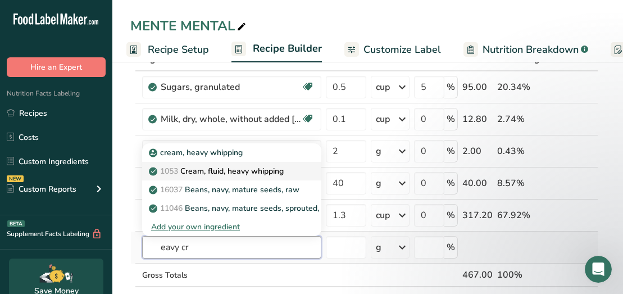
type input "eavy cr"
click at [197, 168] on p "1053 Cream, fluid, heavy whipping" at bounding box center [217, 171] width 133 height 12
type input "Cream, fluid, heavy whipping"
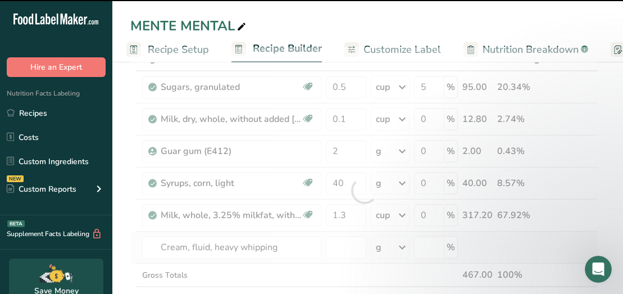
type input "0"
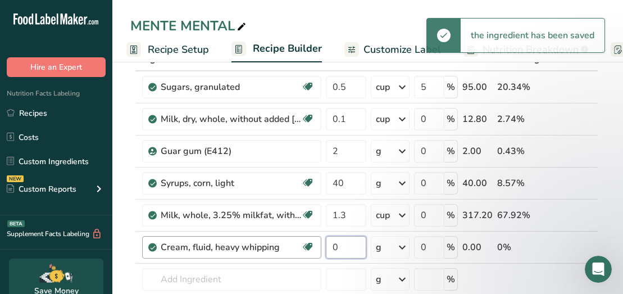
drag, startPoint x: 345, startPoint y: 248, endPoint x: 296, endPoint y: 255, distance: 49.4
click at [296, 255] on tr "Cream, fluid, heavy [MEDICAL_DATA] Gluten free Vegetarian Soy free 0 g Portions…" at bounding box center [364, 248] width 467 height 32
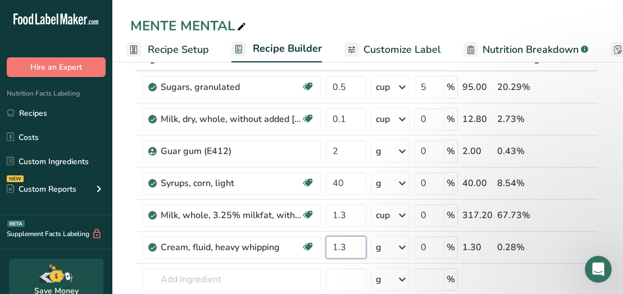
type input "1.3"
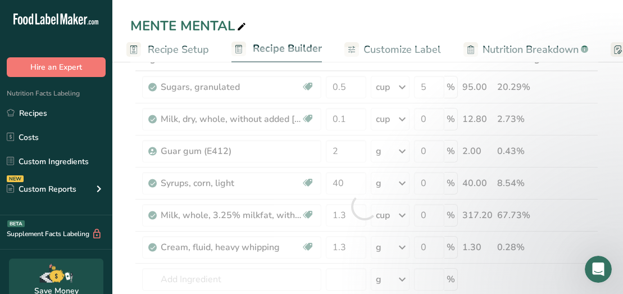
click at [389, 246] on div "Ingredient * Amount * Unit * Waste * .a-a{fill:#347362;}.b-a{fill:#fff;} Grams …" at bounding box center [364, 206] width 468 height 319
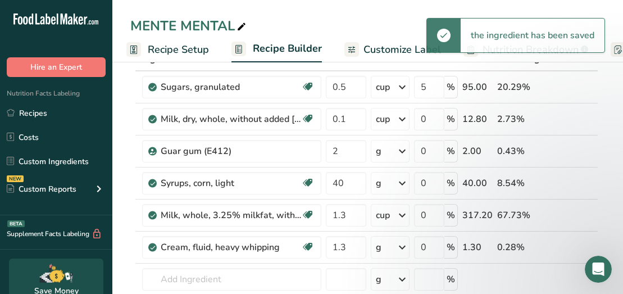
click at [405, 248] on icon at bounding box center [402, 247] width 13 height 20
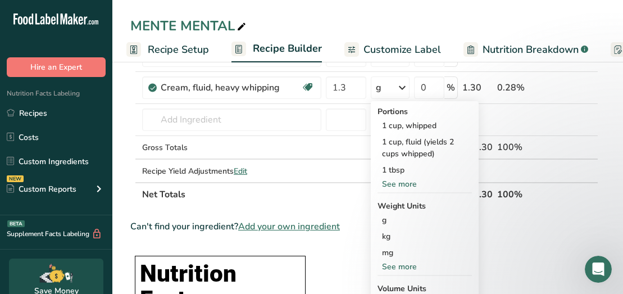
scroll to position [244, 0]
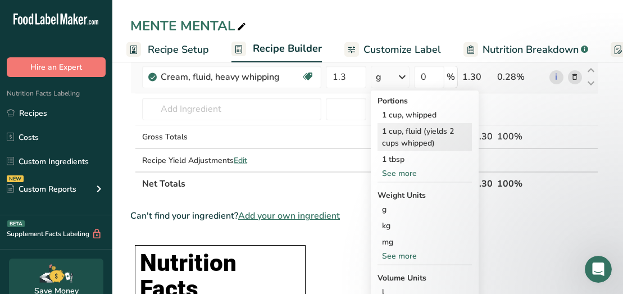
click at [427, 135] on div "1 cup, fluid (yields 2 cups whipped)" at bounding box center [425, 137] width 94 height 28
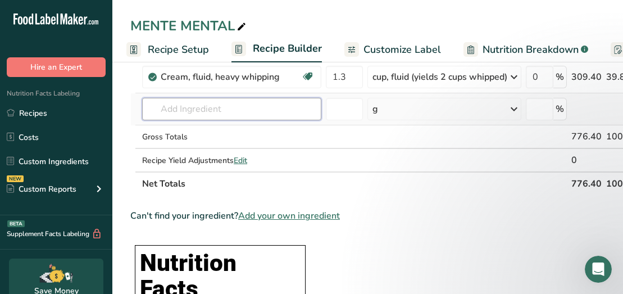
click at [191, 107] on input "text" at bounding box center [231, 109] width 179 height 22
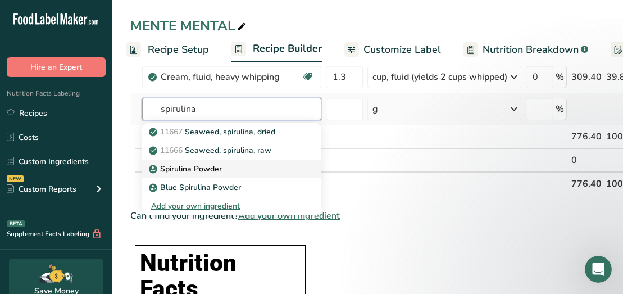
type input "spirulina"
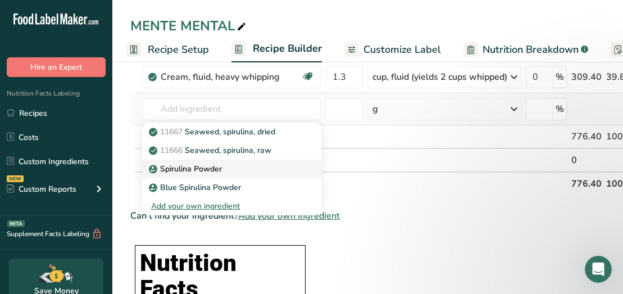
click at [185, 165] on p "Spirulina Powder" at bounding box center [186, 169] width 71 height 12
type input "Spirulina Powder"
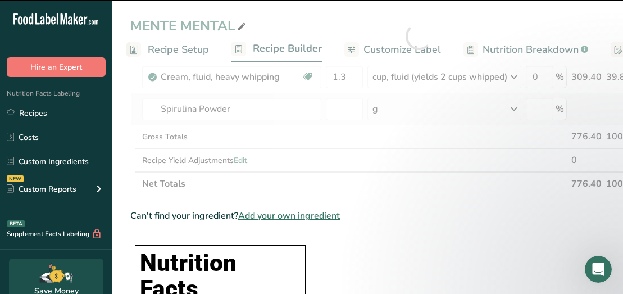
type input "0"
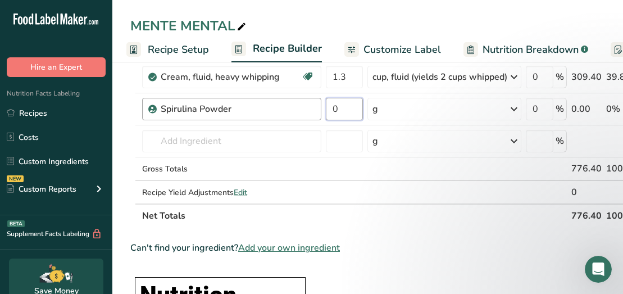
drag, startPoint x: 342, startPoint y: 108, endPoint x: 320, endPoint y: 110, distance: 22.0
click at [320, 110] on tr "Spirulina Powder 0 g Weight Units g kg mg See more Volume Units l Volume units …" at bounding box center [419, 109] width 576 height 32
type input "2"
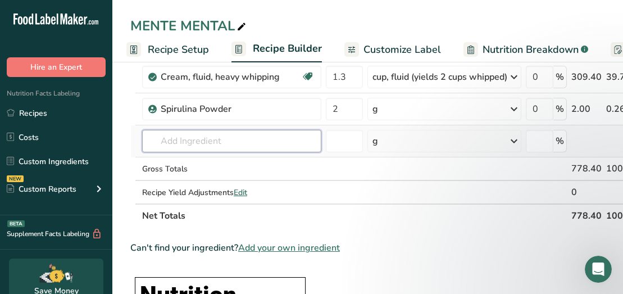
click at [221, 140] on div "Ingredient * Amount * Unit * Waste * .a-a{fill:#347362;}.b-a{fill:#fff;} Grams …" at bounding box center [418, 52] width 577 height 351
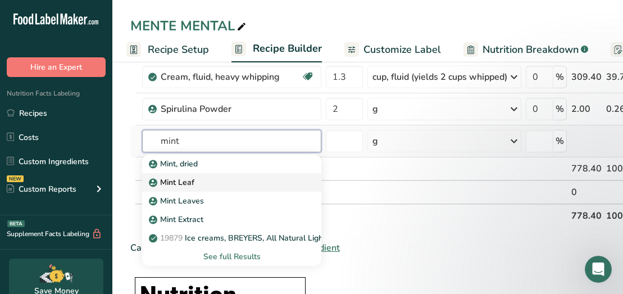
type input "mint"
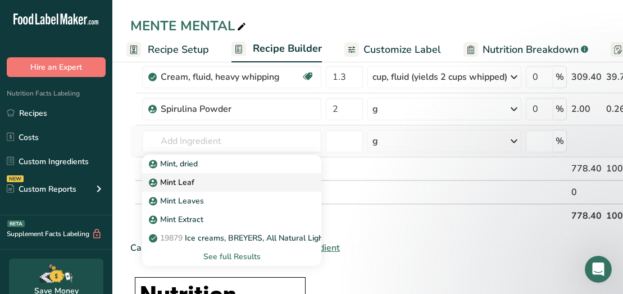
click at [187, 183] on p "Mint Leaf" at bounding box center [172, 182] width 43 height 12
type input "Mint Leaf"
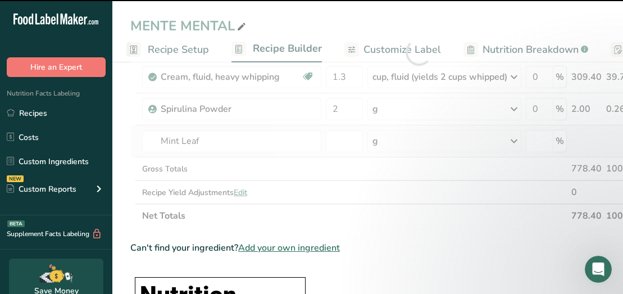
type input "0"
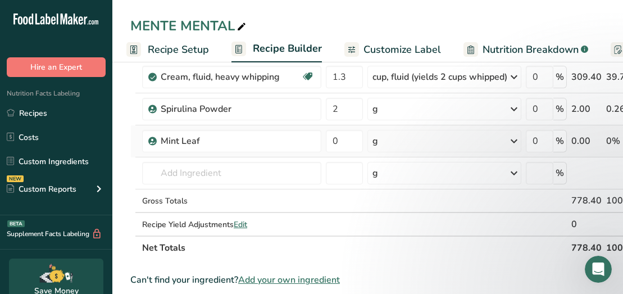
click at [413, 140] on div "g" at bounding box center [445, 141] width 154 height 22
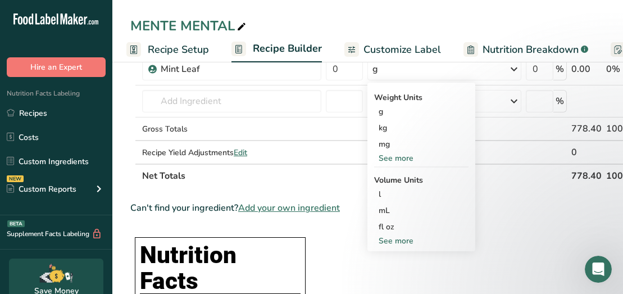
scroll to position [322, 0]
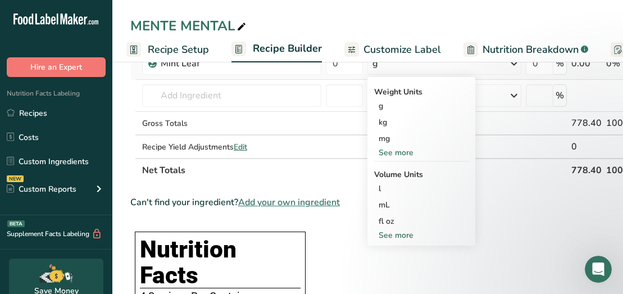
click at [383, 234] on div "See more" at bounding box center [421, 235] width 94 height 12
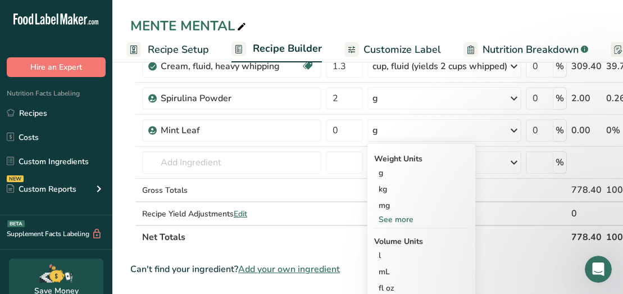
scroll to position [230, 0]
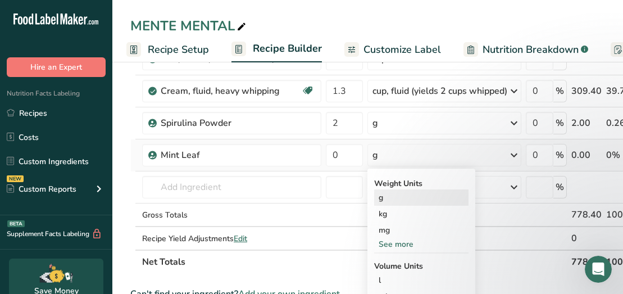
click at [383, 196] on div "g" at bounding box center [421, 197] width 94 height 16
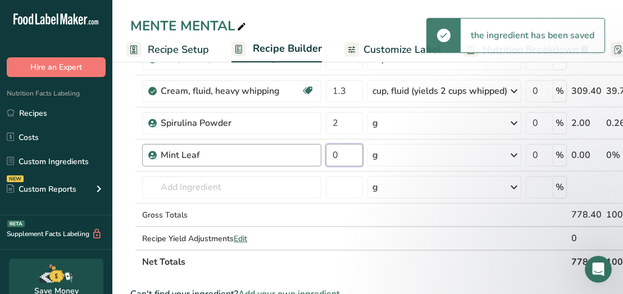
drag, startPoint x: 345, startPoint y: 157, endPoint x: 319, endPoint y: 157, distance: 25.9
click at [319, 157] on tr "Mint Leaf 0 g Weight Units g kg mg See more Volume Units l Volume units require…" at bounding box center [419, 155] width 576 height 32
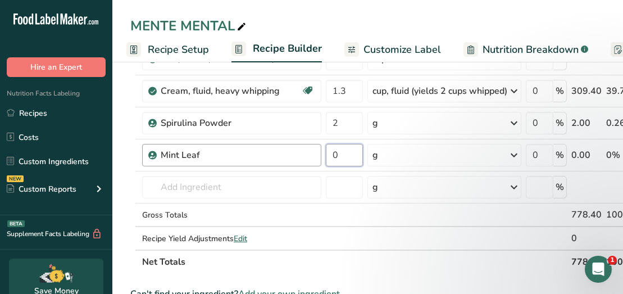
type input "4"
type input "8"
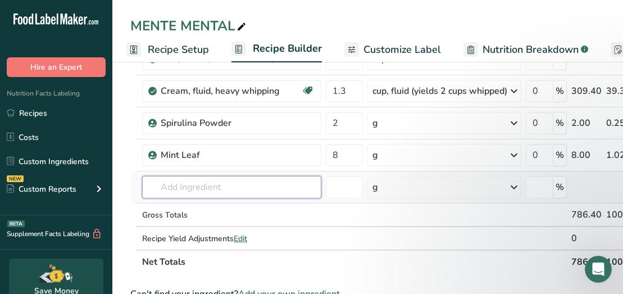
click at [223, 185] on div "Ingredient * Amount * Unit * Waste * .a-a{fill:#347362;}.b-a{fill:#fff;} Grams …" at bounding box center [418, 82] width 577 height 383
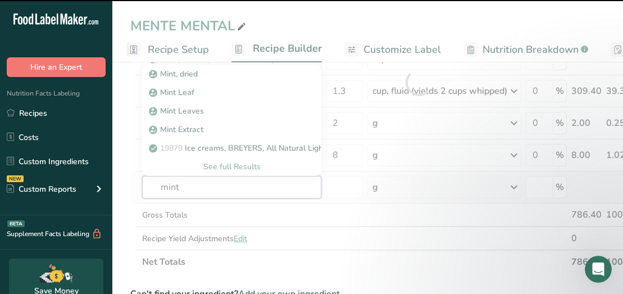
type input "mint"
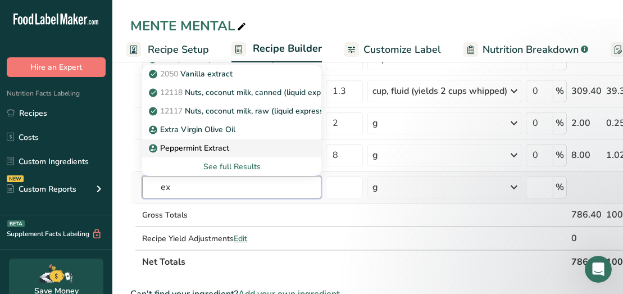
type input "ex"
click at [191, 146] on p "Peppermint Extract" at bounding box center [190, 148] width 78 height 12
type input "Peppermint Extract"
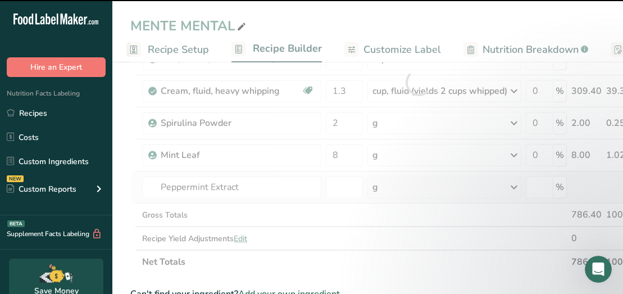
type input "0"
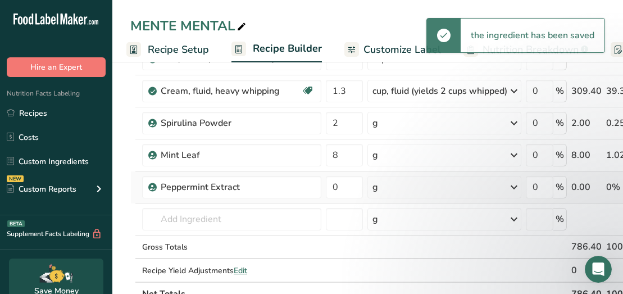
click at [447, 194] on div "g" at bounding box center [445, 187] width 154 height 22
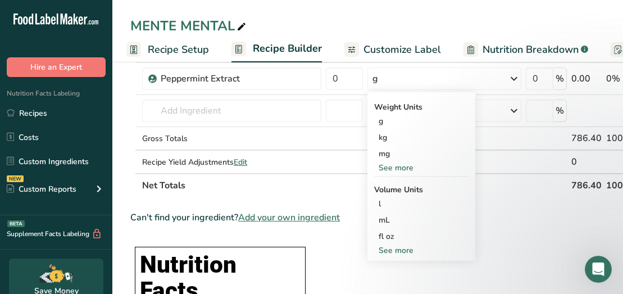
scroll to position [364, 0]
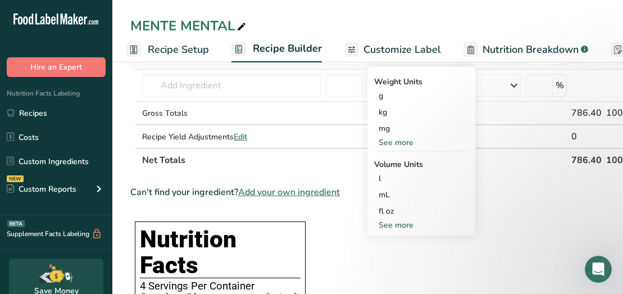
click at [384, 225] on div "See more" at bounding box center [421, 225] width 94 height 12
select select "22"
click at [387, 244] on div "tsp" at bounding box center [421, 244] width 85 height 12
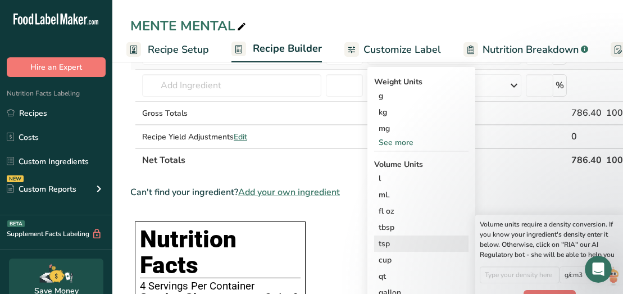
click at [387, 244] on div "tsp" at bounding box center [421, 244] width 85 height 12
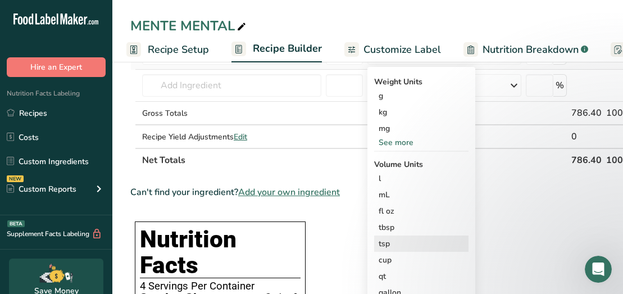
click at [387, 244] on div "tsp" at bounding box center [421, 244] width 85 height 12
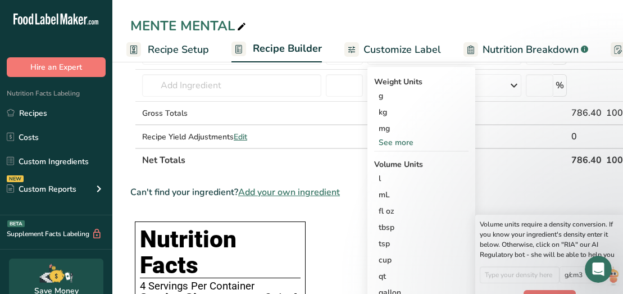
click at [339, 161] on th "Net Totals" at bounding box center [354, 160] width 429 height 24
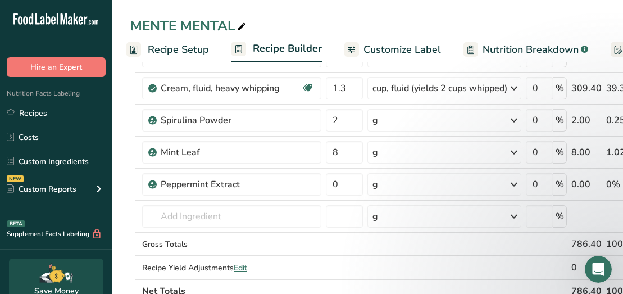
scroll to position [219, 0]
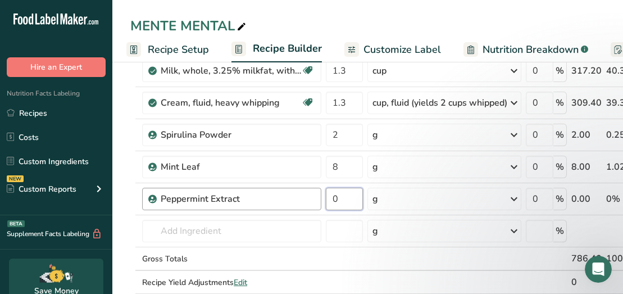
drag, startPoint x: 349, startPoint y: 196, endPoint x: 300, endPoint y: 206, distance: 50.5
click at [300, 206] on tr "Peppermint Extract 0 g Weight Units g kg mg See more Volume Units l Volume unit…" at bounding box center [419, 199] width 576 height 32
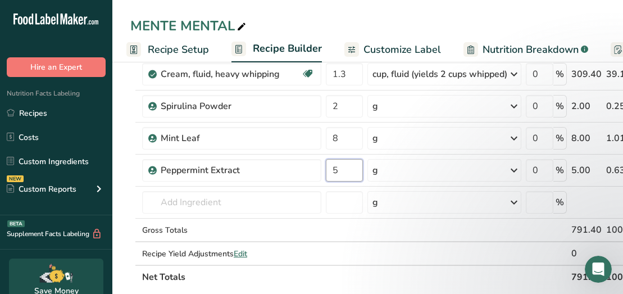
scroll to position [279, 0]
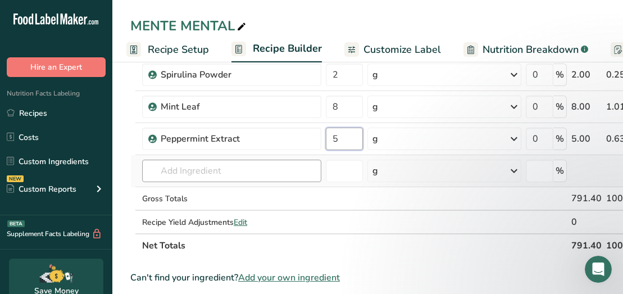
type input "5"
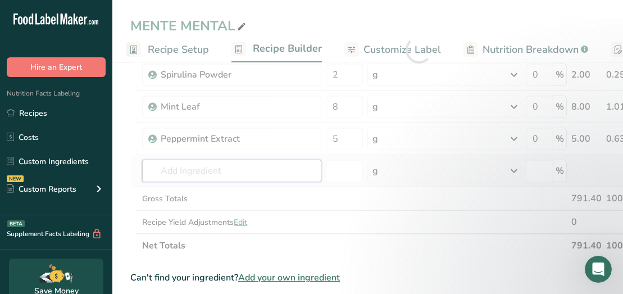
click at [245, 169] on div "Ingredient * Amount * Unit * Waste * .a-a{fill:#347362;}.b-a{fill:#fff;} Grams …" at bounding box center [418, 50] width 577 height 415
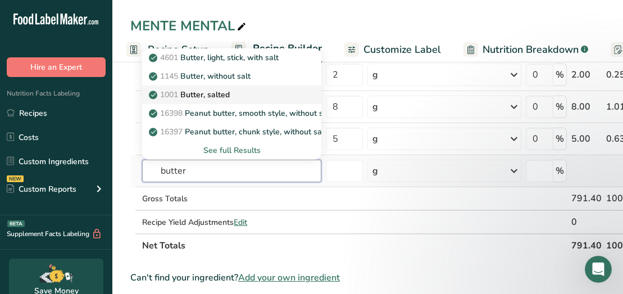
type input "butter"
click at [193, 98] on p "1001 Butter, salted" at bounding box center [190, 95] width 79 height 12
type input "Butter, salted"
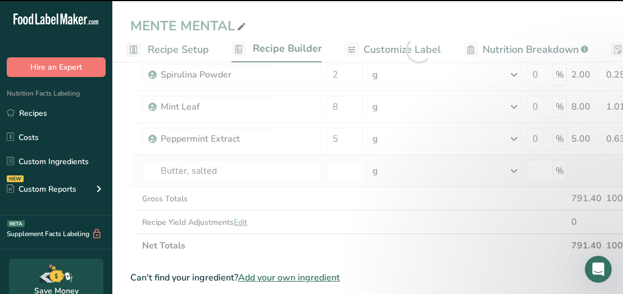
type input "0"
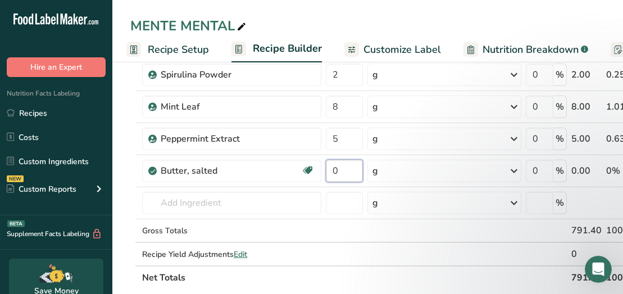
drag, startPoint x: 338, startPoint y: 171, endPoint x: 323, endPoint y: 168, distance: 15.5
click at [323, 168] on tr "Butter, salted Gluten free Vegetarian Soy free 0 g Portions 1 pat (1" sq, 1/3" …" at bounding box center [419, 171] width 576 height 32
type input "1"
click at [518, 171] on div "Ingredient * Amount * Unit * Waste * .a-a{fill:#347362;}.b-a{fill:#fff;} Grams …" at bounding box center [418, 66] width 577 height 447
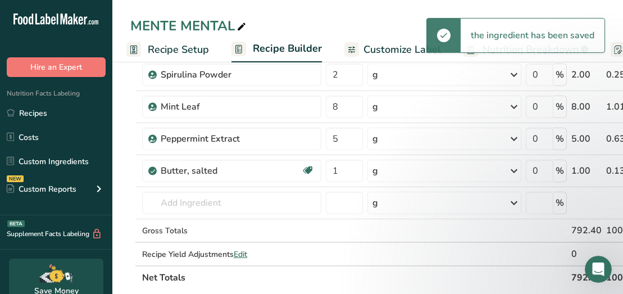
click at [518, 171] on icon at bounding box center [514, 171] width 13 height 20
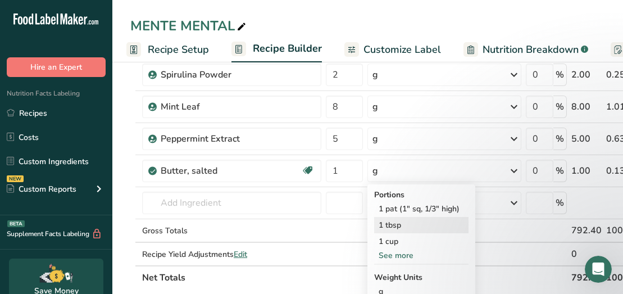
click at [419, 226] on div "1 tbsp" at bounding box center [421, 225] width 94 height 16
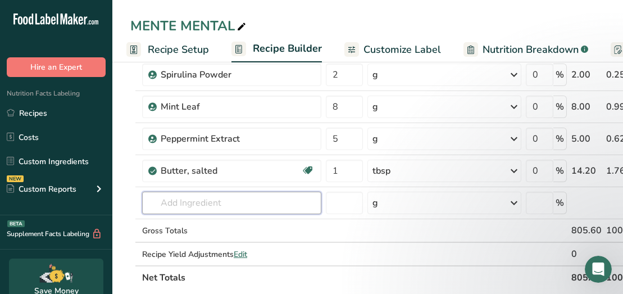
click at [181, 201] on input "text" at bounding box center [231, 203] width 179 height 22
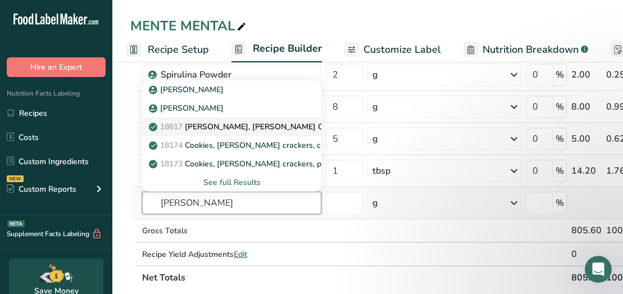
type input "graham"
click at [221, 124] on p "18617 Nabisco, Nabisco Grahams Crackers" at bounding box center [250, 127] width 198 height 12
type input "Nabisco, Nabisco Grahams Crackers"
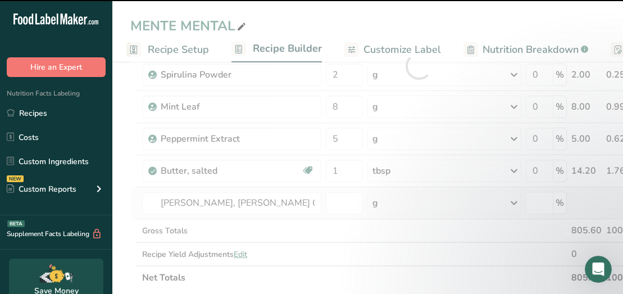
type input "0"
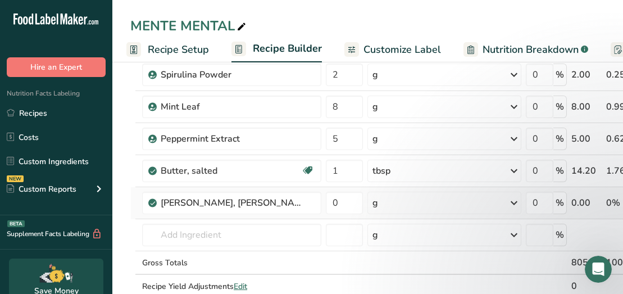
click at [396, 200] on div "g" at bounding box center [445, 203] width 154 height 22
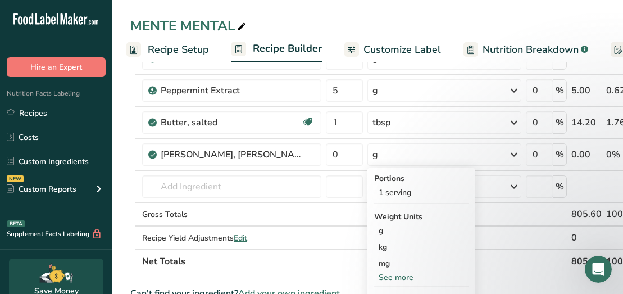
scroll to position [318, 0]
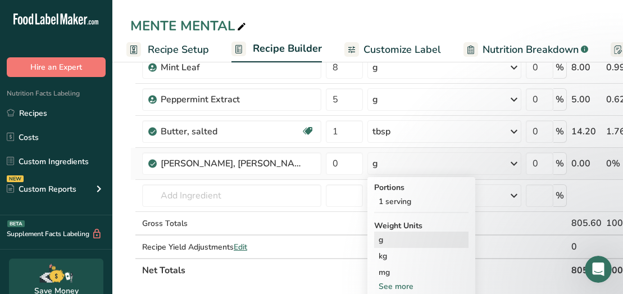
click at [382, 243] on div "g" at bounding box center [421, 240] width 94 height 16
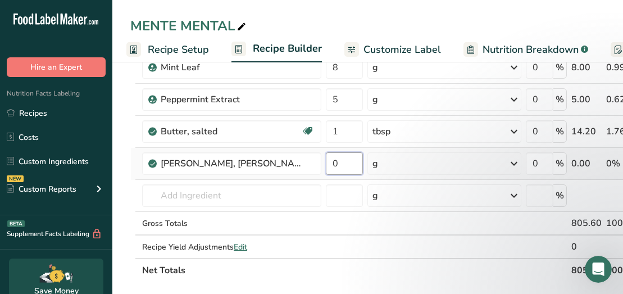
drag, startPoint x: 343, startPoint y: 164, endPoint x: 330, endPoint y: 164, distance: 12.9
click at [330, 164] on input "0" at bounding box center [344, 163] width 37 height 22
type input "30"
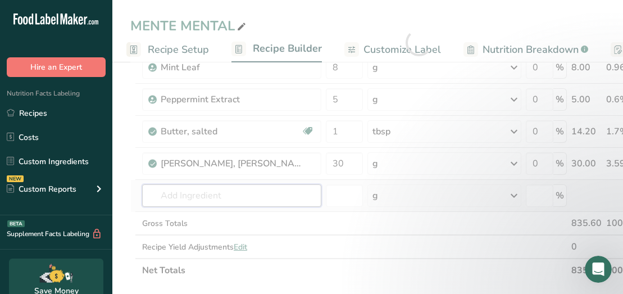
click at [228, 198] on div "Ingredient * Amount * Unit * Waste * .a-a{fill:#347362;}.b-a{fill:#fff;} Grams …" at bounding box center [418, 42] width 577 height 479
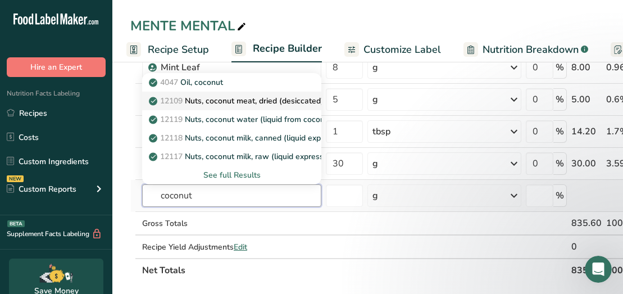
type input "coconut"
click at [227, 103] on p "12109 Nuts, coconut meat, dried (desiccated), sweetened, flaked, packaged" at bounding box center [292, 101] width 282 height 12
type input "Nuts, coconut meat, dried (desiccated), sweetened, flaked, packaged"
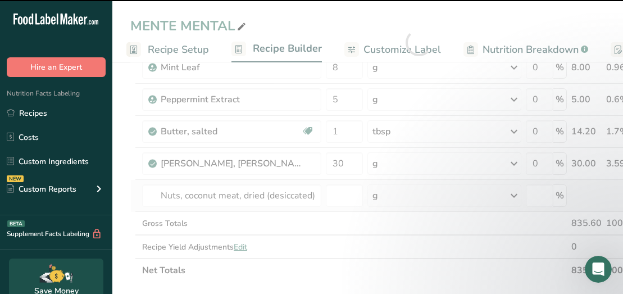
type input "0"
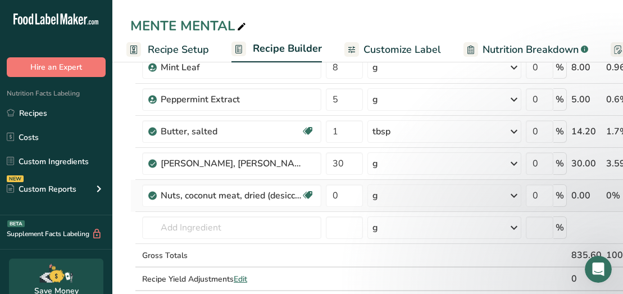
click at [521, 198] on icon at bounding box center [514, 195] width 13 height 20
click at [433, 232] on div "1 cup" at bounding box center [421, 233] width 94 height 16
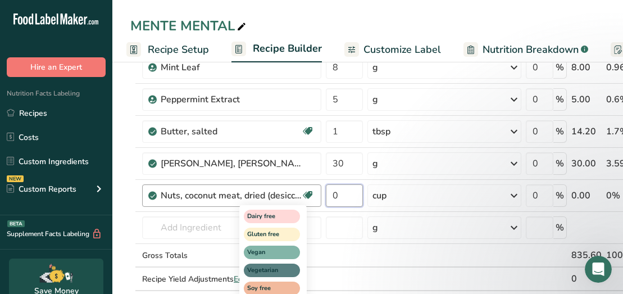
drag, startPoint x: 342, startPoint y: 194, endPoint x: 302, endPoint y: 201, distance: 40.9
click at [302, 201] on tr "Nuts, coconut meat, dried (desiccated), sweetened, flaked, packaged Dairy free …" at bounding box center [419, 196] width 576 height 32
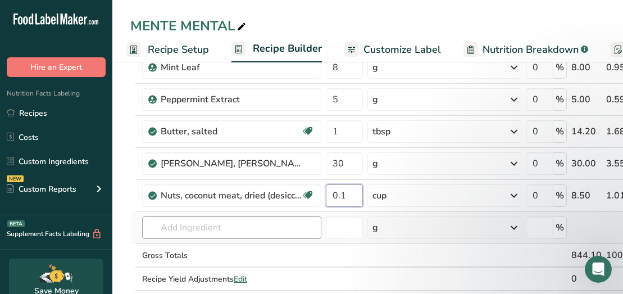
type input "0.1"
click at [175, 228] on div "Ingredient * Amount * Unit * Waste * .a-a{fill:#347362;}.b-a{fill:#fff;} Grams …" at bounding box center [418, 58] width 577 height 511
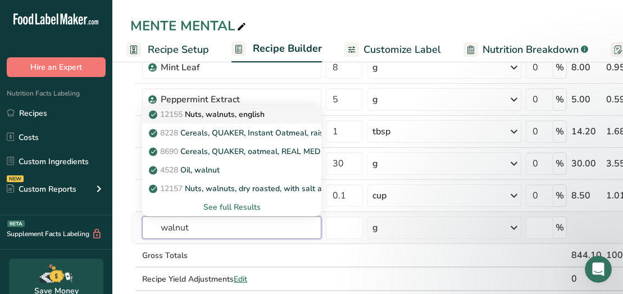
type input "walnut"
click at [206, 117] on p "12155 Nuts, walnuts, english" at bounding box center [208, 114] width 114 height 12
type input "Nuts, walnuts, english"
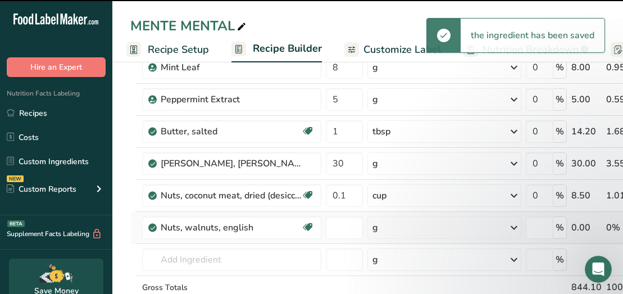
type input "0"
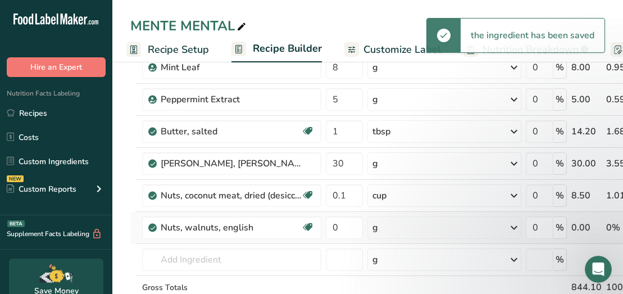
click at [512, 227] on icon at bounding box center [514, 228] width 13 height 20
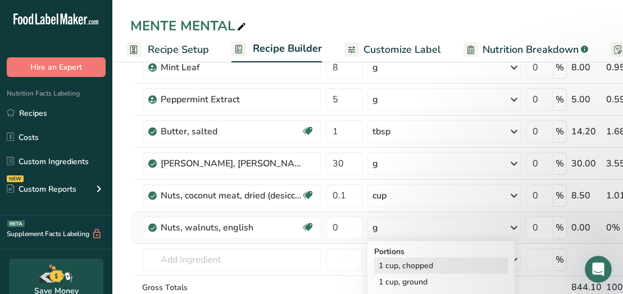
click at [450, 266] on div "1 cup, chopped" at bounding box center [441, 265] width 134 height 16
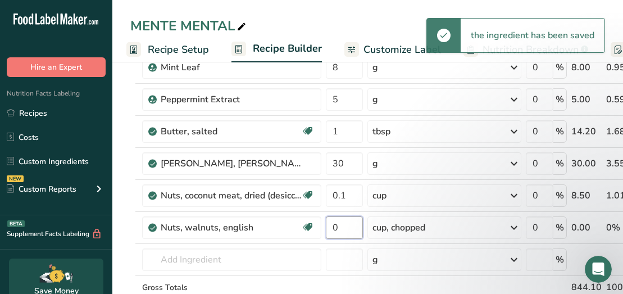
click at [345, 227] on input "0" at bounding box center [344, 227] width 37 height 22
drag, startPoint x: 345, startPoint y: 227, endPoint x: 296, endPoint y: 229, distance: 48.9
click at [296, 229] on tr "Nuts, walnuts, english Source of Antioxidants Source of Omega 3 Plant-based Pro…" at bounding box center [419, 228] width 576 height 32
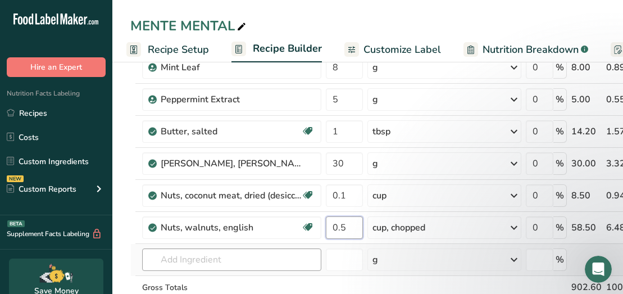
type input "0.5"
click at [222, 259] on div "Ingredient * Amount * Unit * Waste * .a-a{fill:#347362;}.b-a{fill:#fff;} Grams …" at bounding box center [418, 74] width 577 height 543
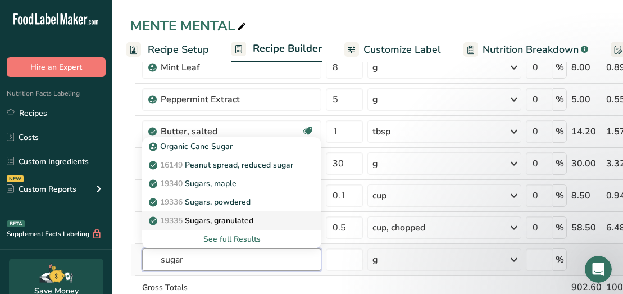
type input "sugar"
click at [214, 224] on p "19335 [GEOGRAPHIC_DATA], granulated" at bounding box center [202, 221] width 102 height 12
type input "Sugars, granulated"
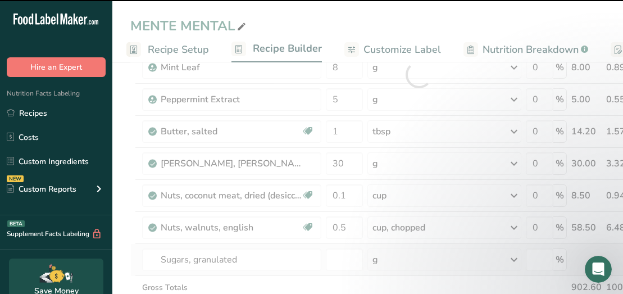
type input "0"
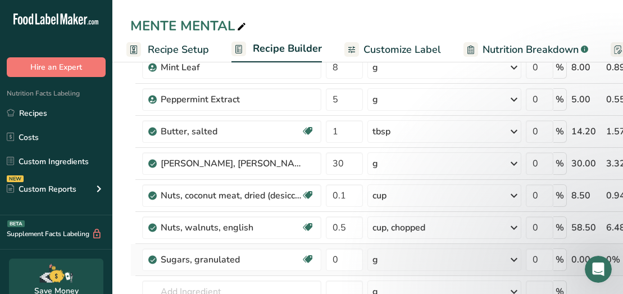
click at [469, 259] on div "g" at bounding box center [445, 259] width 154 height 22
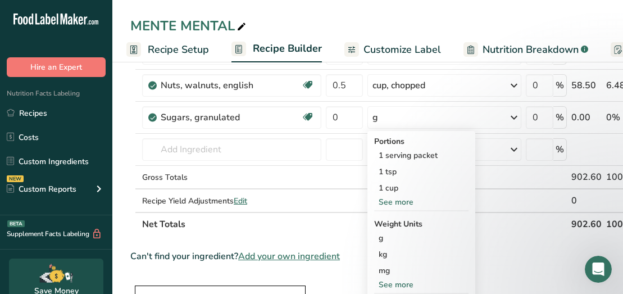
scroll to position [464, 0]
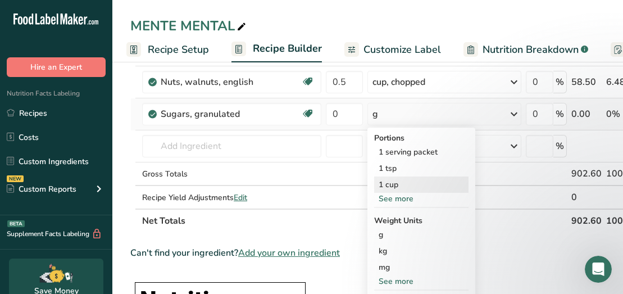
click at [424, 182] on div "1 cup" at bounding box center [421, 184] width 94 height 16
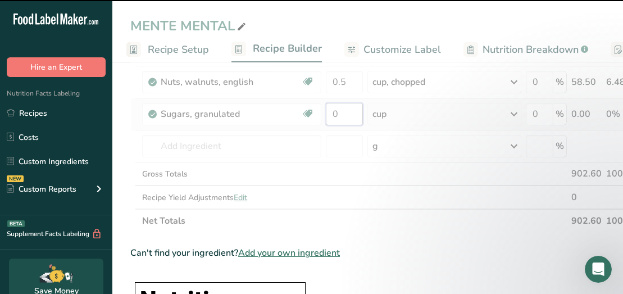
click at [343, 115] on input "0" at bounding box center [344, 114] width 37 height 22
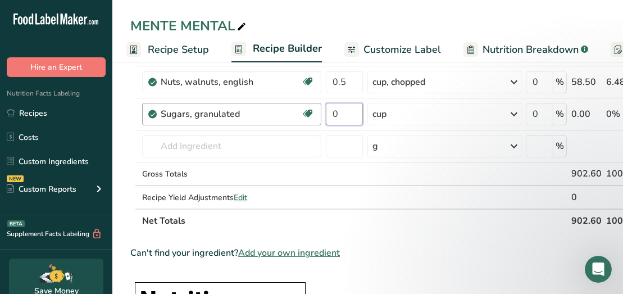
drag, startPoint x: 350, startPoint y: 119, endPoint x: 315, endPoint y: 111, distance: 36.2
click at [315, 111] on tr "Sugars, granulated Dairy free Gluten free Vegan Vegetarian Soy free 0 cup Porti…" at bounding box center [419, 114] width 576 height 32
type input "0.3"
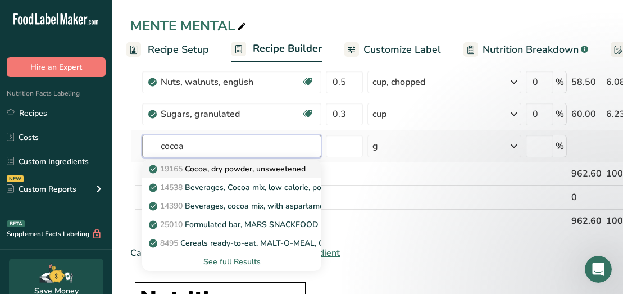
type input "cocoa"
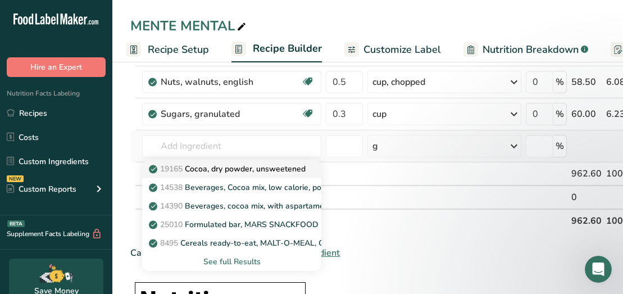
click at [227, 166] on p "19165 Cocoa, dry powder, unsweetened" at bounding box center [228, 169] width 155 height 12
type input "Cocoa, dry powder, unsweetened"
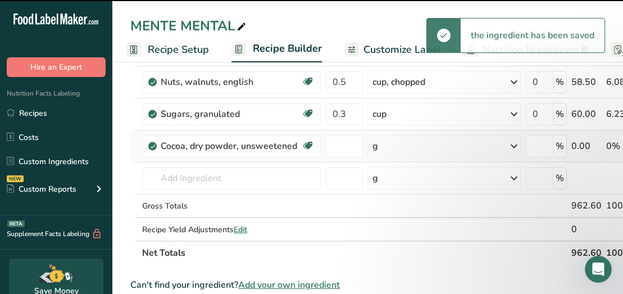
type input "0"
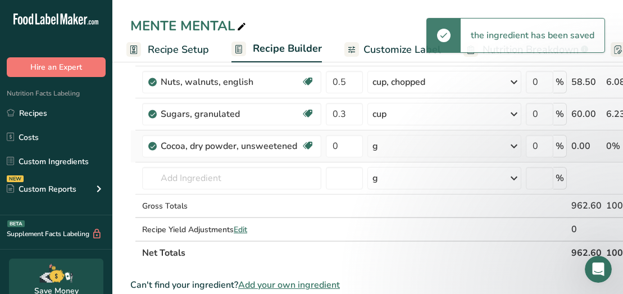
click at [518, 146] on icon at bounding box center [514, 146] width 13 height 20
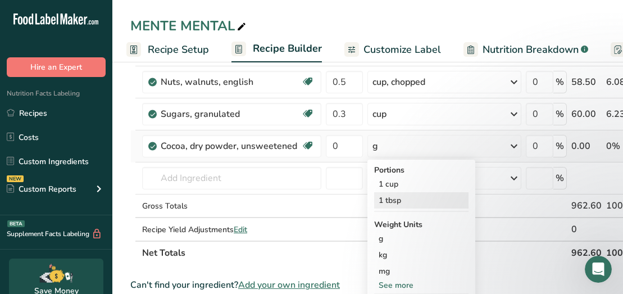
click at [425, 202] on div "1 tbsp" at bounding box center [421, 200] width 94 height 16
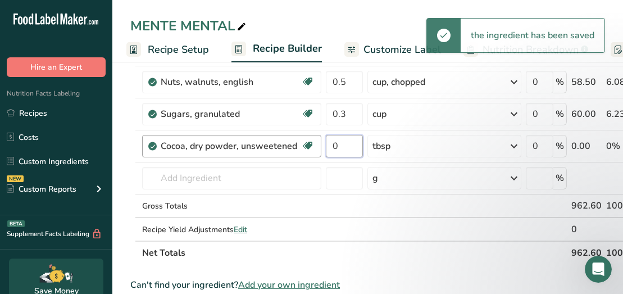
drag, startPoint x: 343, startPoint y: 147, endPoint x: 314, endPoint y: 151, distance: 29.5
click at [314, 151] on tr "Cocoa, dry powder, unsweetened Dairy free Gluten free Vegan Vegetarian Soy free…" at bounding box center [419, 146] width 576 height 32
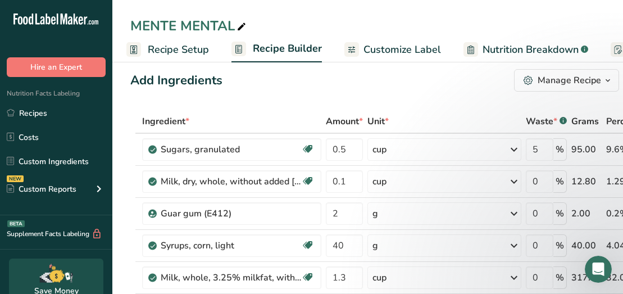
scroll to position [0, 0]
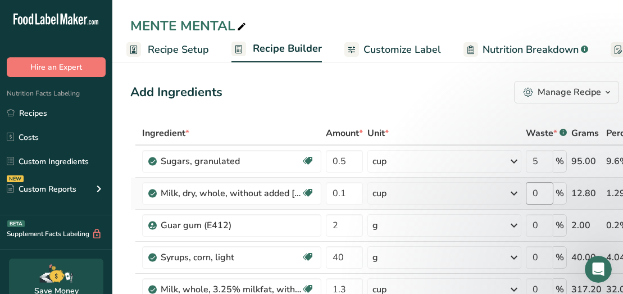
type input "5"
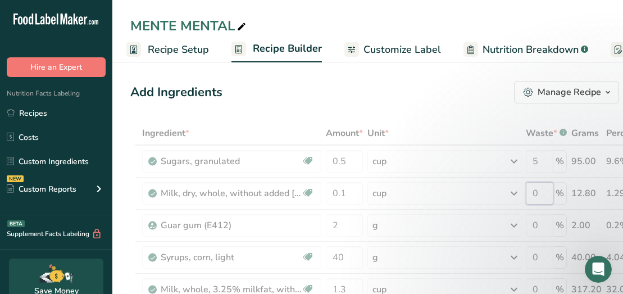
drag, startPoint x: 544, startPoint y: 196, endPoint x: 535, endPoint y: 196, distance: 8.4
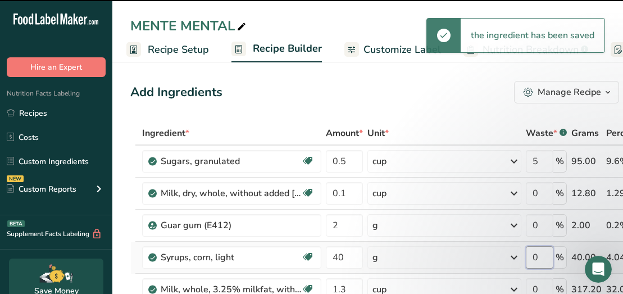
click at [544, 246] on input "0" at bounding box center [540, 257] width 28 height 22
type input "5"
drag, startPoint x: 540, startPoint y: 162, endPoint x: 532, endPoint y: 162, distance: 7.3
click at [532, 246] on input "0" at bounding box center [540, 257] width 28 height 22
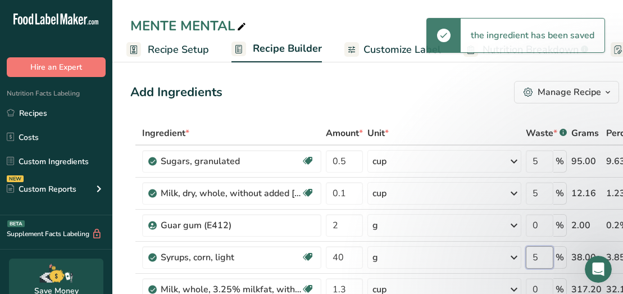
scroll to position [96, 0]
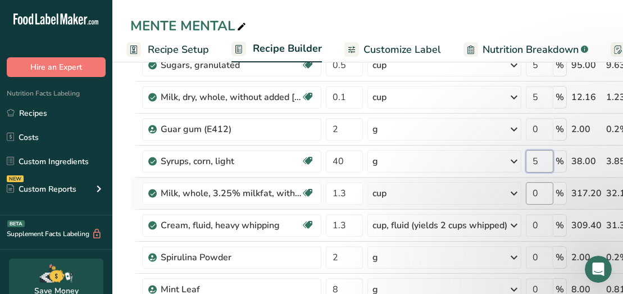
type input "5"
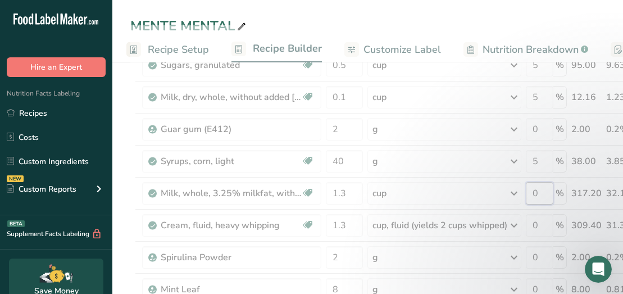
drag, startPoint x: 540, startPoint y: 196, endPoint x: 532, endPoint y: 196, distance: 8.4
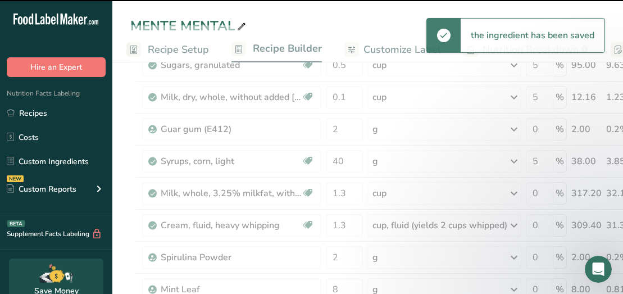
drag, startPoint x: 540, startPoint y: 225, endPoint x: 533, endPoint y: 224, distance: 6.8
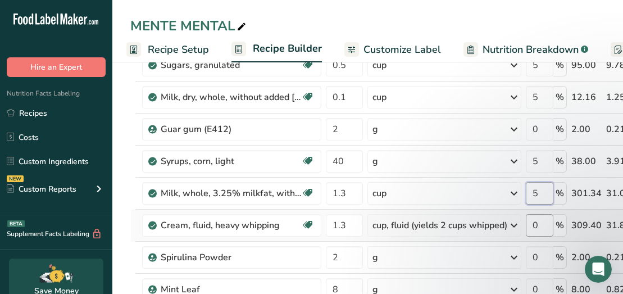
type input "5"
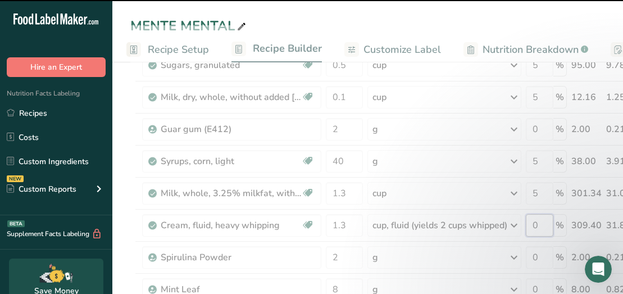
drag, startPoint x: 543, startPoint y: 226, endPoint x: 534, endPoint y: 223, distance: 9.4
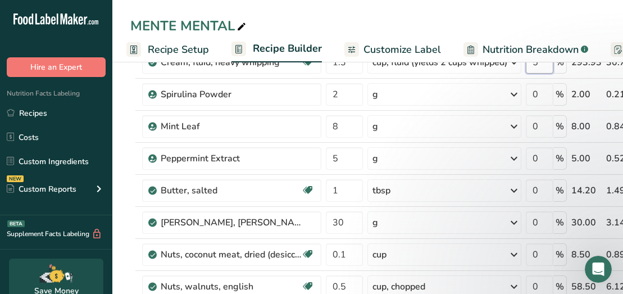
scroll to position [269, 0]
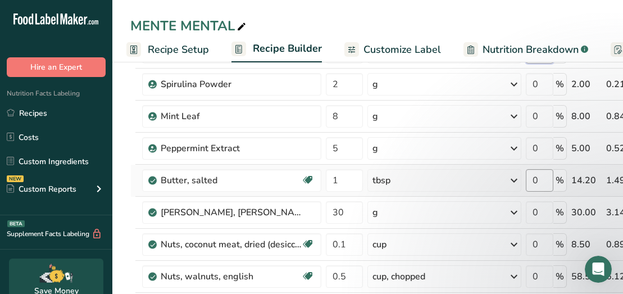
type input "5"
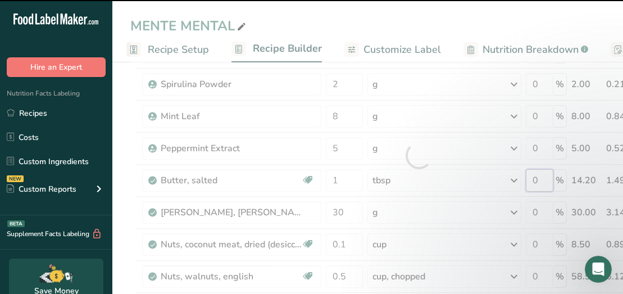
drag, startPoint x: 542, startPoint y: 176, endPoint x: 536, endPoint y: 182, distance: 8.0
click at [536, 182] on div "Ingredient * Amount * Unit * Waste * .a-a{fill:#347362;}.b-a{fill:#fff;} Grams …" at bounding box center [418, 155] width 577 height 607
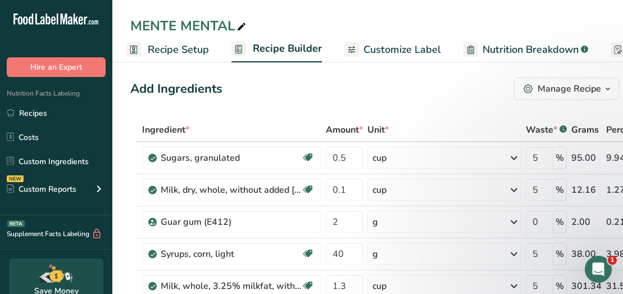
scroll to position [0, 0]
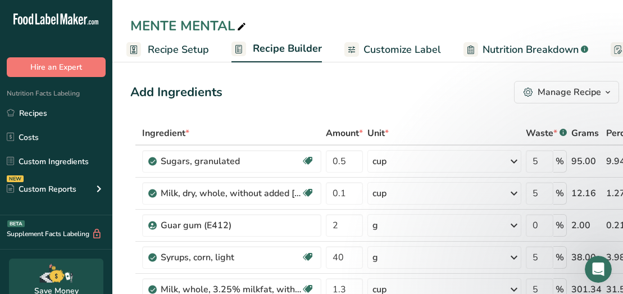
click at [423, 50] on span "Customize Label" at bounding box center [403, 49] width 78 height 15
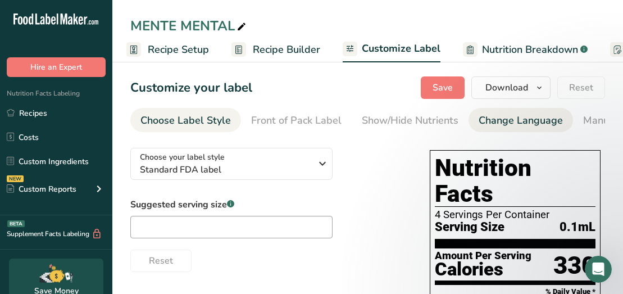
click at [494, 120] on div "Change Language" at bounding box center [521, 120] width 84 height 15
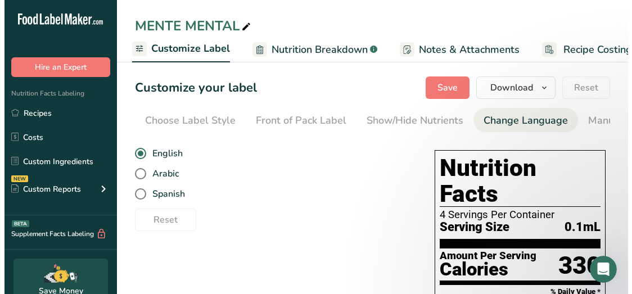
scroll to position [0, 335]
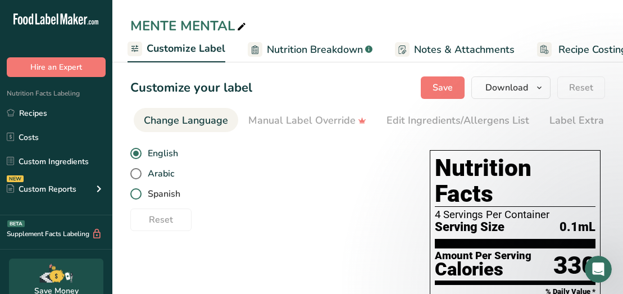
click at [136, 198] on span at bounding box center [135, 193] width 11 height 11
click at [136, 198] on input "Spanish" at bounding box center [133, 194] width 7 height 7
radio input "true"
radio input "false"
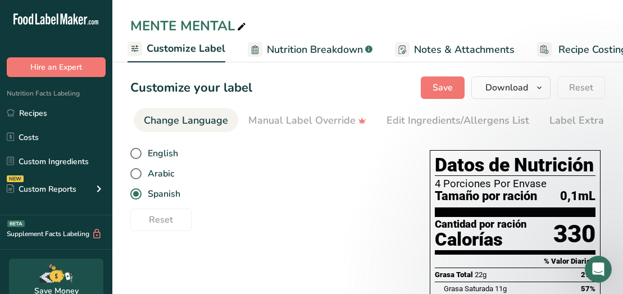
click at [312, 51] on span "Nutrition Breakdown" at bounding box center [315, 49] width 96 height 15
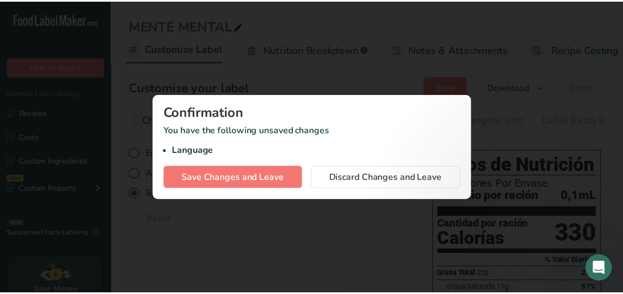
scroll to position [0, 233]
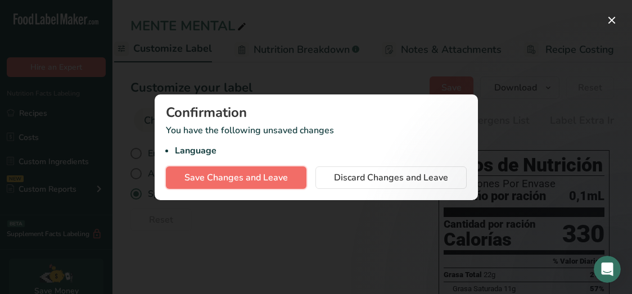
click at [247, 171] on span "Save Changes and Leave" at bounding box center [235, 177] width 103 height 13
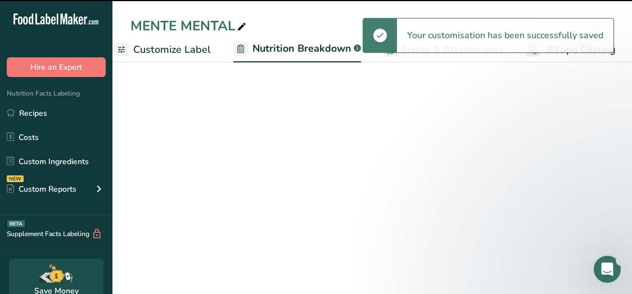
select select "Calories"
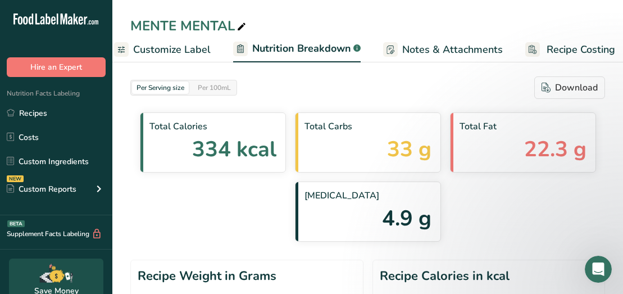
click at [164, 48] on span "Customize Label" at bounding box center [172, 49] width 78 height 15
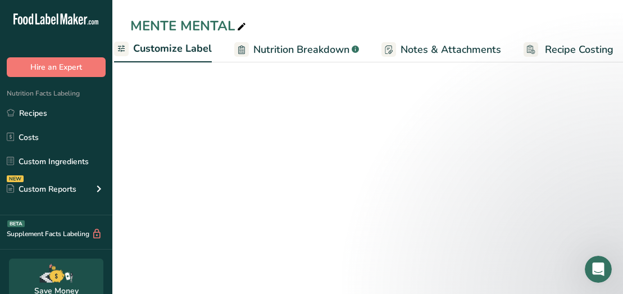
scroll to position [0, 219]
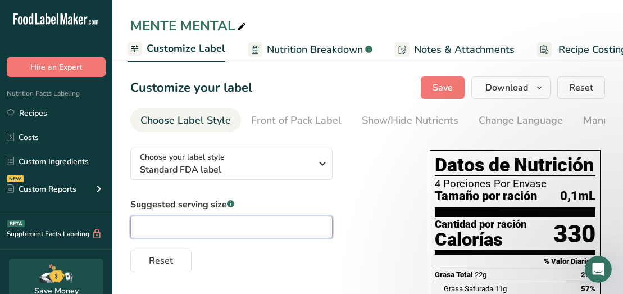
click at [160, 227] on input "text" at bounding box center [231, 227] width 202 height 22
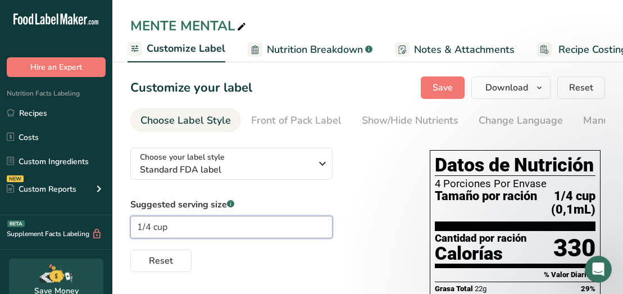
drag, startPoint x: 172, startPoint y: 229, endPoint x: 102, endPoint y: 232, distance: 69.8
type input "4 oz"
click at [156, 264] on span "Reset" at bounding box center [161, 260] width 24 height 13
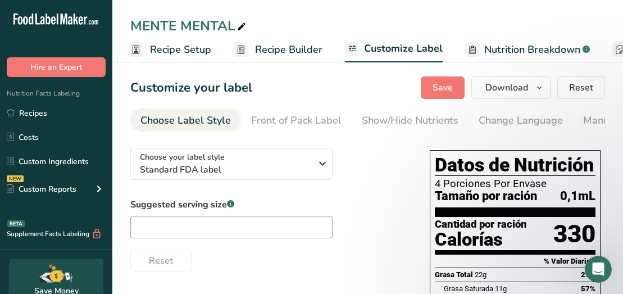
scroll to position [0, 0]
click at [157, 44] on span "Recipe Setup" at bounding box center [182, 49] width 61 height 15
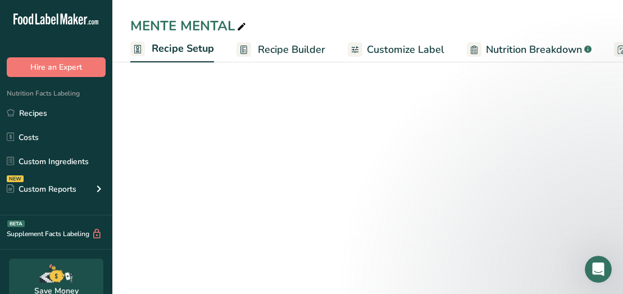
scroll to position [0, 4]
select select "22"
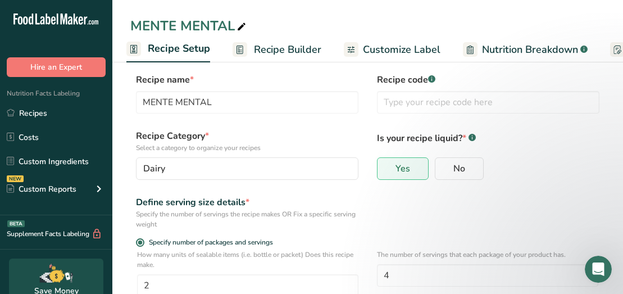
scroll to position [0, 0]
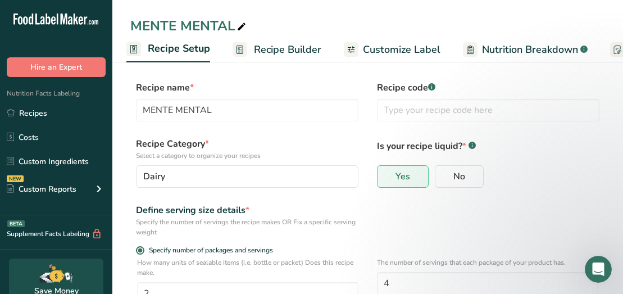
click at [391, 51] on span "Customize Label" at bounding box center [402, 49] width 78 height 15
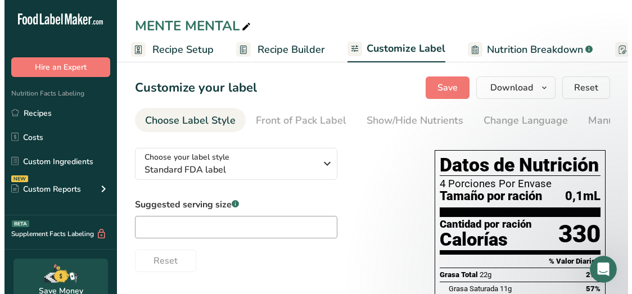
scroll to position [0, 219]
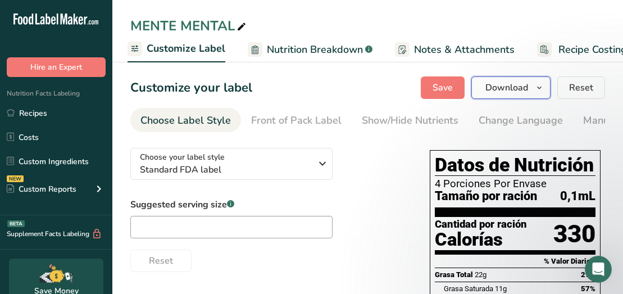
click at [515, 91] on span "Download" at bounding box center [507, 87] width 43 height 13
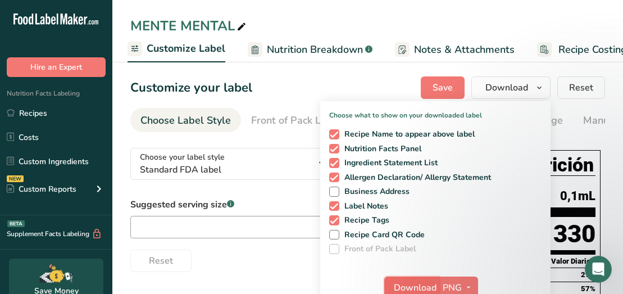
click at [432, 286] on span "Download" at bounding box center [415, 287] width 43 height 13
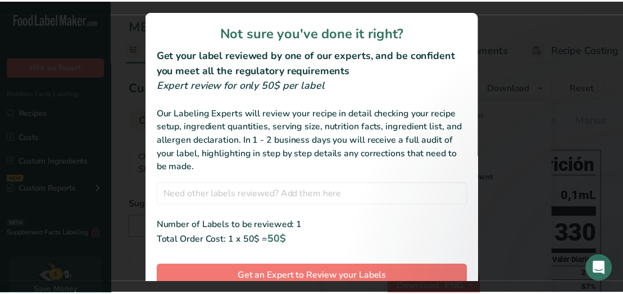
scroll to position [65, 0]
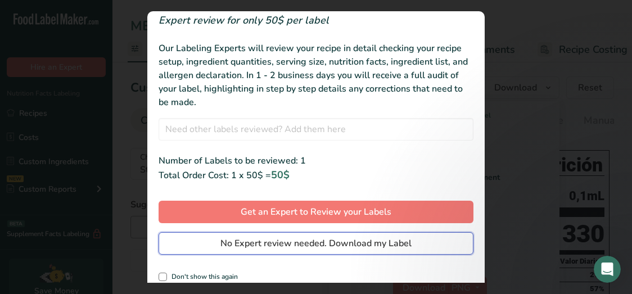
click at [407, 246] on button "No Expert review needed. Download my Label" at bounding box center [316, 243] width 315 height 22
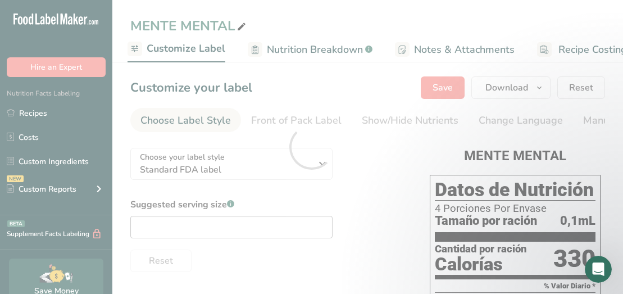
scroll to position [0, 0]
